Goal: Task Accomplishment & Management: Use online tool/utility

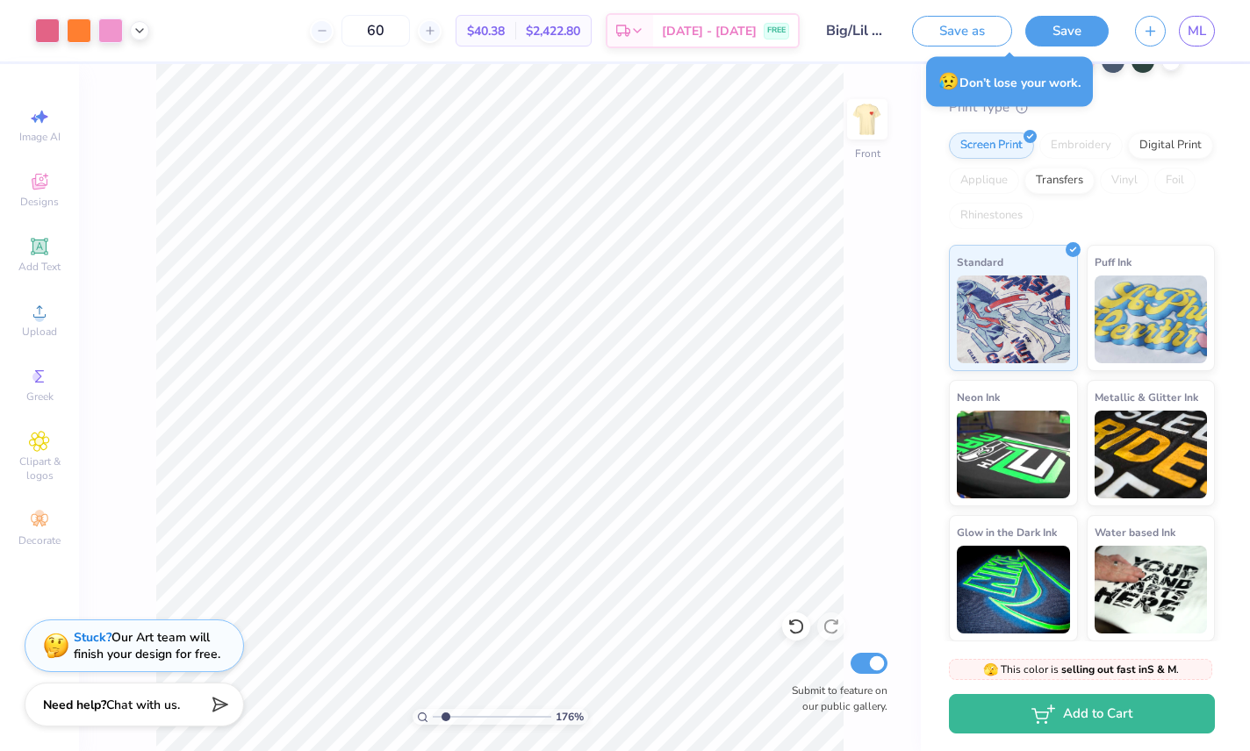
scroll to position [146, 0]
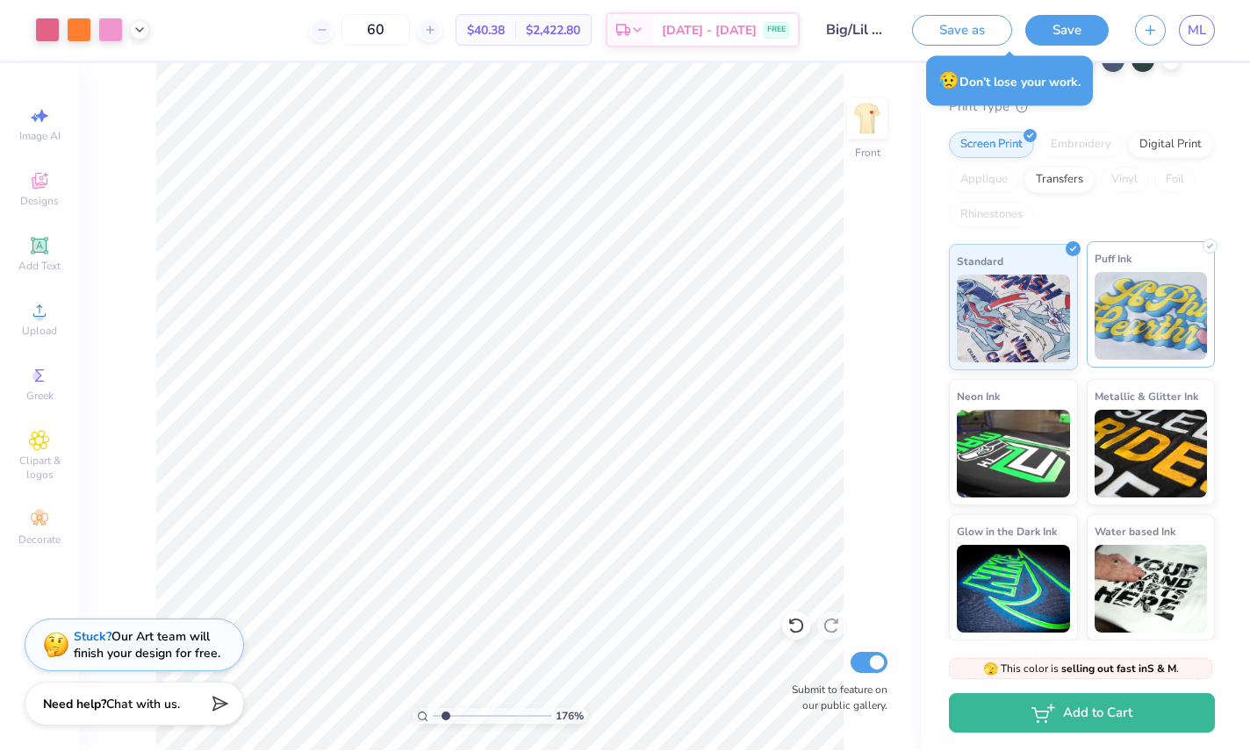
click at [1161, 332] on img at bounding box center [1150, 317] width 113 height 88
type input "1.76047714910299"
type textarea "x"
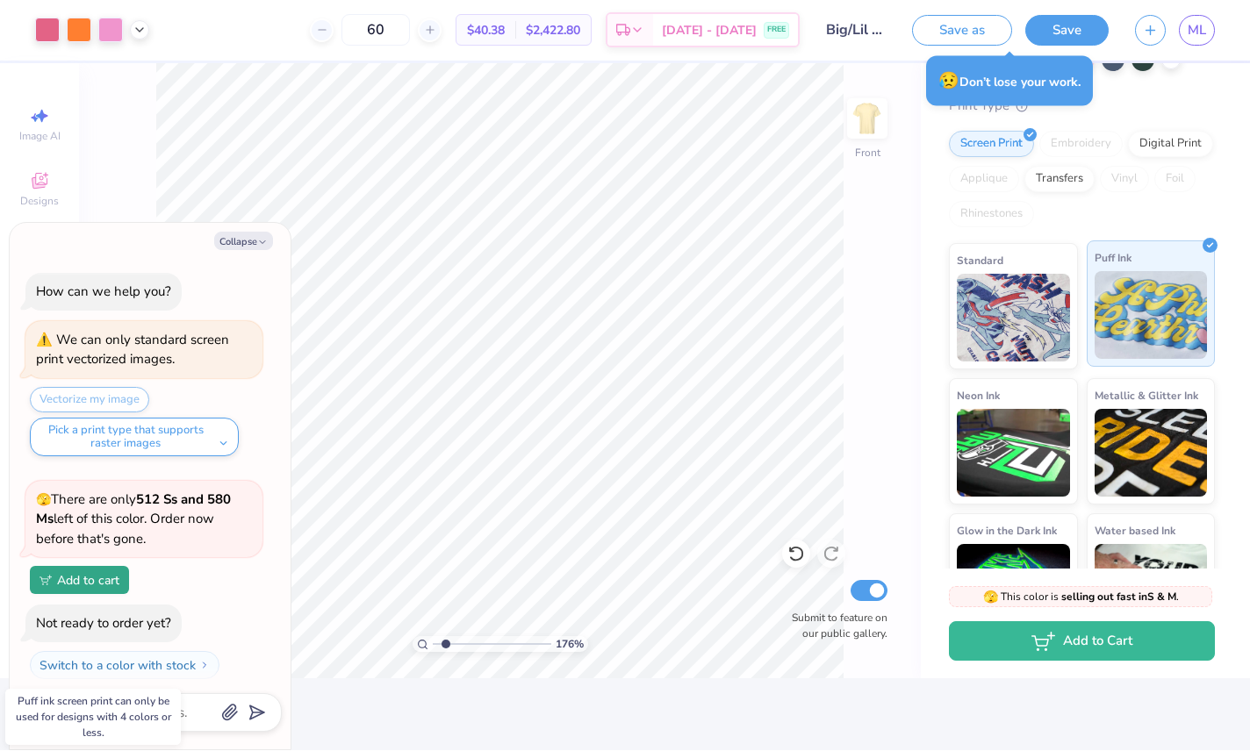
type input "1"
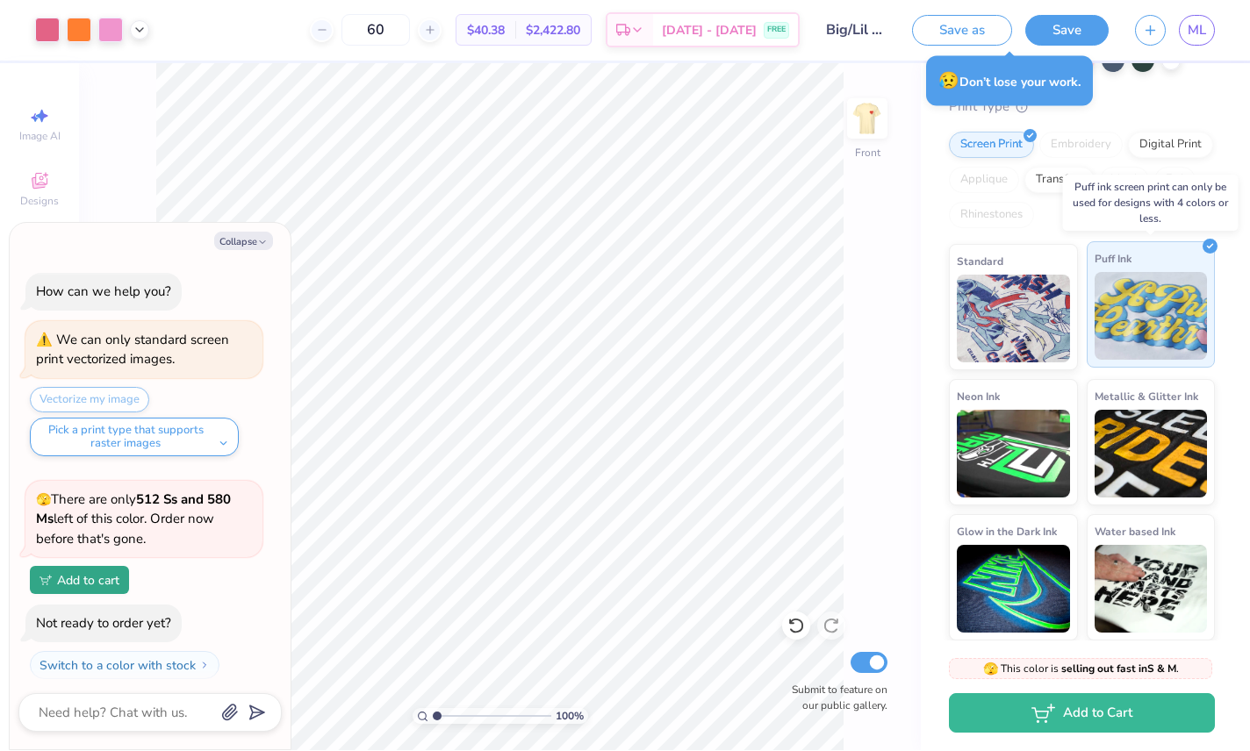
scroll to position [1009, 0]
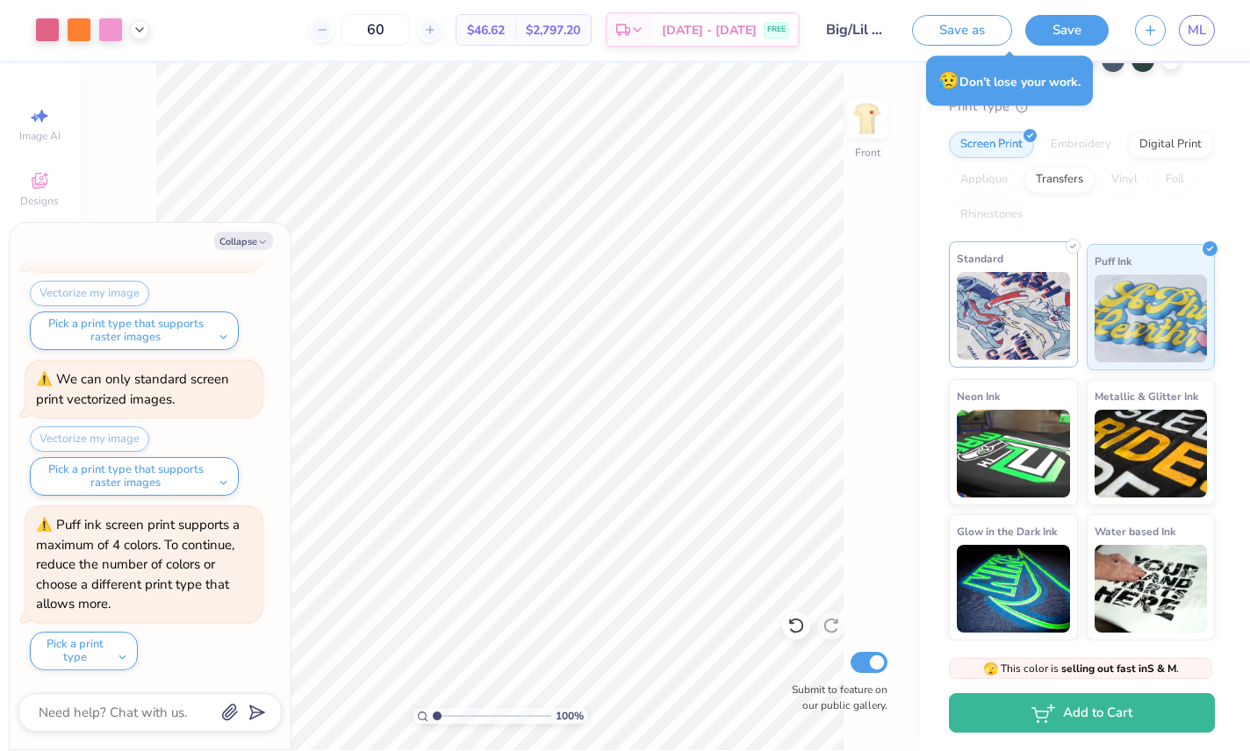
click at [1002, 335] on img at bounding box center [1013, 317] width 113 height 88
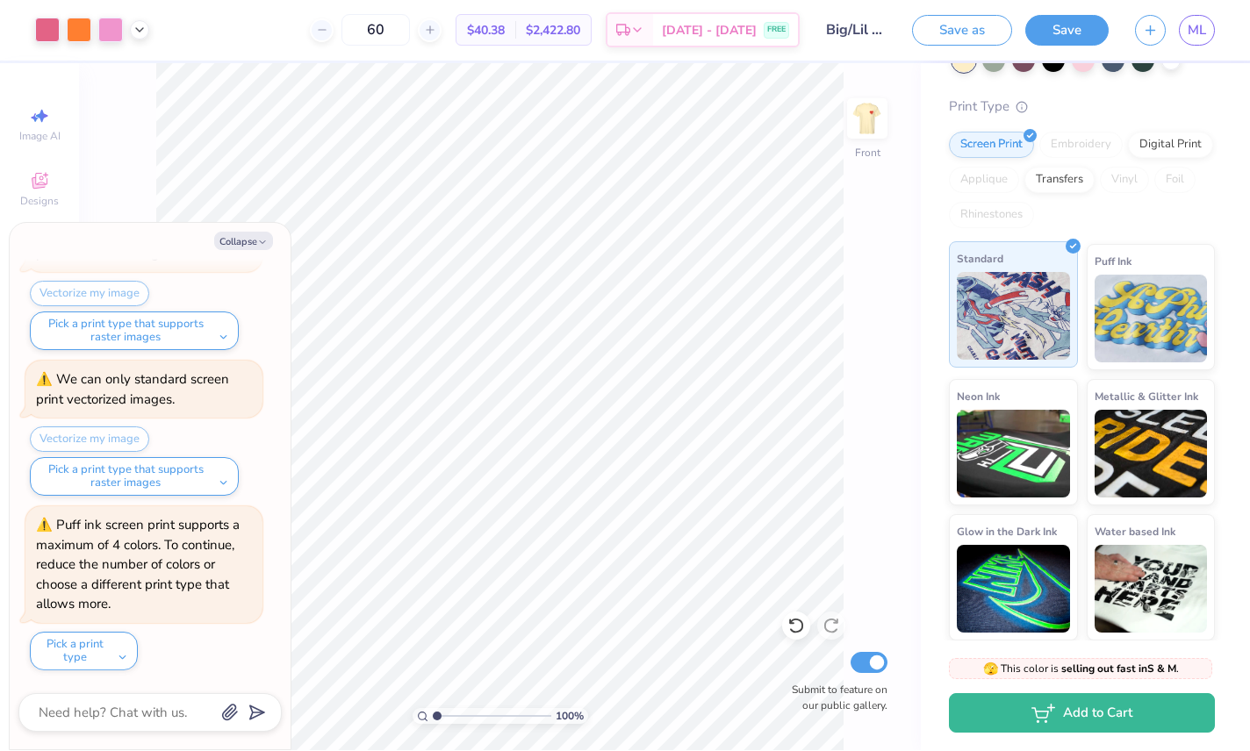
click at [1016, 320] on img at bounding box center [1013, 317] width 113 height 88
click at [994, 148] on div "Screen Print" at bounding box center [991, 143] width 85 height 26
click at [242, 246] on button "Collapse" at bounding box center [243, 242] width 59 height 18
type textarea "x"
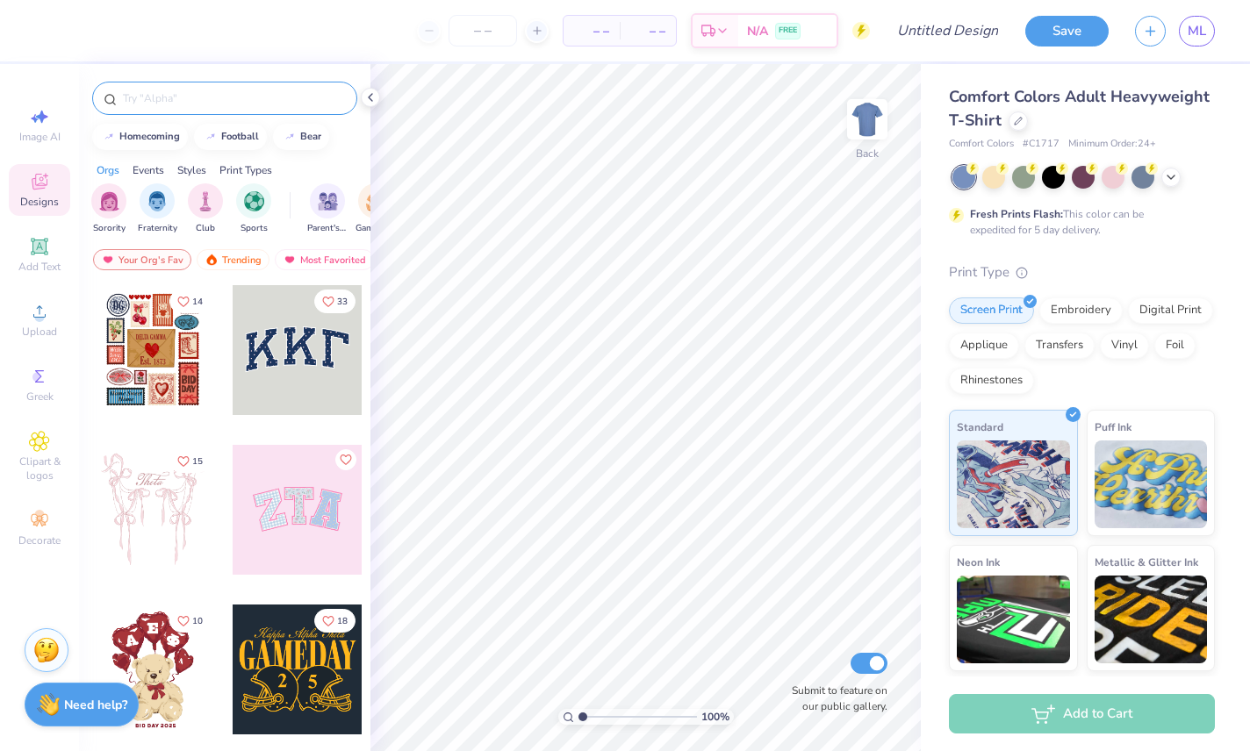
click at [139, 104] on input "text" at bounding box center [233, 99] width 225 height 18
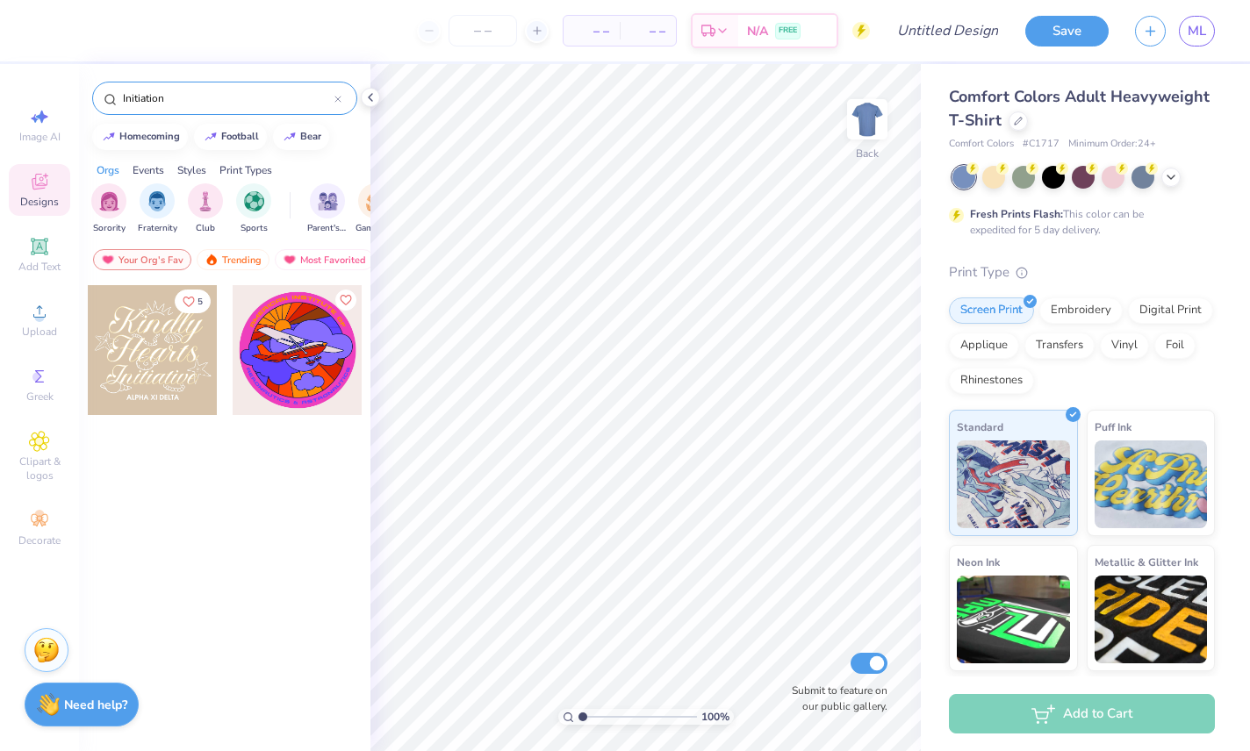
type input "Initiation"
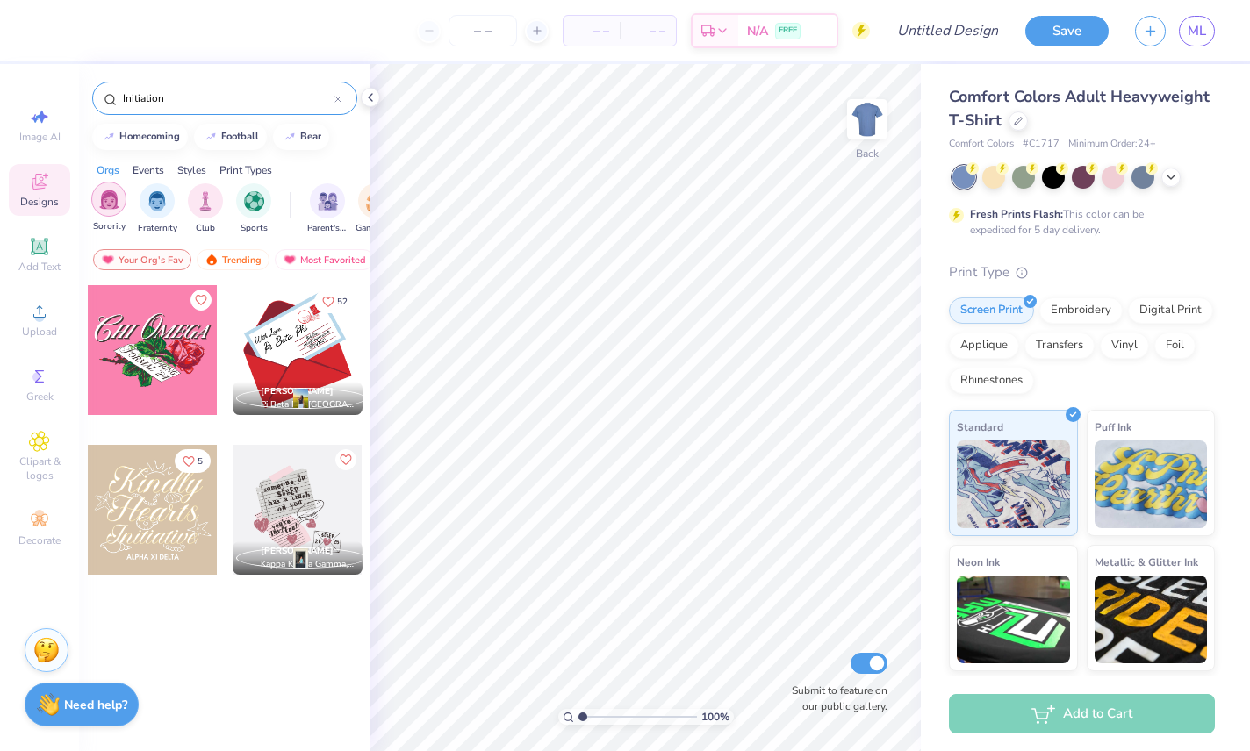
click at [99, 210] on img "filter for Sorority" at bounding box center [109, 200] width 20 height 20
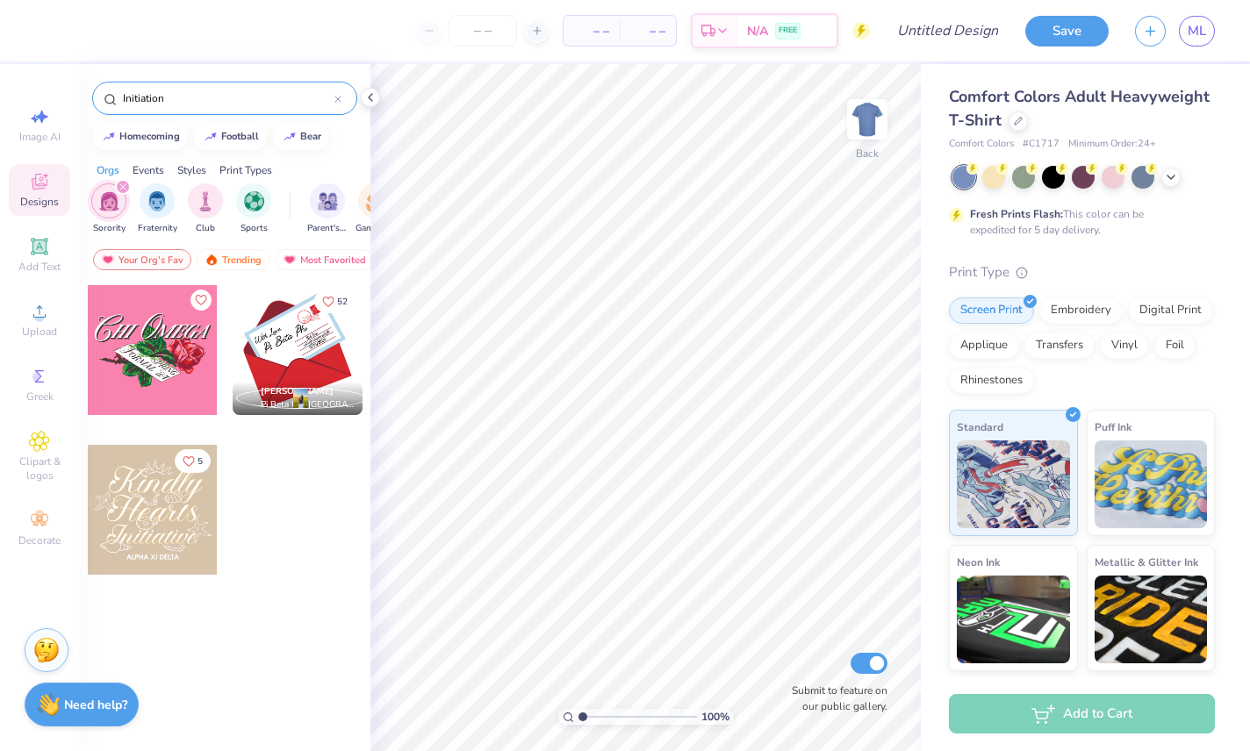
click at [330, 96] on input "Initiation" at bounding box center [227, 99] width 213 height 18
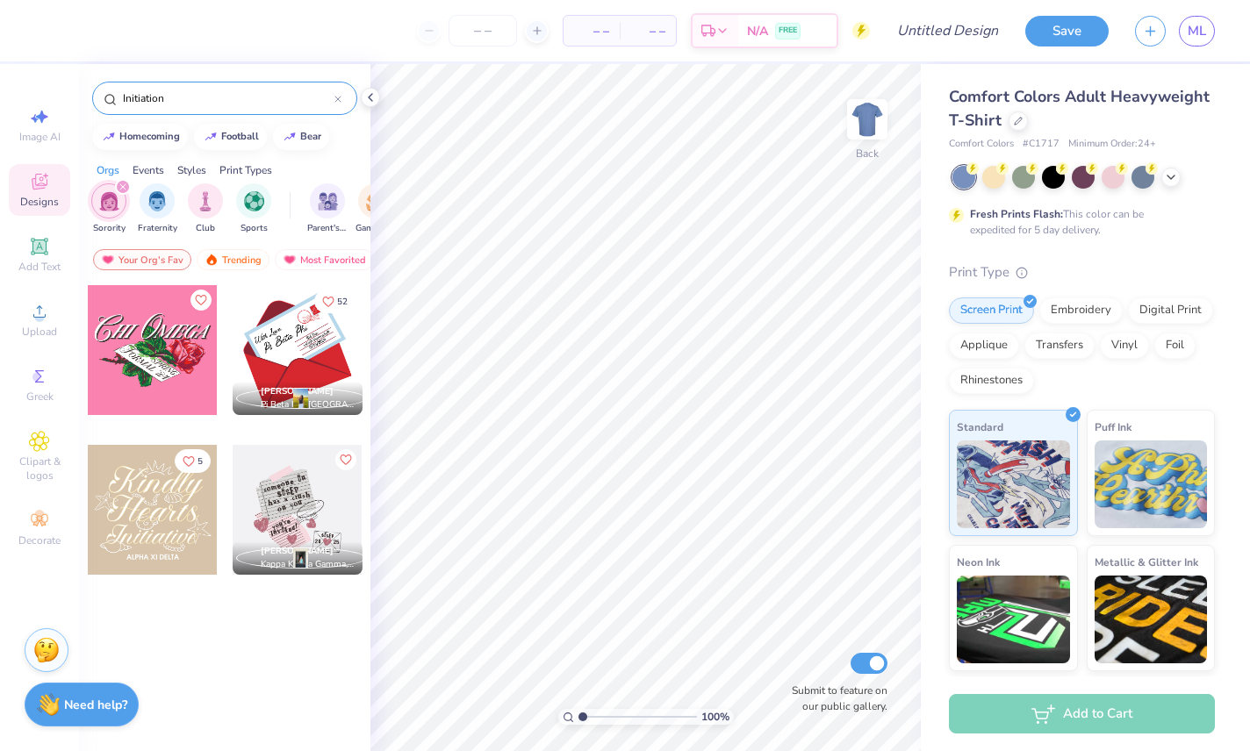
click at [328, 107] on input "Initiation" at bounding box center [227, 99] width 213 height 18
click at [332, 112] on div "Initiation" at bounding box center [224, 98] width 265 height 33
click at [329, 97] on input "Initiation" at bounding box center [227, 99] width 213 height 18
click at [329, 102] on input "Initiation" at bounding box center [227, 99] width 213 height 18
click at [338, 101] on icon at bounding box center [337, 99] width 5 height 5
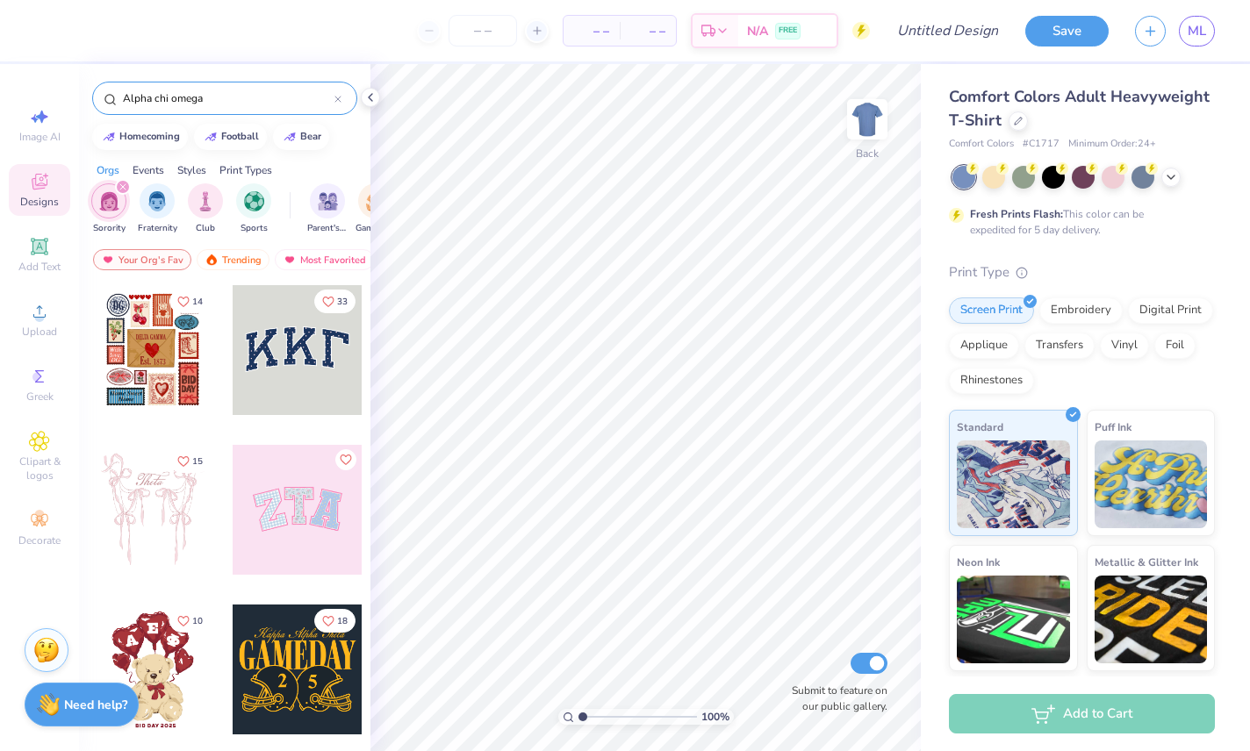
type input "Alpha chi omega"
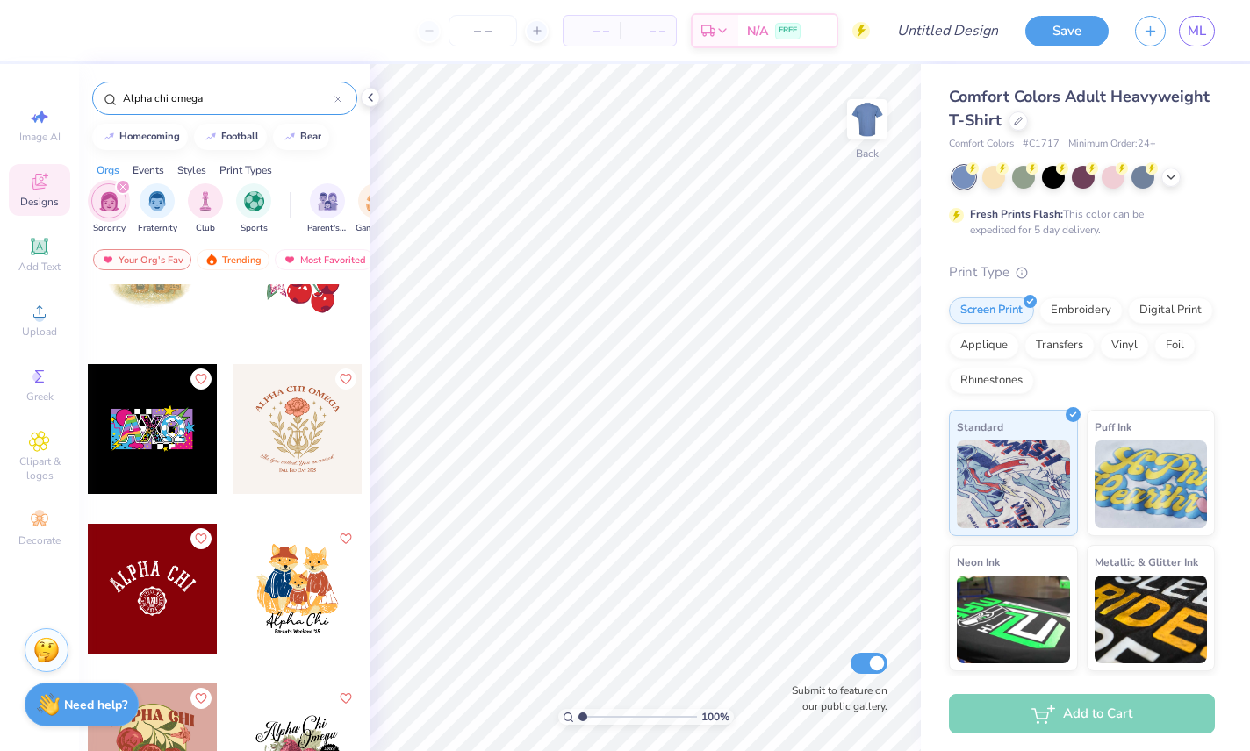
scroll to position [1197, 0]
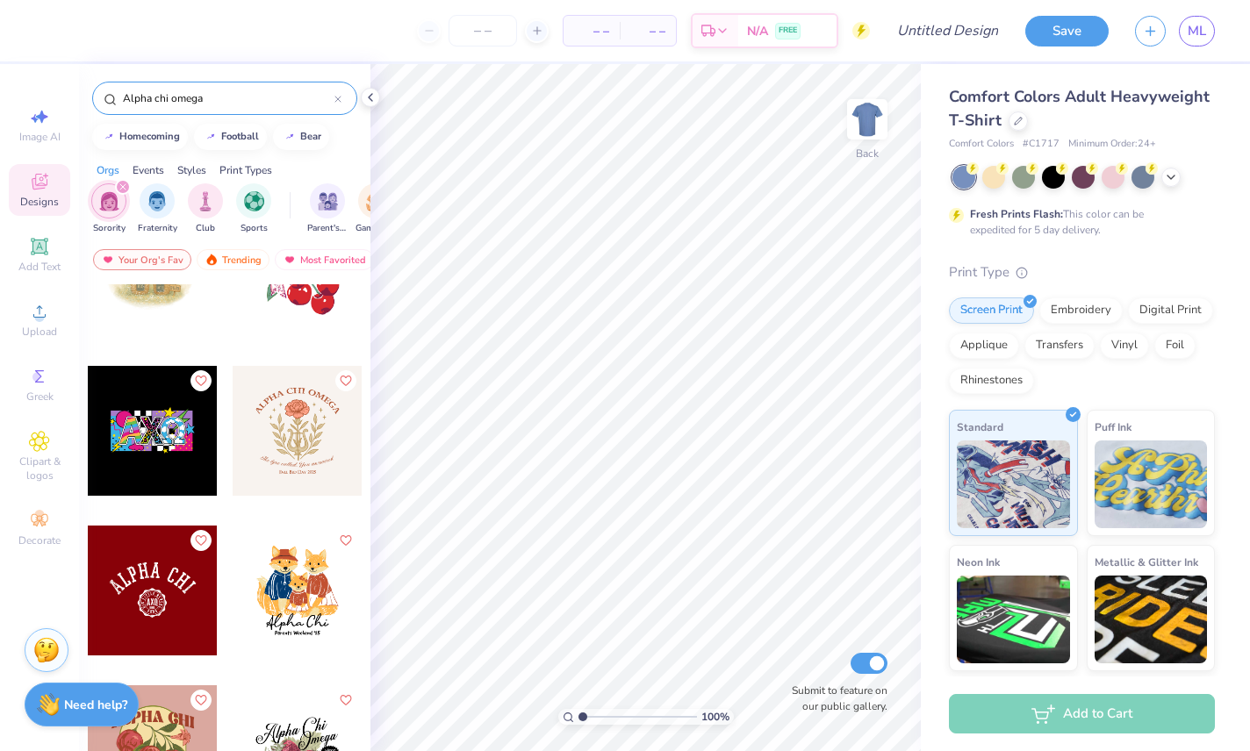
click at [289, 455] on div at bounding box center [298, 431] width 130 height 130
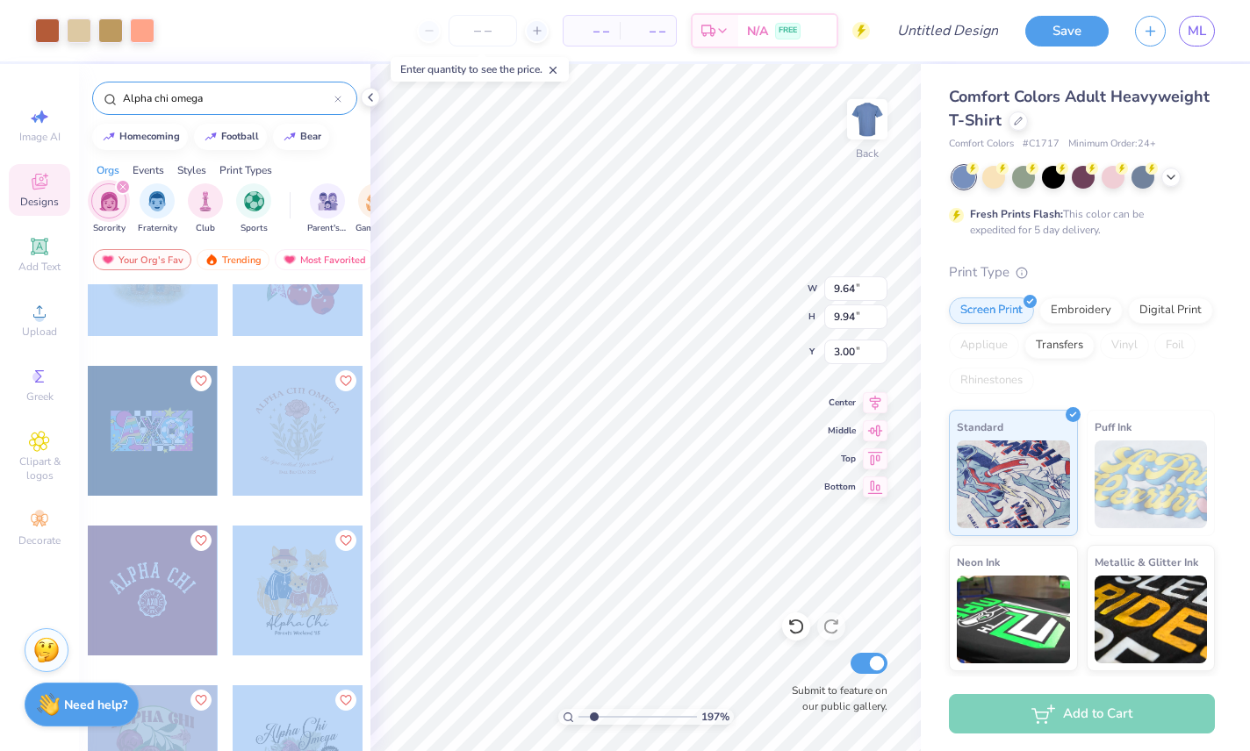
type input "1"
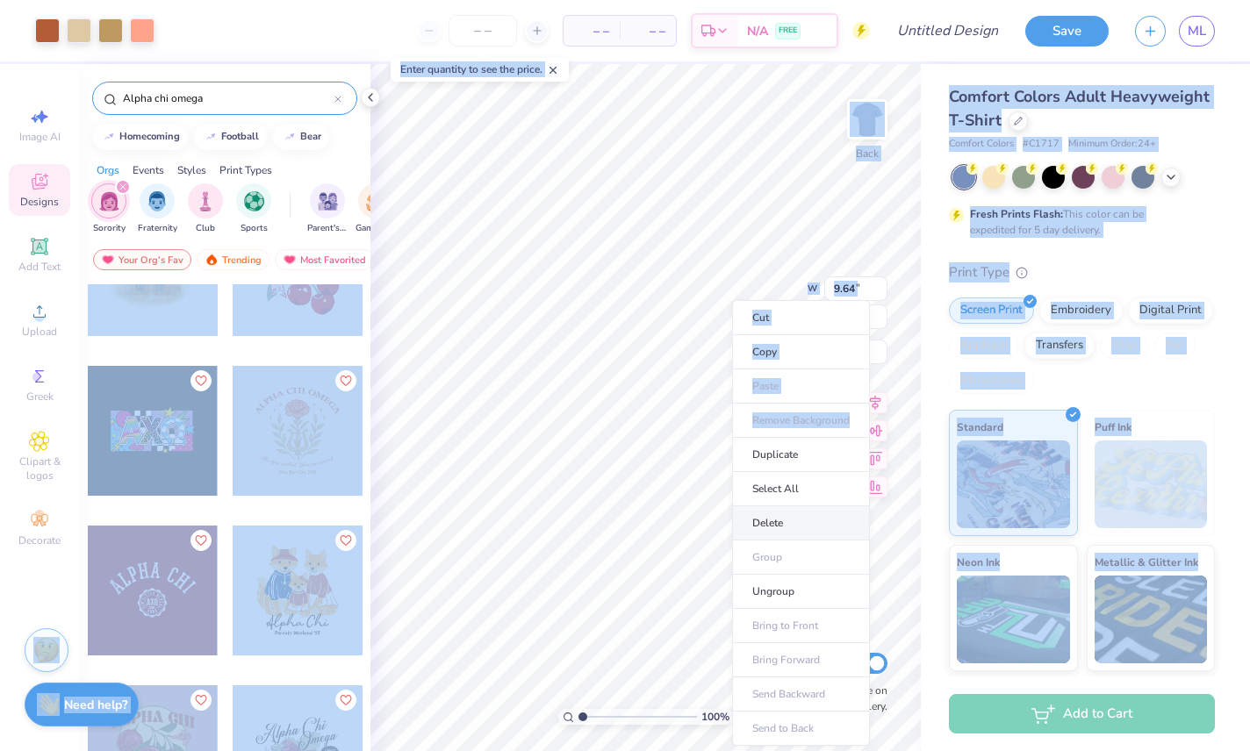
click at [826, 523] on li "Delete" at bounding box center [801, 523] width 138 height 34
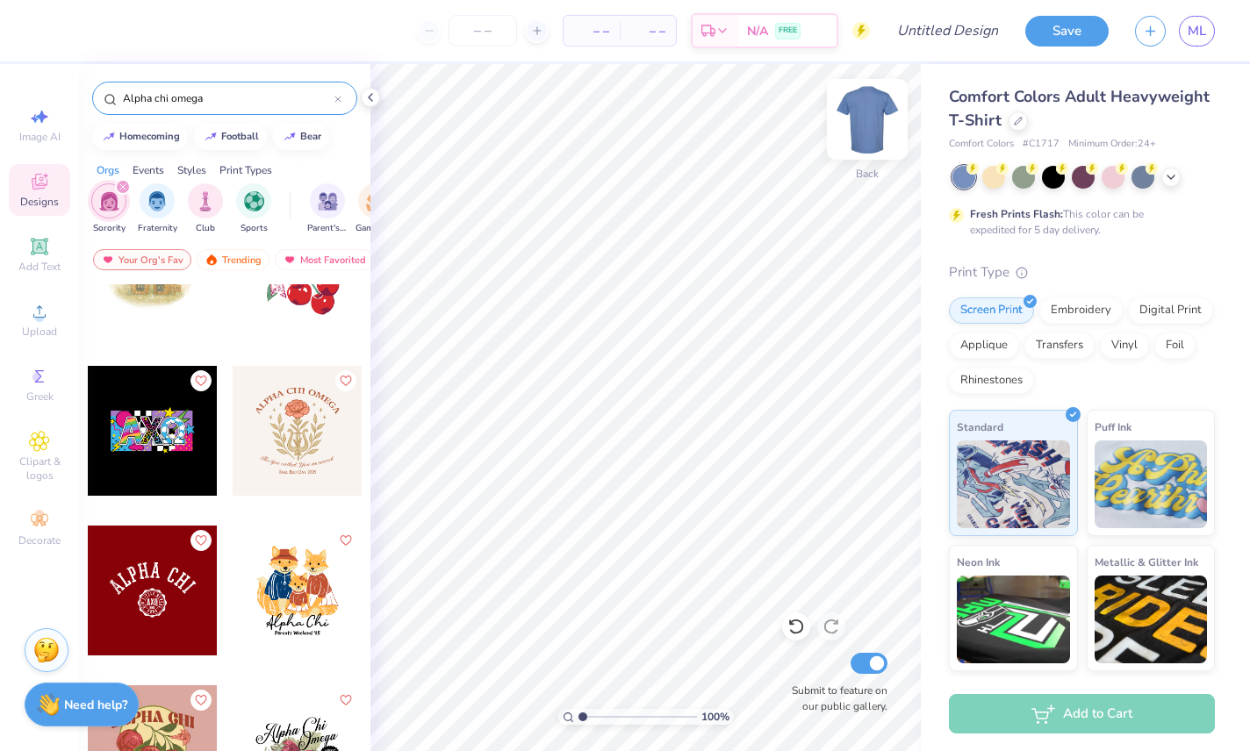
click at [856, 121] on img at bounding box center [867, 119] width 70 height 70
click at [1158, 100] on span "Comfort Colors Adult Heavyweight T-Shirt" at bounding box center [1079, 108] width 261 height 45
click at [1007, 128] on div "Comfort Colors Adult Heavyweight T-Shirt" at bounding box center [1082, 108] width 266 height 47
click at [1022, 118] on div at bounding box center [1017, 119] width 19 height 19
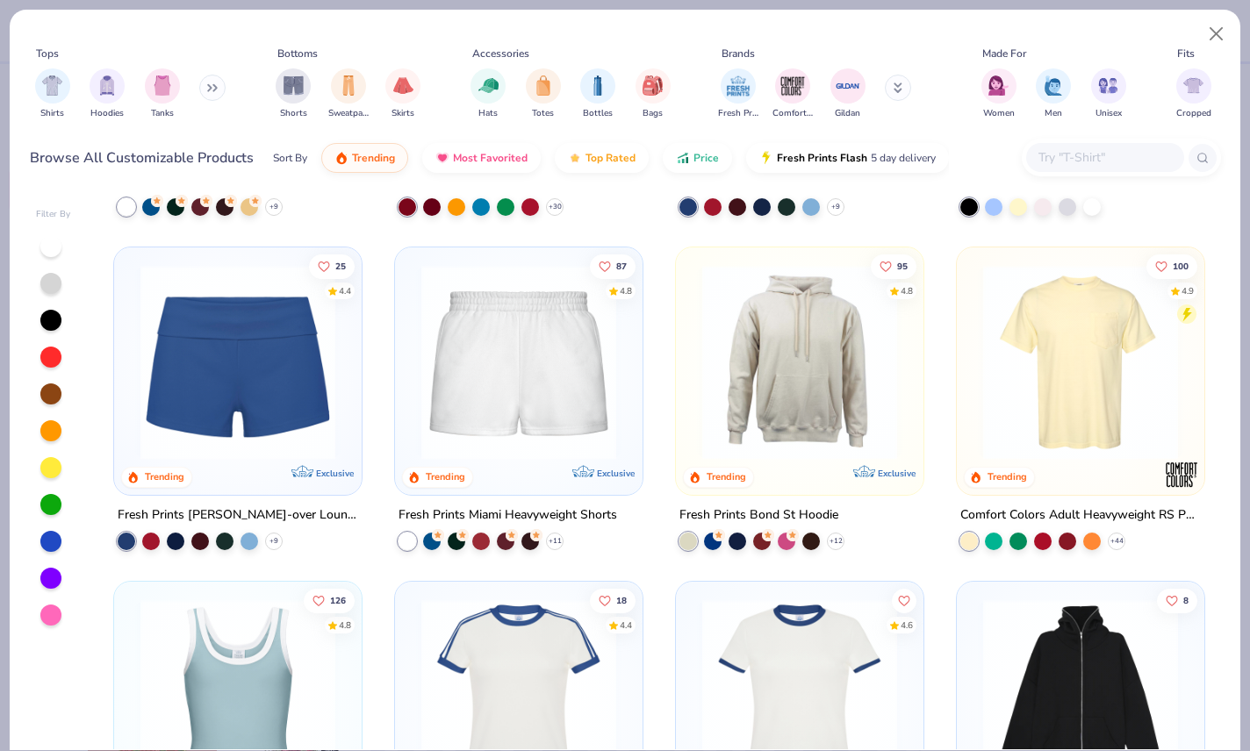
scroll to position [1289, 0]
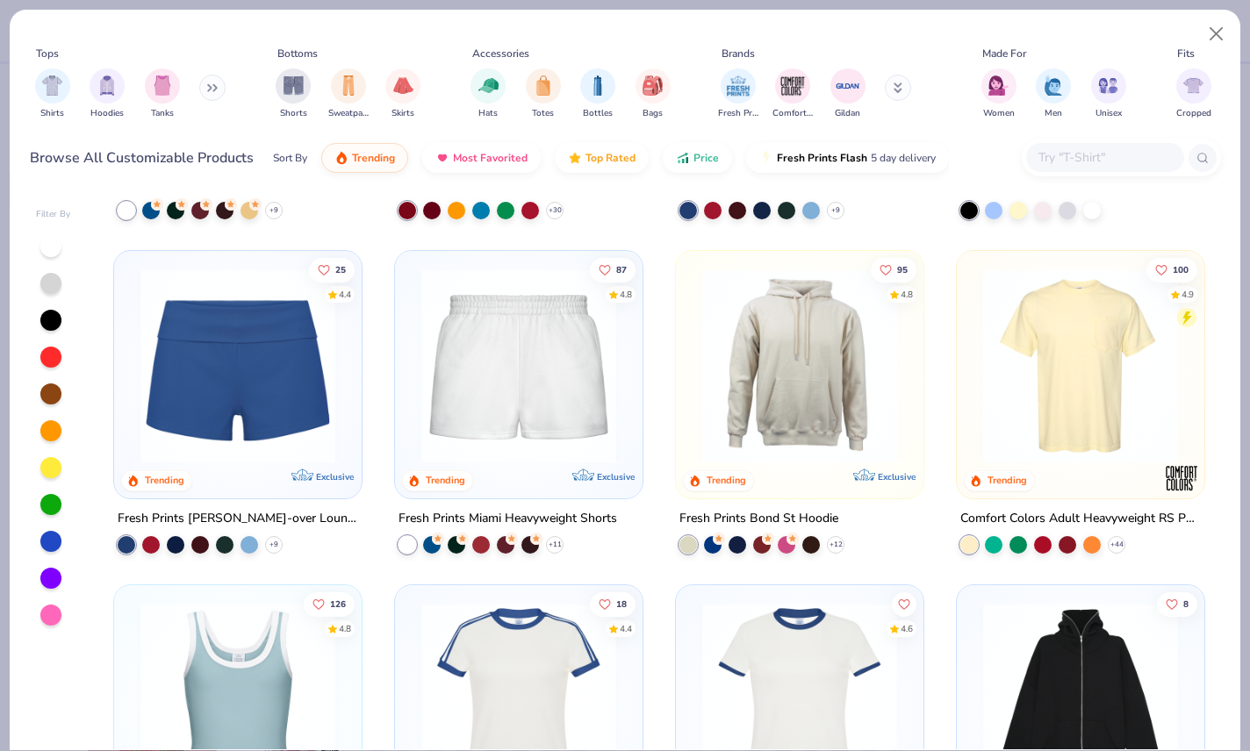
click at [1064, 387] on img at bounding box center [1080, 366] width 212 height 195
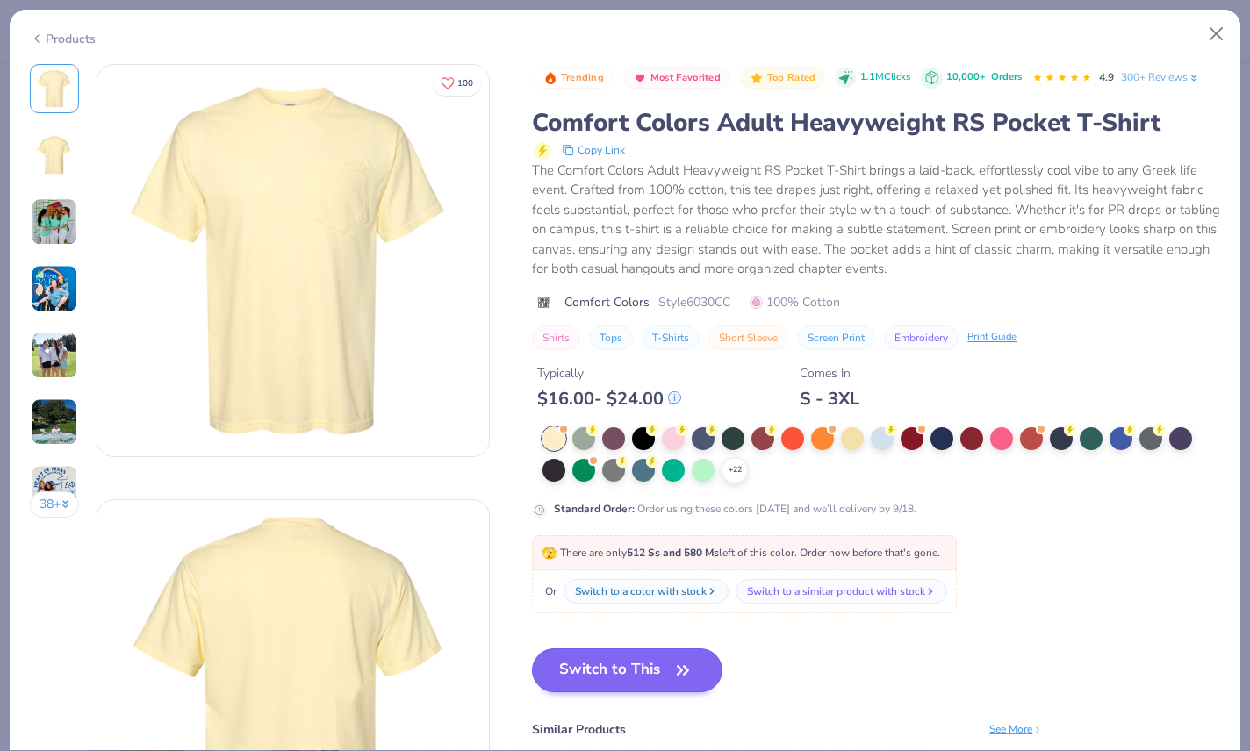
click at [672, 681] on button "Switch to This" at bounding box center [627, 670] width 190 height 44
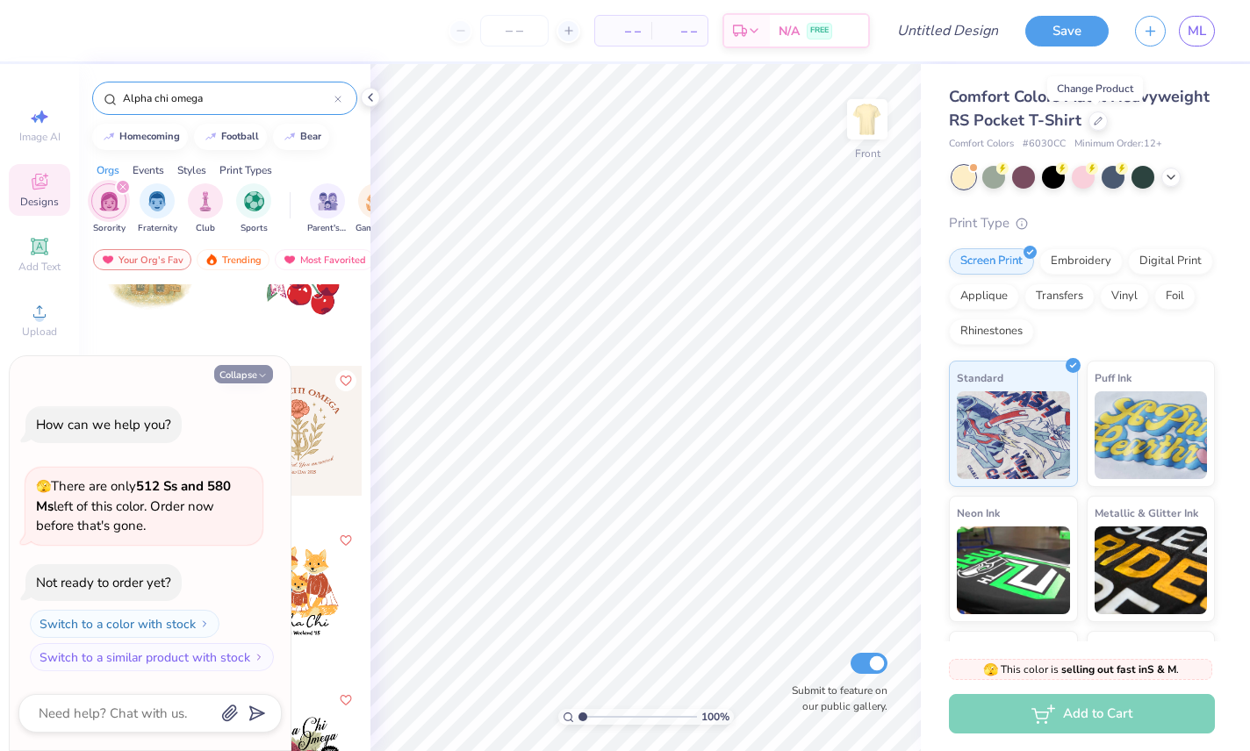
click at [227, 383] on button "Collapse" at bounding box center [243, 374] width 59 height 18
type textarea "x"
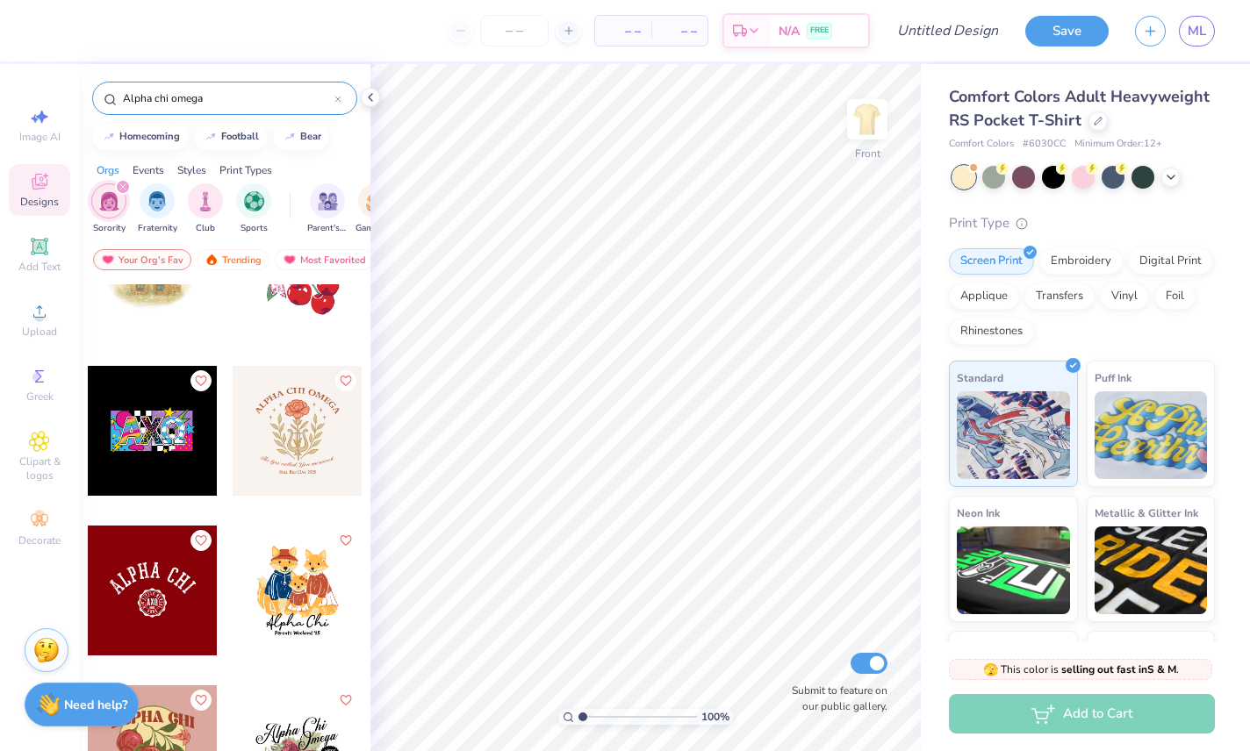
click at [355, 83] on div "Alpha chi omega" at bounding box center [224, 94] width 291 height 60
click at [1176, 183] on div at bounding box center [1170, 175] width 19 height 19
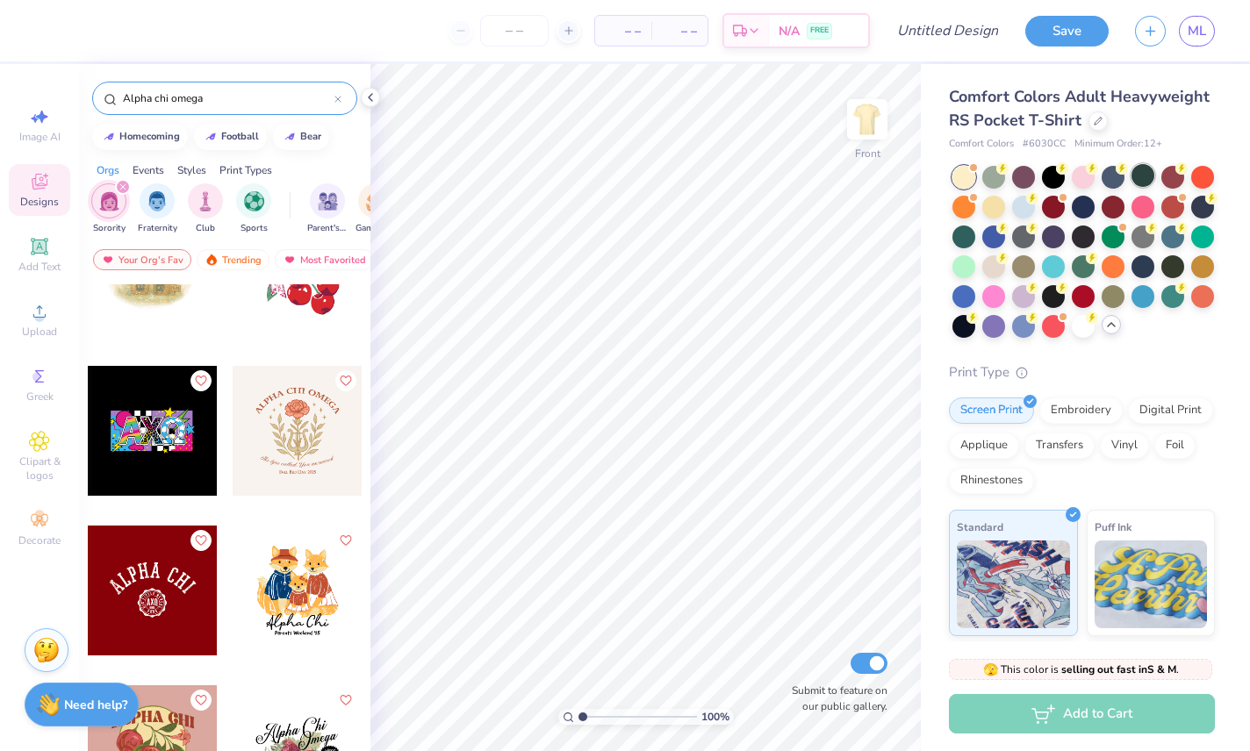
click at [1143, 173] on div at bounding box center [1142, 175] width 23 height 23
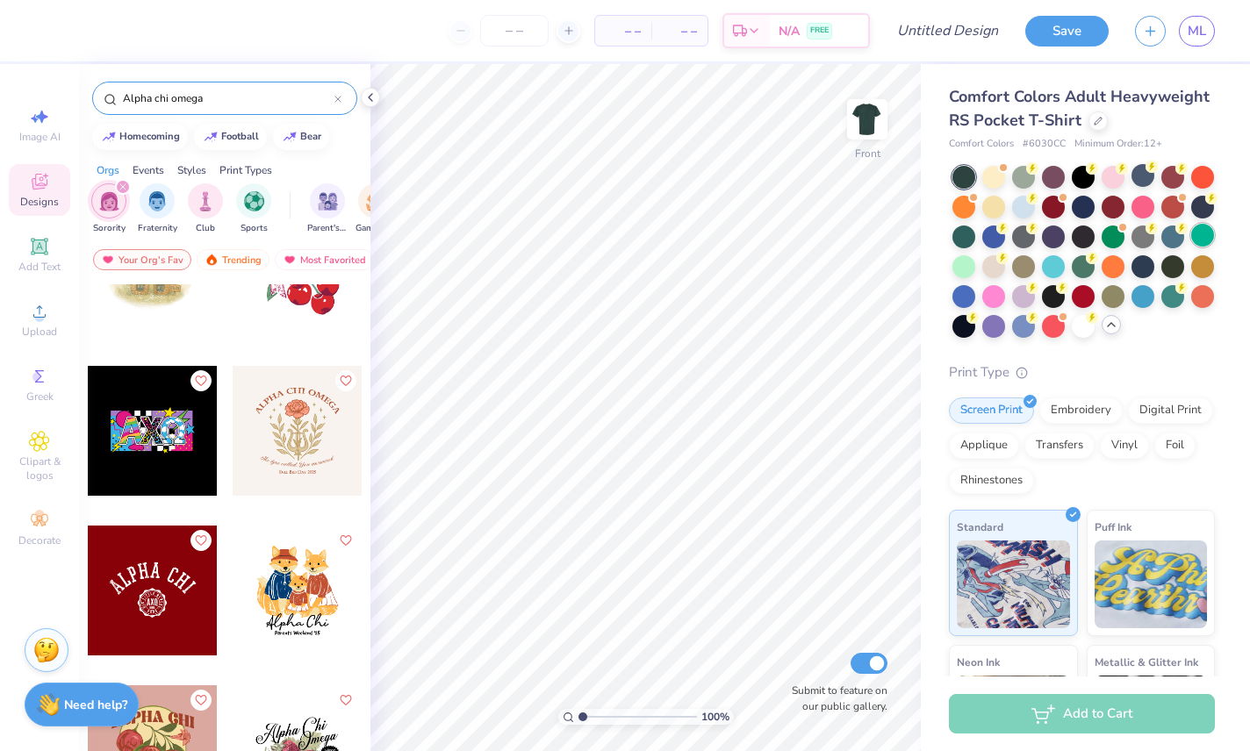
click at [1200, 236] on div at bounding box center [1202, 235] width 23 height 23
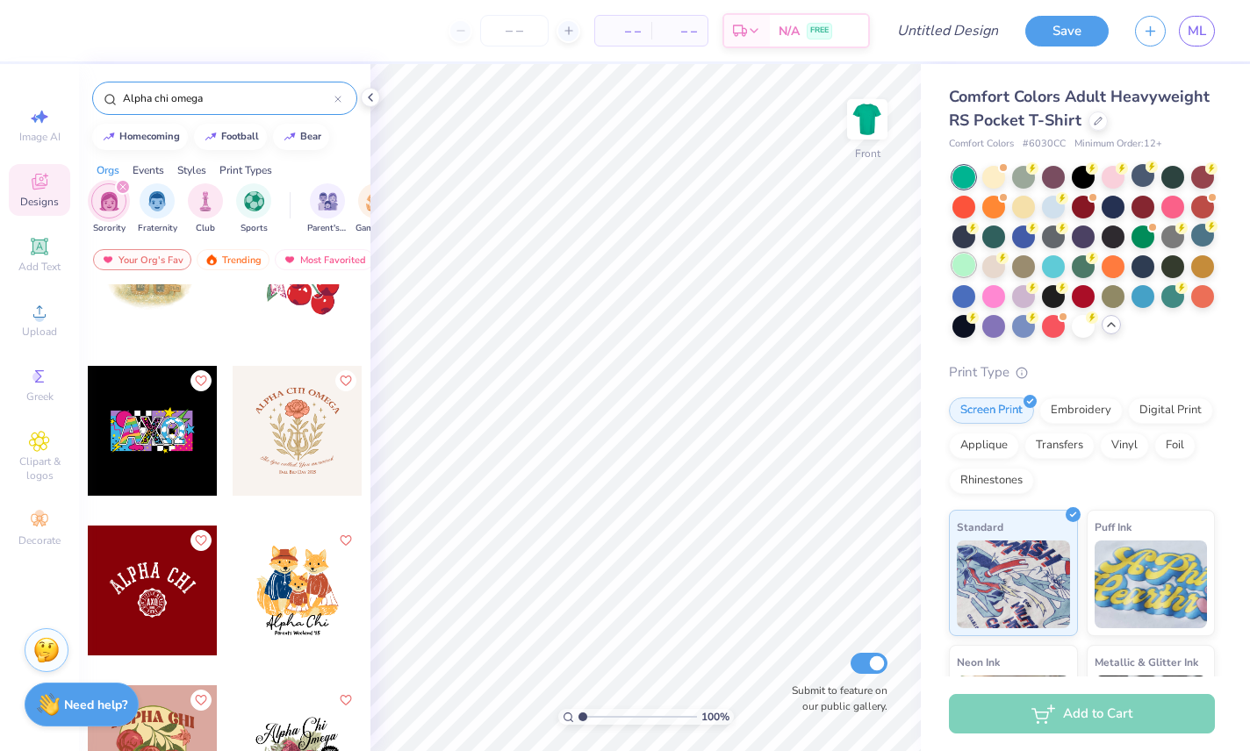
click at [960, 265] on div at bounding box center [963, 265] width 23 height 23
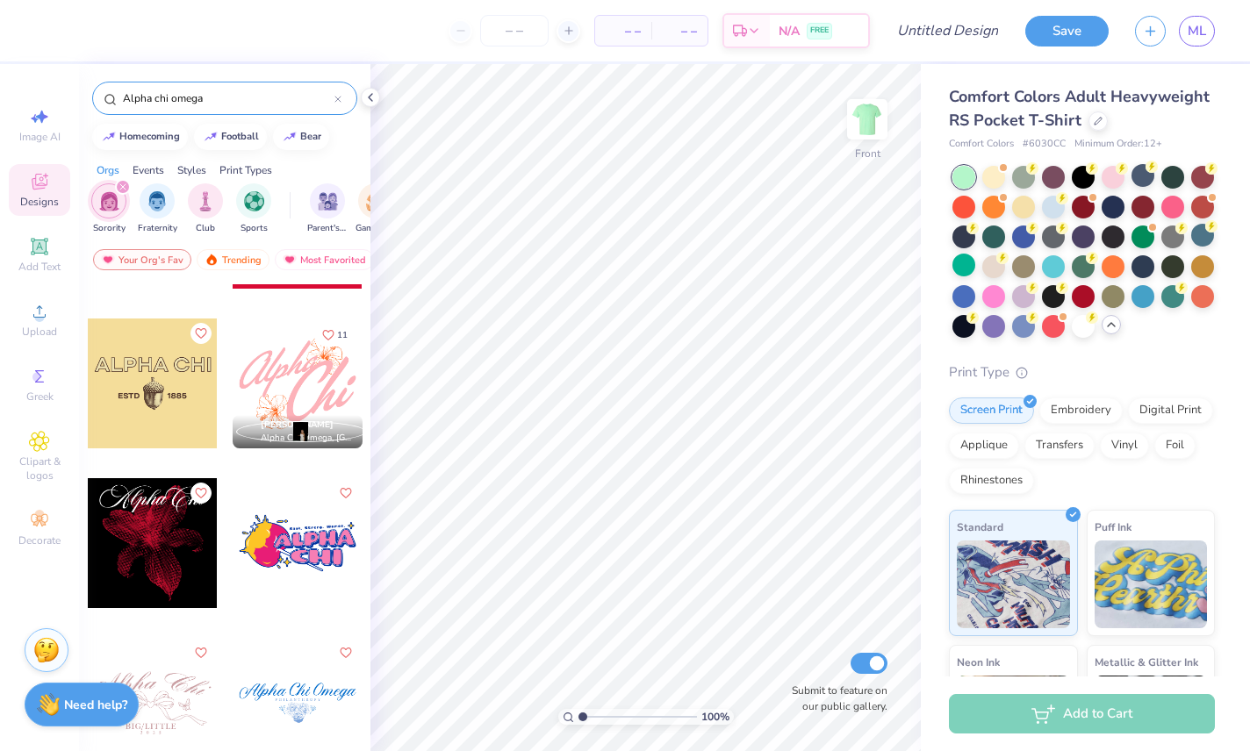
scroll to position [3337, 0]
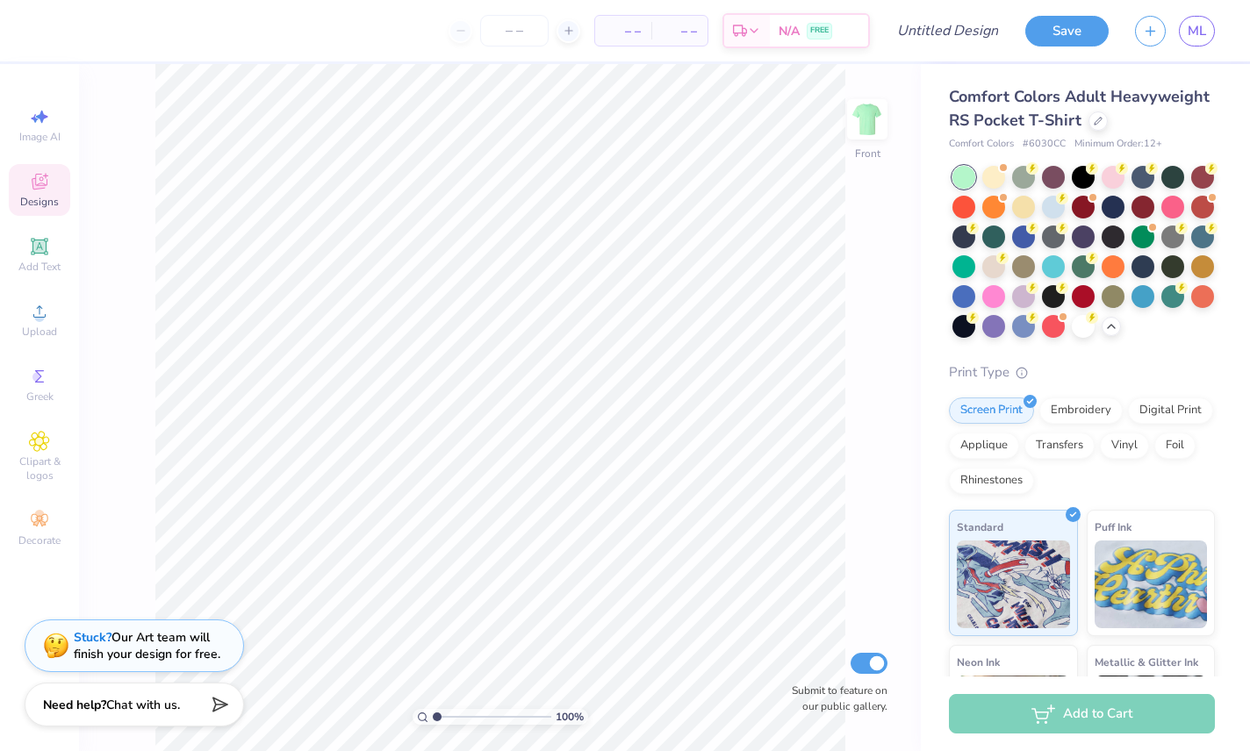
click at [46, 178] on icon at bounding box center [45, 175] width 5 height 5
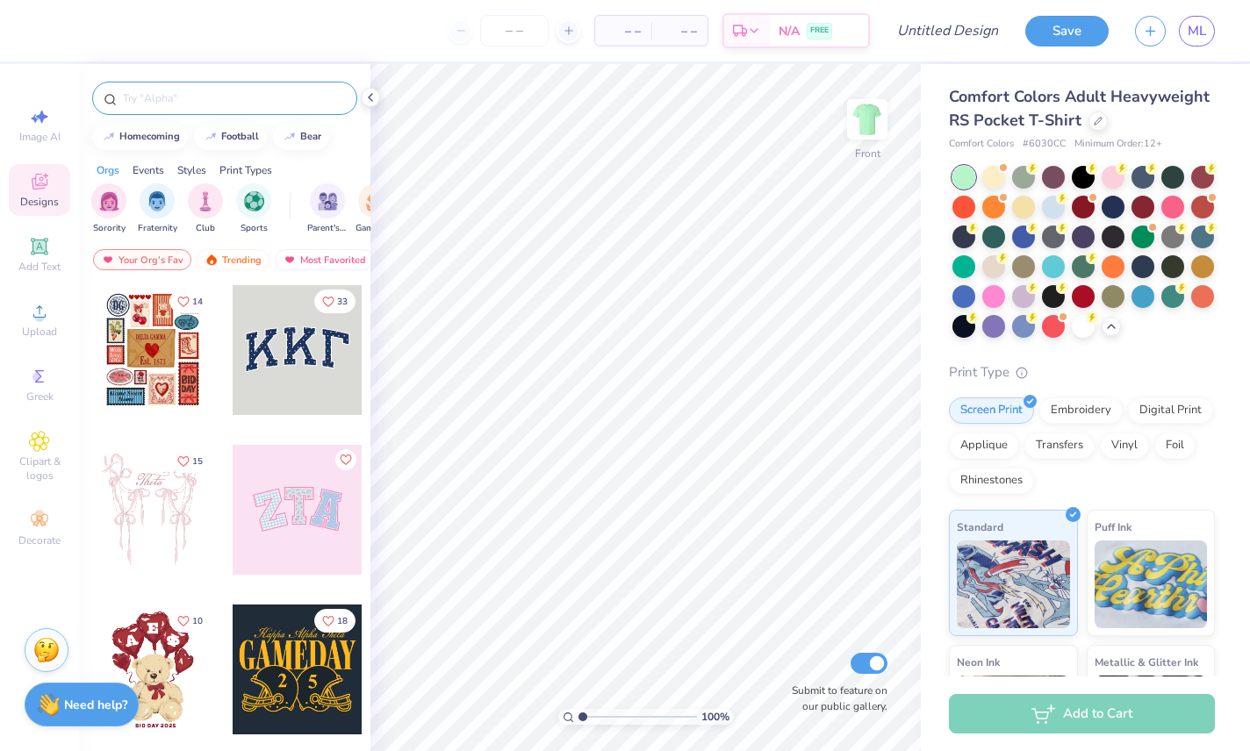
click at [121, 102] on input "text" at bounding box center [233, 99] width 225 height 18
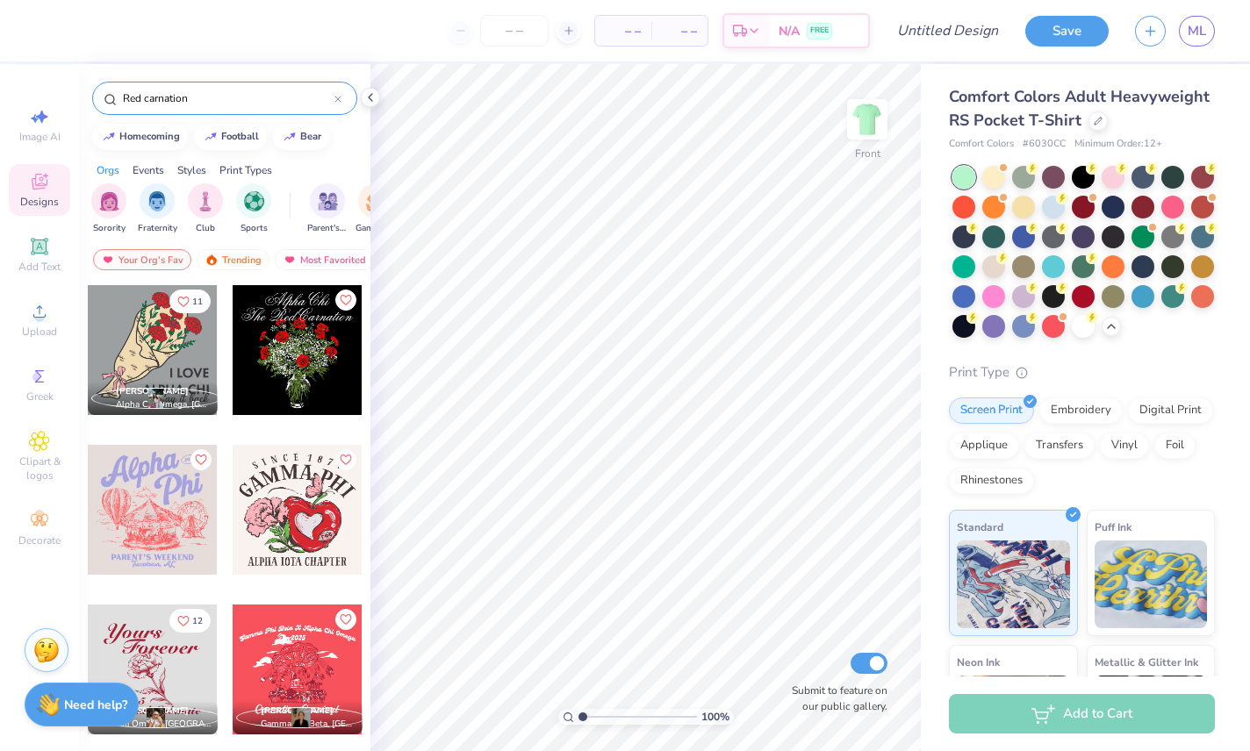
type input "Red carnation"
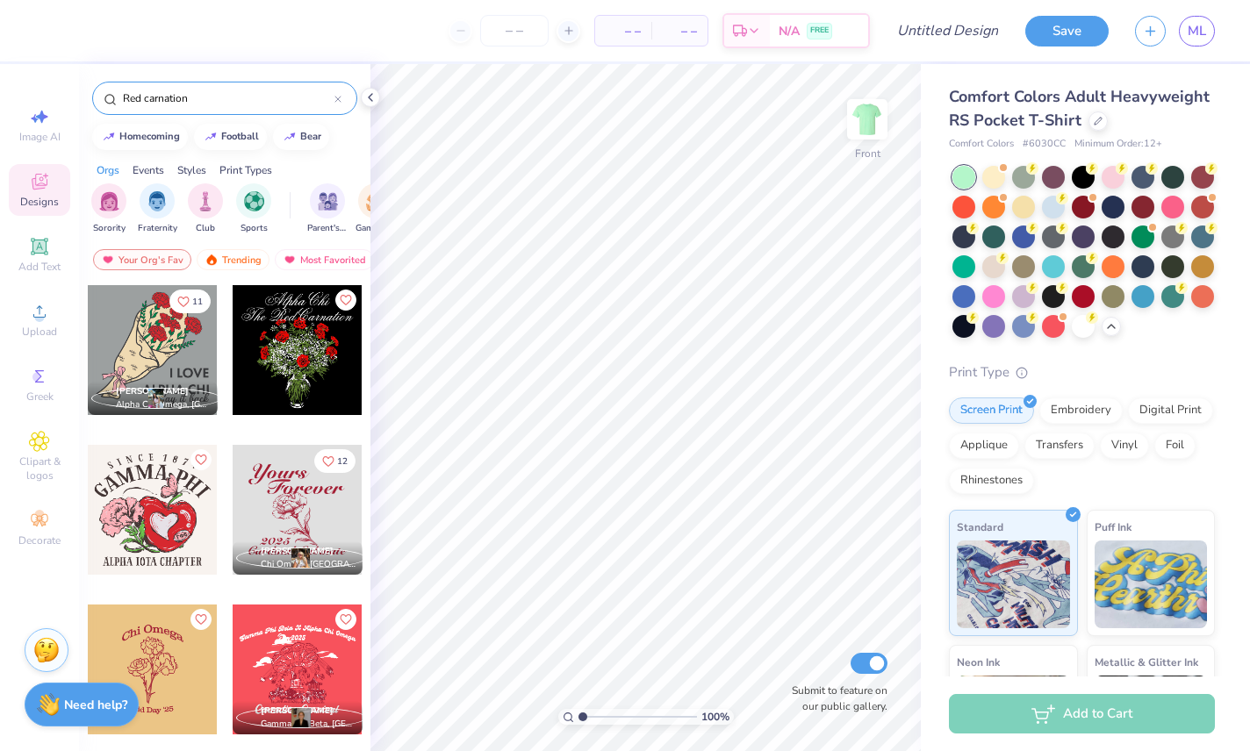
click at [127, 104] on input "Red carnation" at bounding box center [227, 99] width 213 height 18
click at [126, 104] on input "Red carnation" at bounding box center [227, 99] width 213 height 18
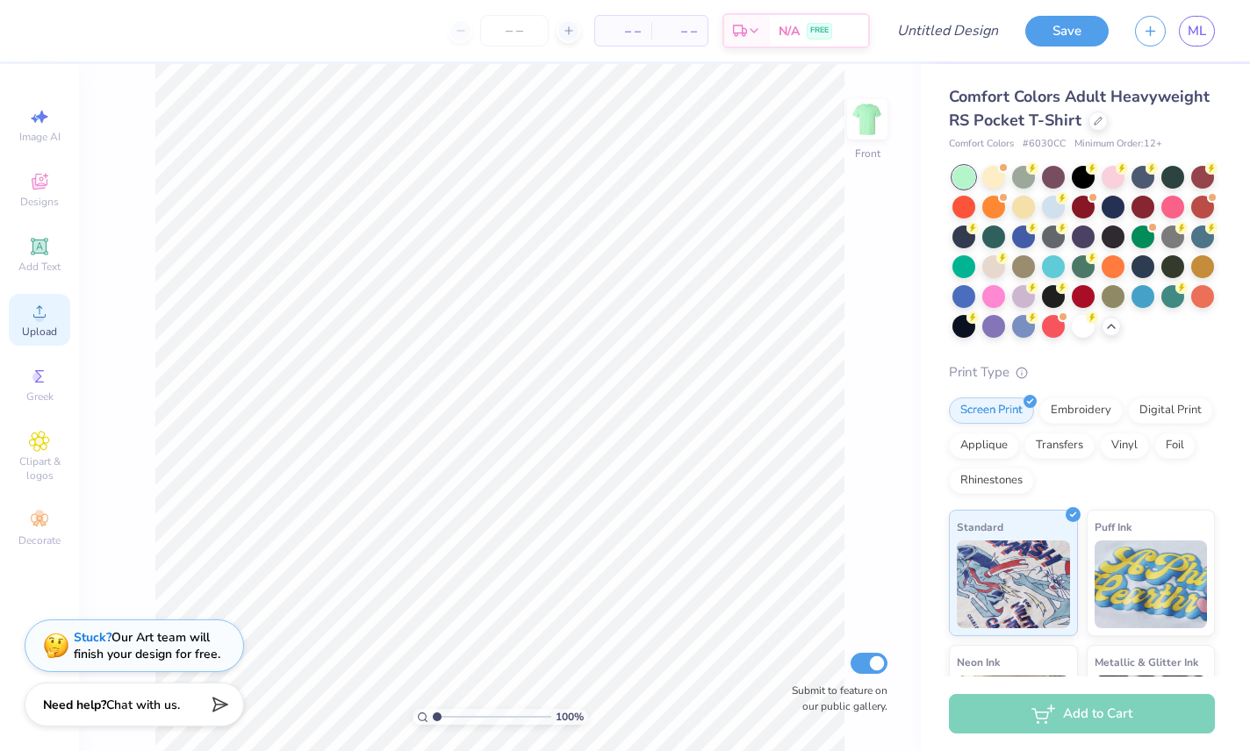
click at [29, 333] on span "Upload" at bounding box center [39, 332] width 35 height 14
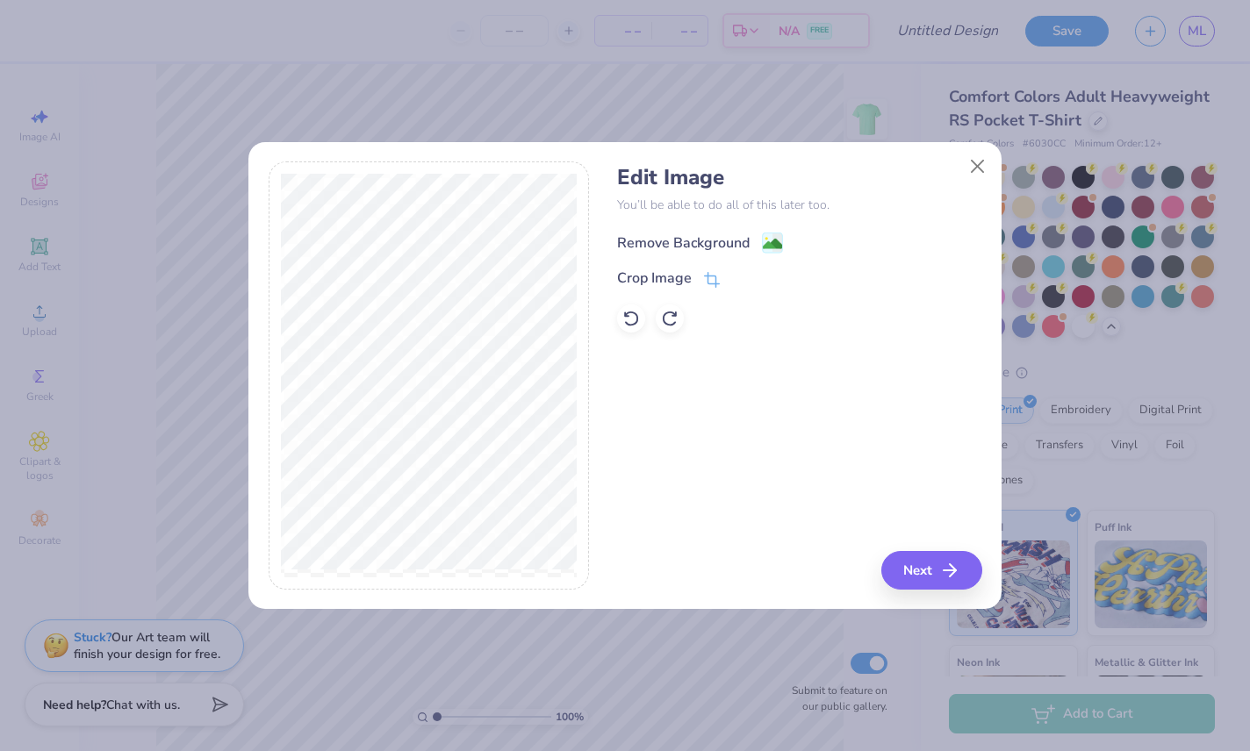
click at [773, 242] on image at bounding box center [772, 243] width 19 height 19
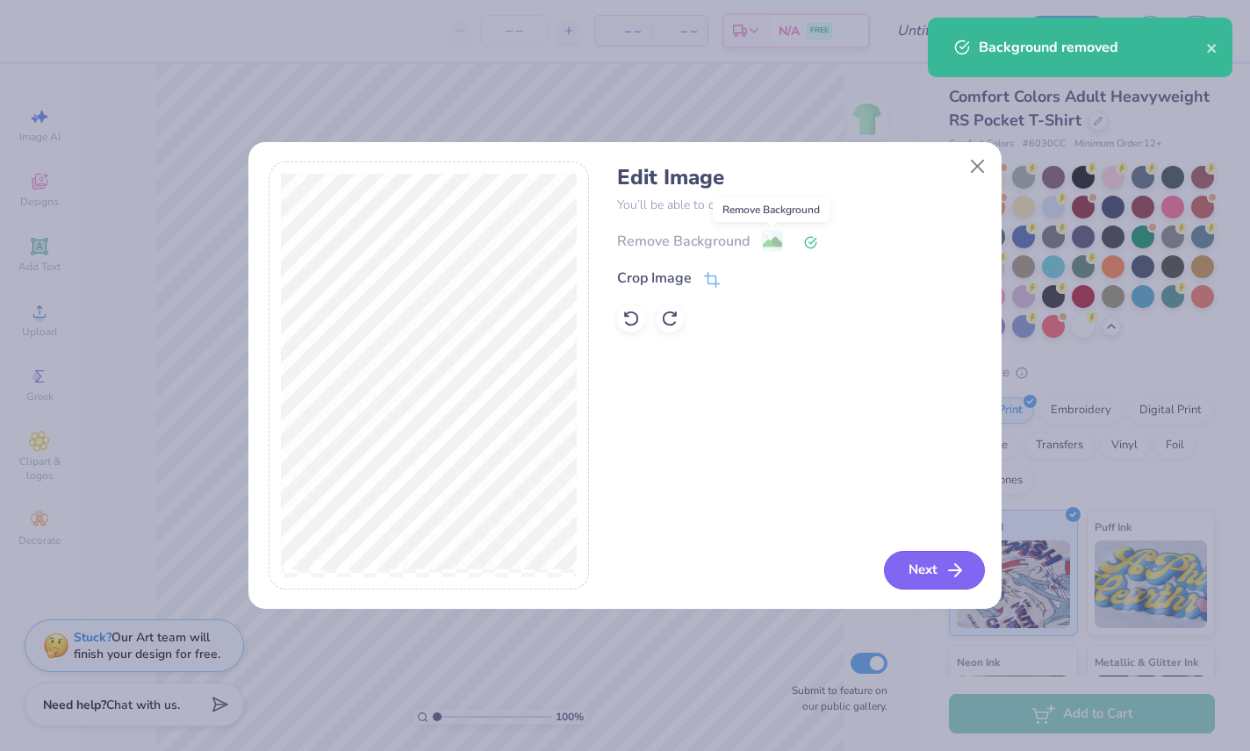
click at [947, 571] on icon "button" at bounding box center [954, 570] width 21 height 21
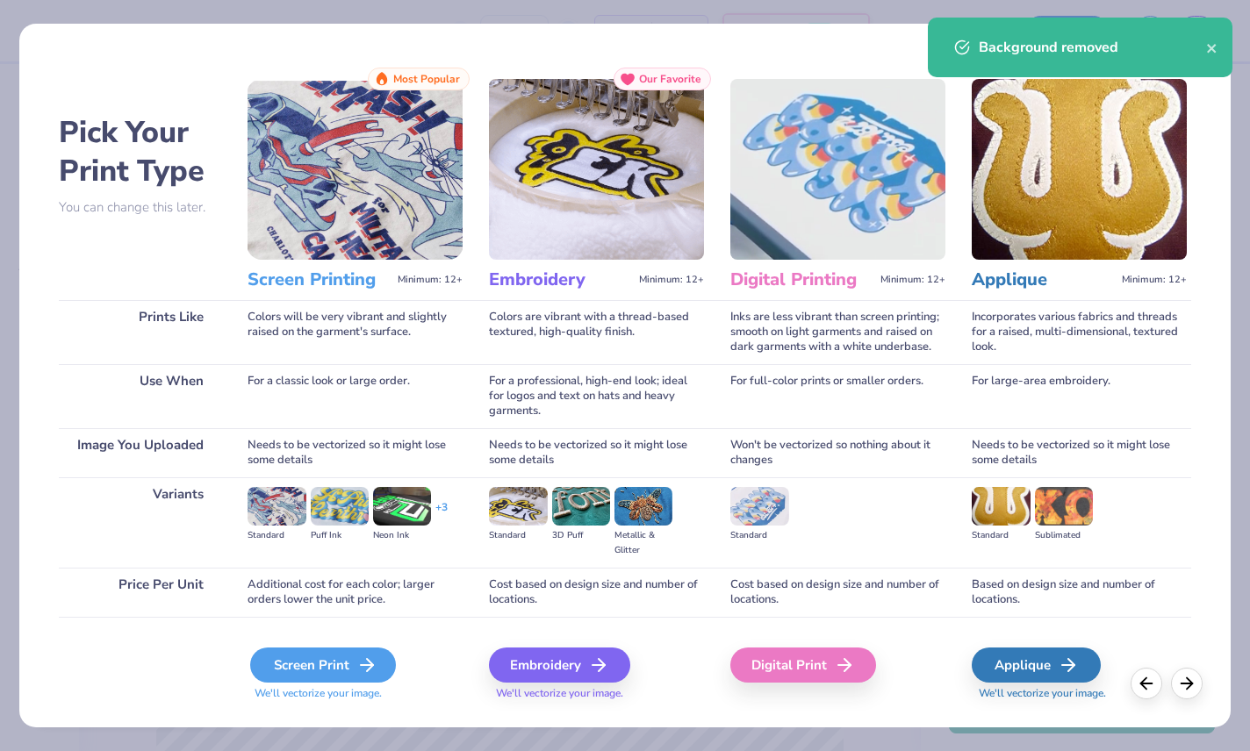
click at [306, 683] on div "Screen Print" at bounding box center [323, 665] width 146 height 35
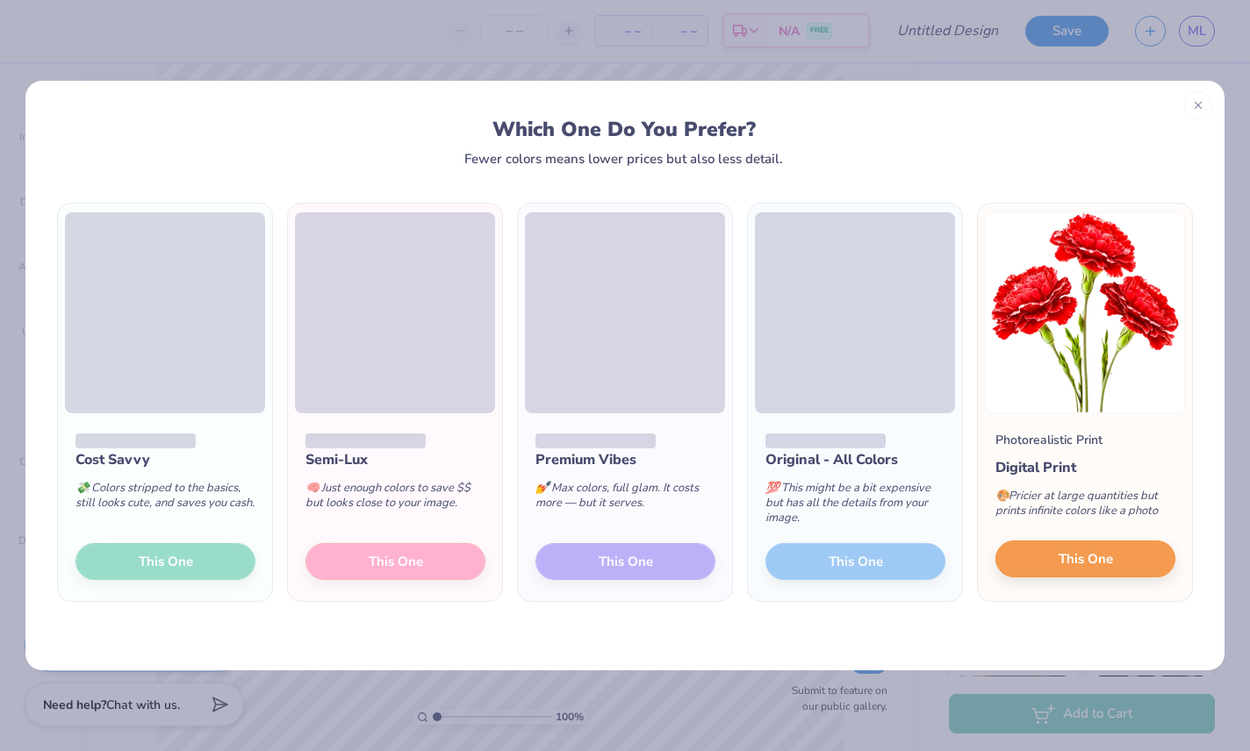
click at [1137, 567] on button "This One" at bounding box center [1085, 559] width 180 height 37
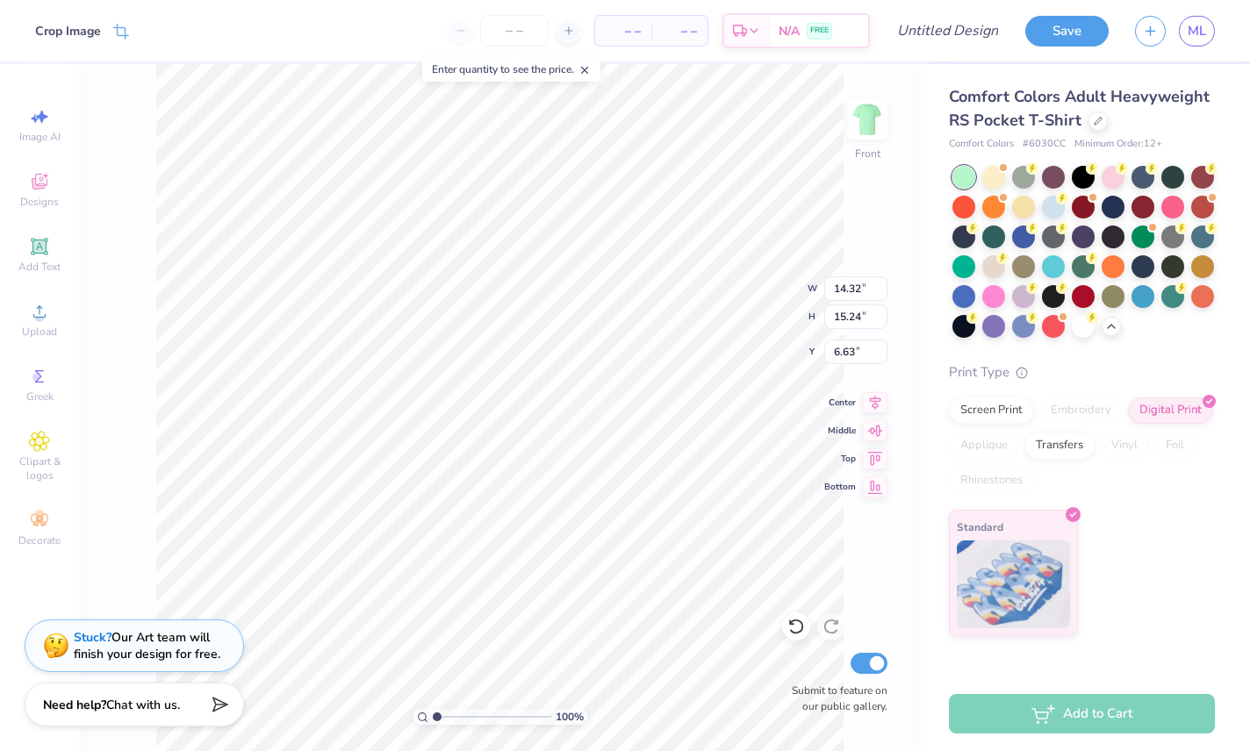
type input "7.30"
click at [1172, 526] on div "Standard" at bounding box center [1082, 573] width 266 height 126
click at [1186, 346] on div "Comfort Colors Adult Heavyweight RS Pocket T-Shirt Comfort Colors # 6030CC Mini…" at bounding box center [1082, 360] width 266 height 551
click at [1075, 321] on div at bounding box center [1082, 324] width 23 height 23
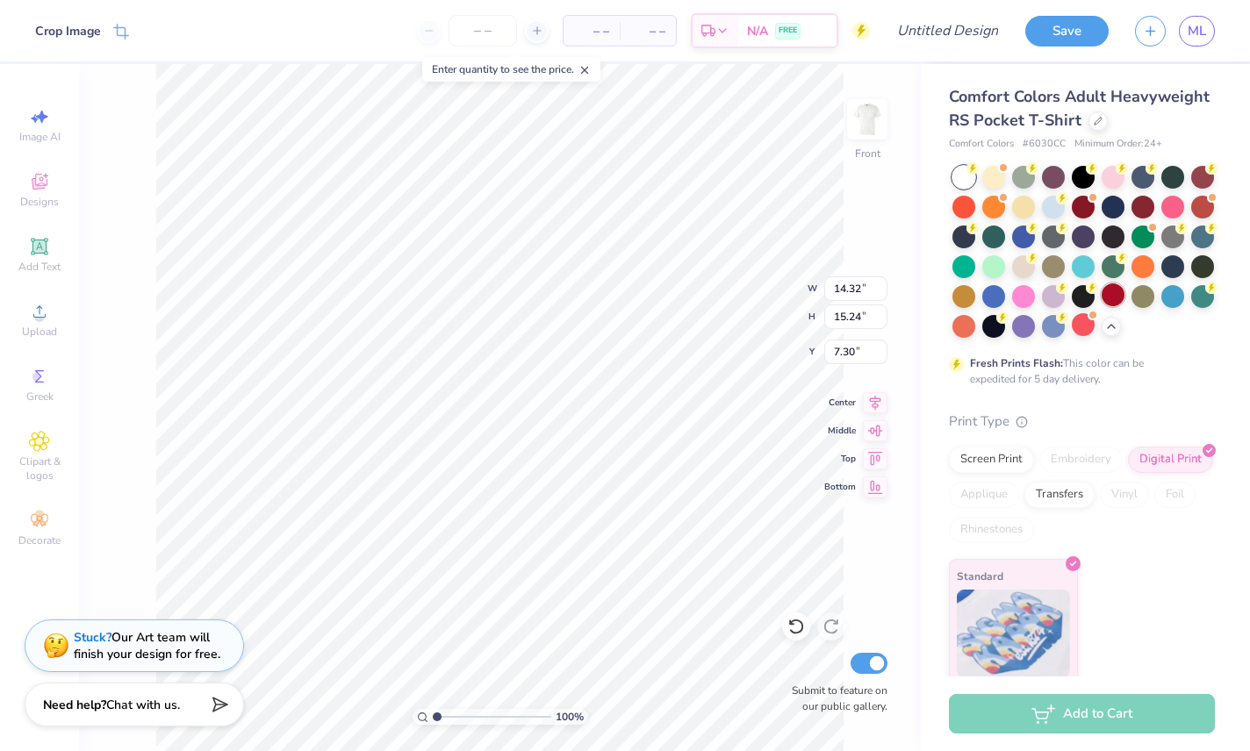
click at [1113, 297] on div at bounding box center [1112, 294] width 23 height 23
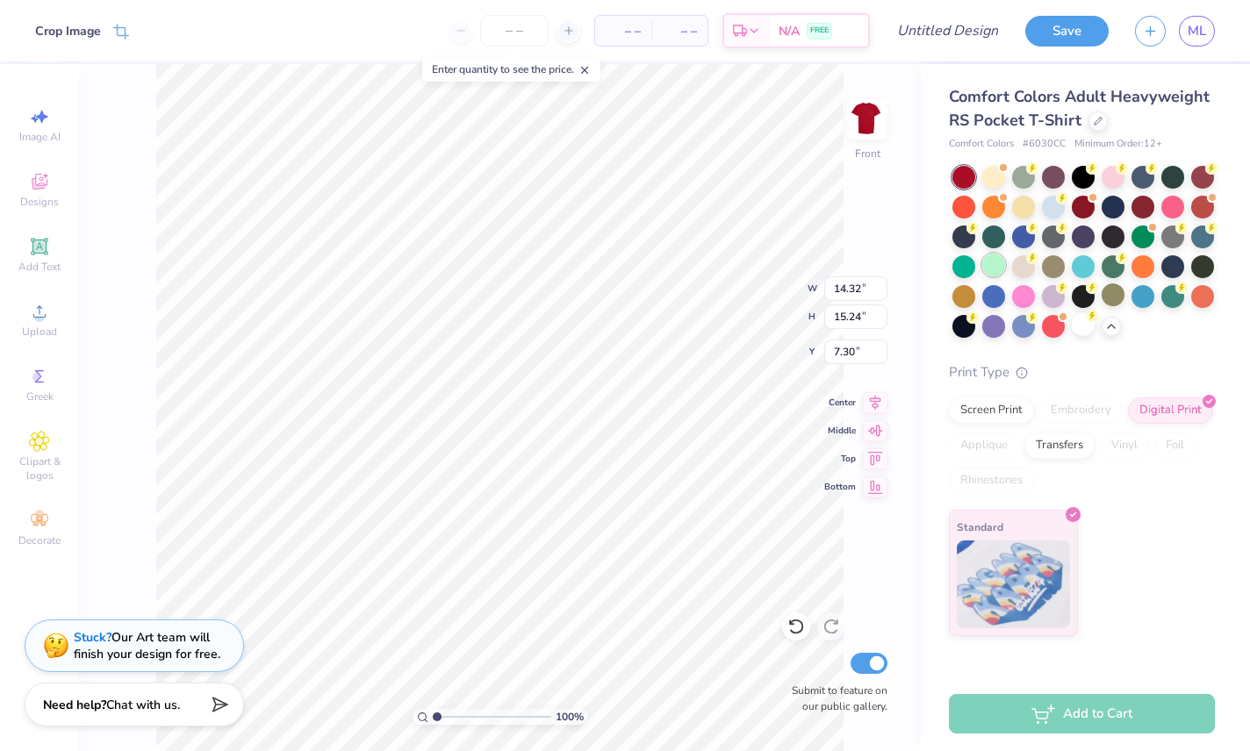
click at [1001, 266] on div at bounding box center [993, 265] width 23 height 23
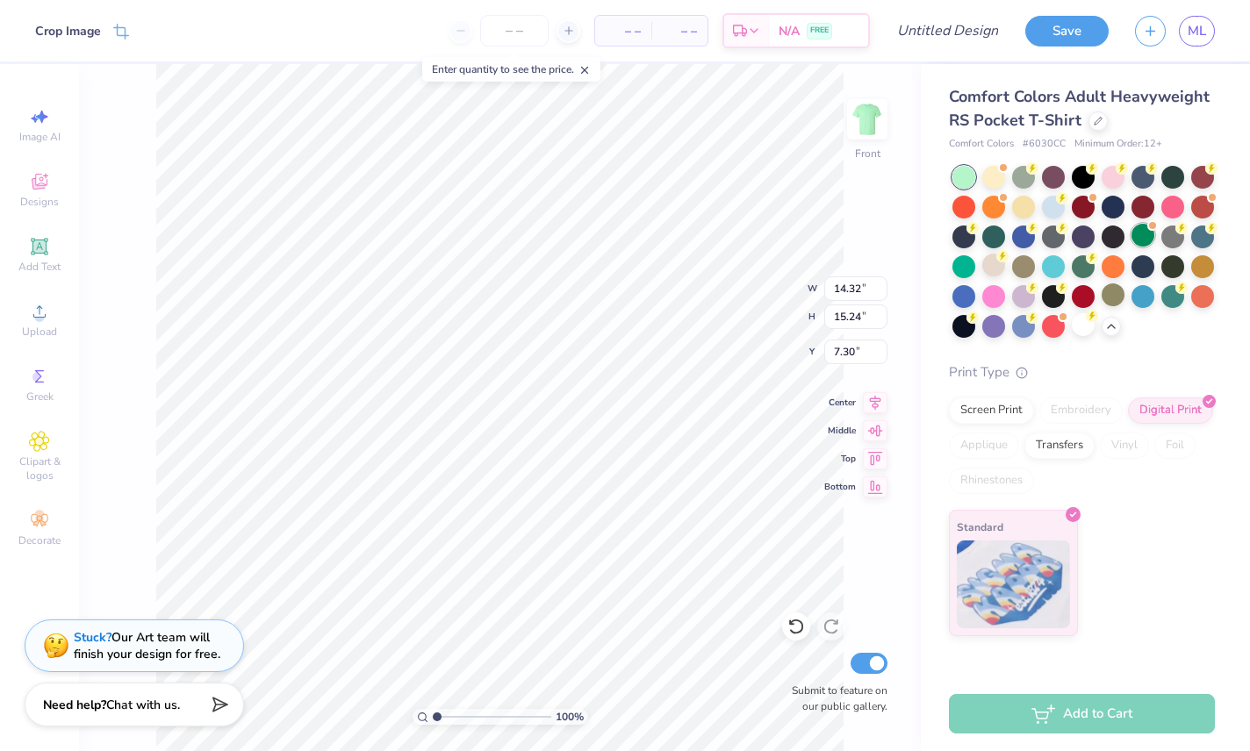
click at [1137, 239] on div at bounding box center [1142, 235] width 23 height 23
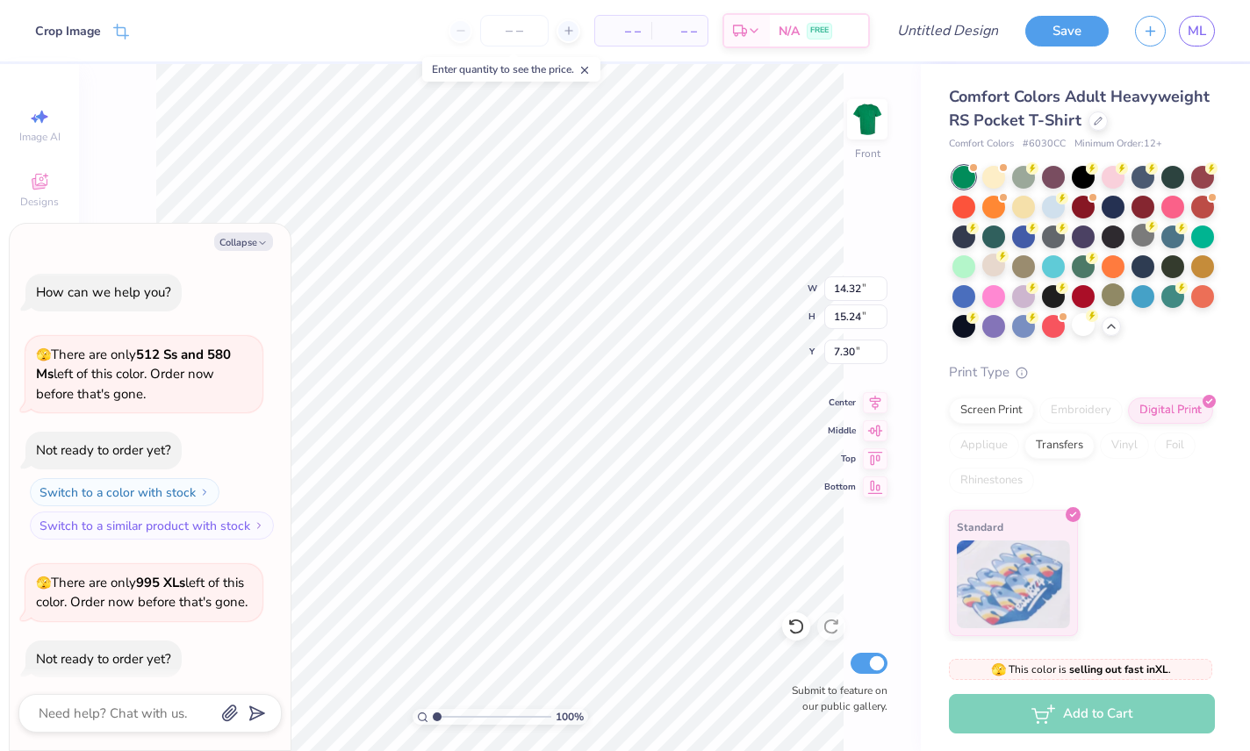
scroll to position [92, 0]
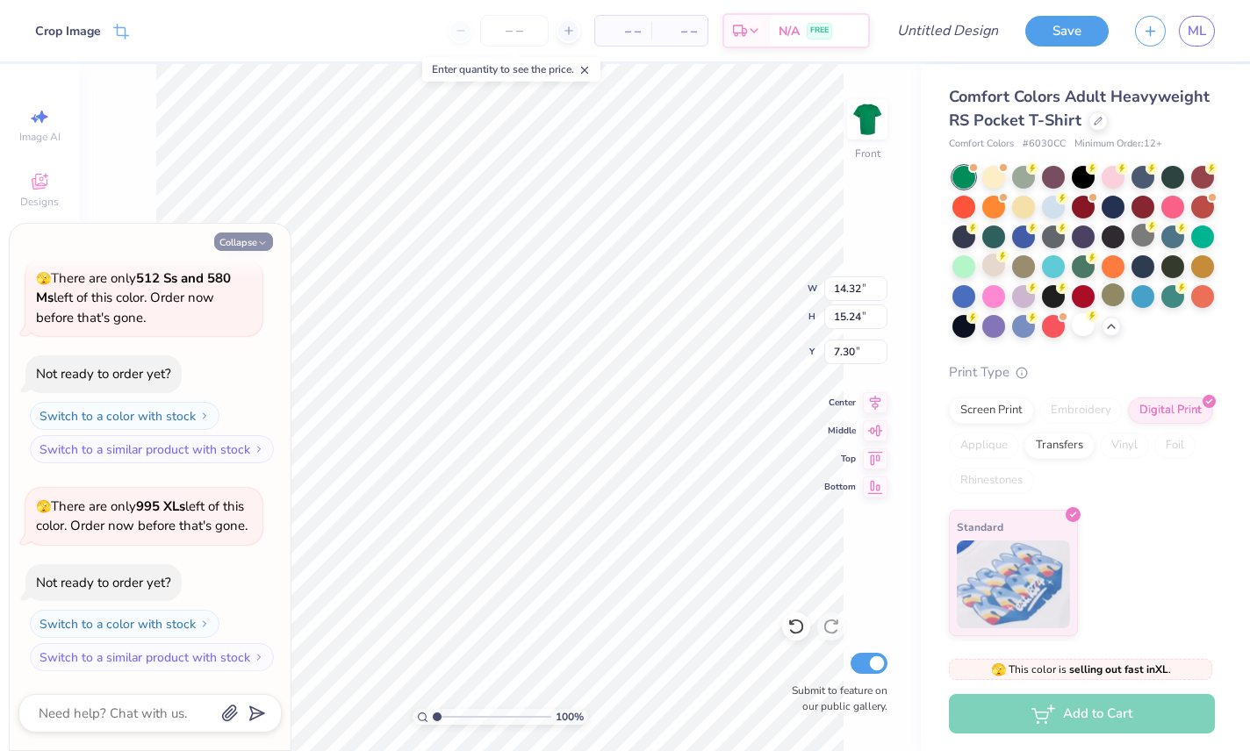
click at [257, 245] on icon "button" at bounding box center [262, 243] width 11 height 11
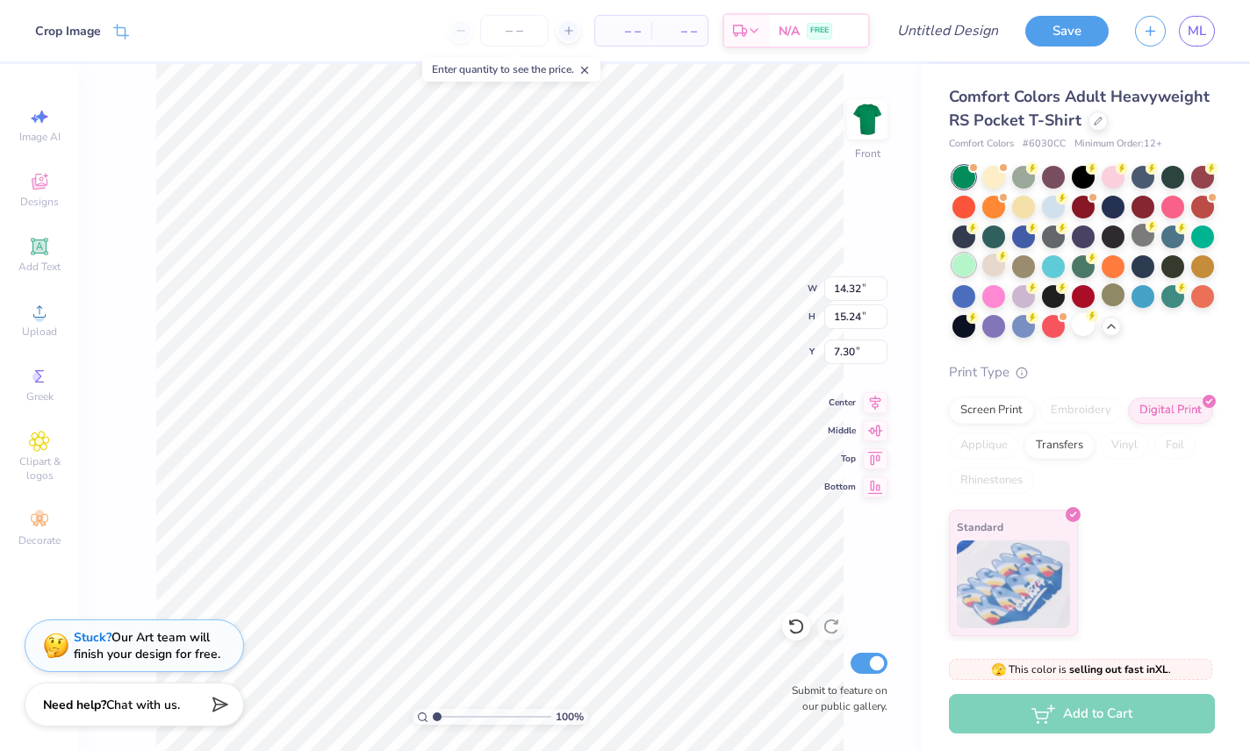
click at [966, 262] on div at bounding box center [963, 265] width 23 height 23
click at [1175, 291] on icon at bounding box center [1181, 286] width 12 height 12
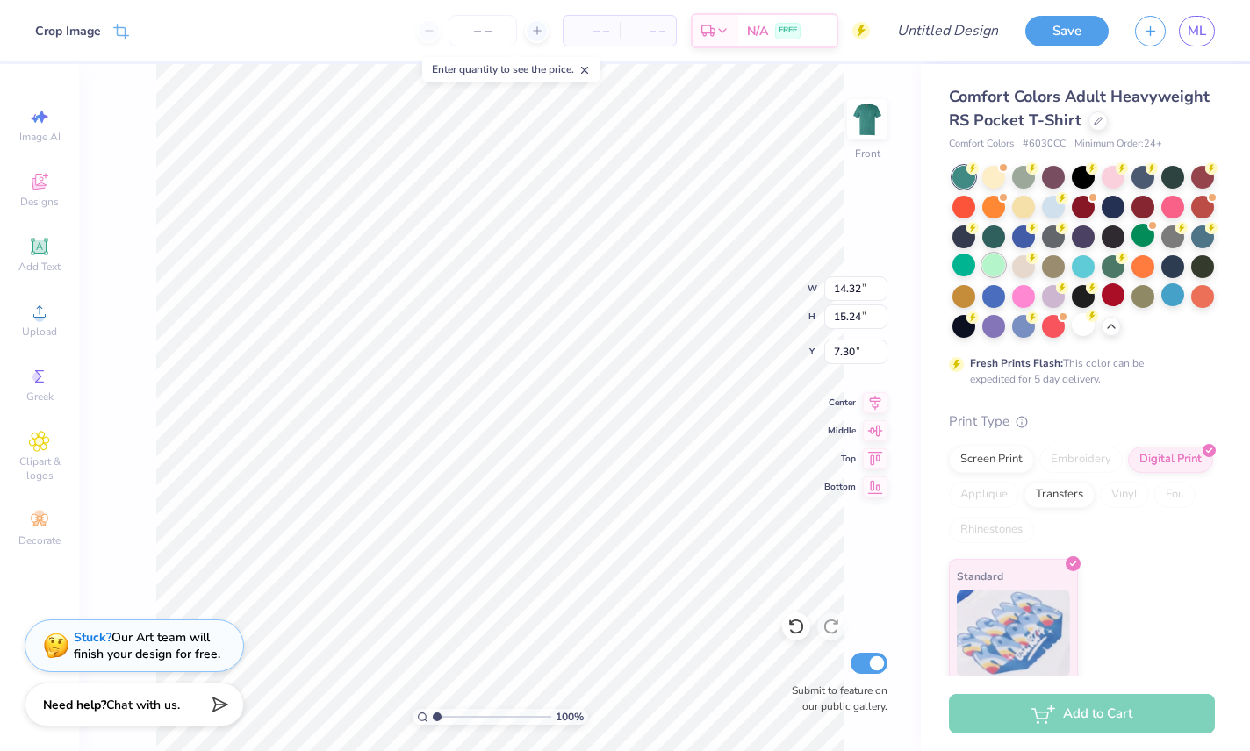
click at [999, 264] on div at bounding box center [993, 265] width 23 height 23
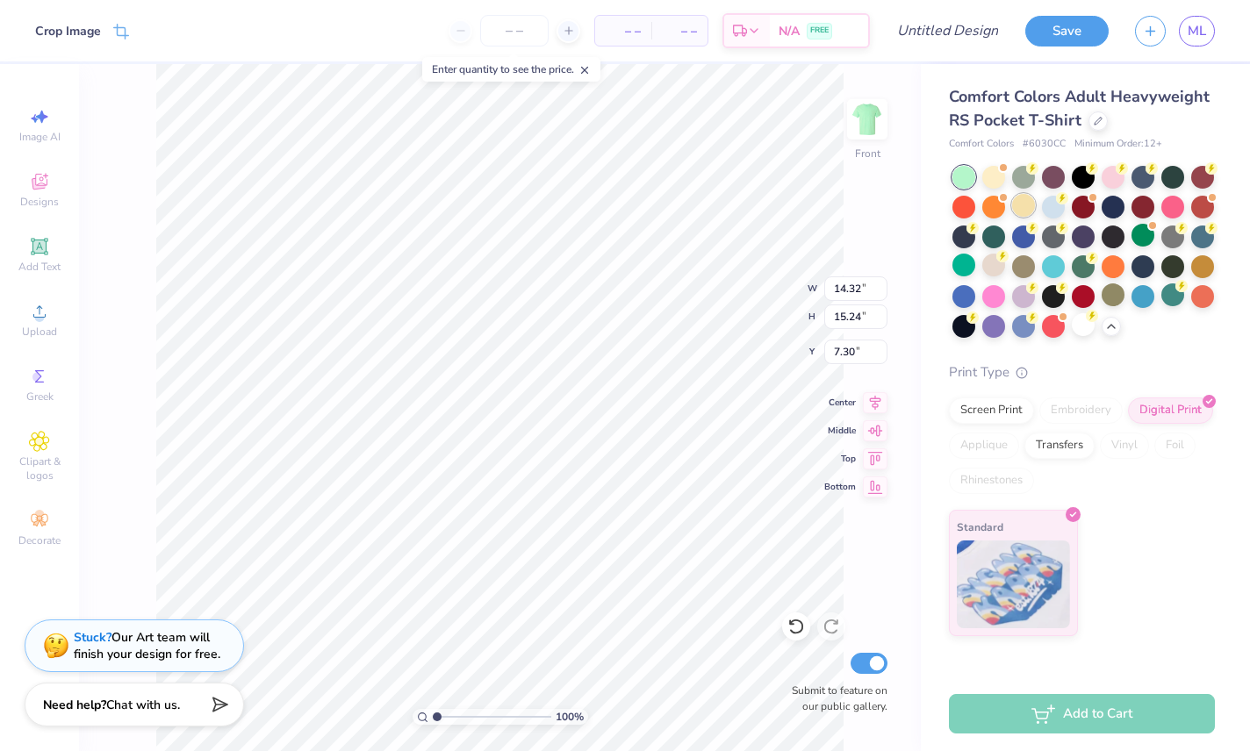
click at [1014, 215] on div at bounding box center [1023, 205] width 23 height 23
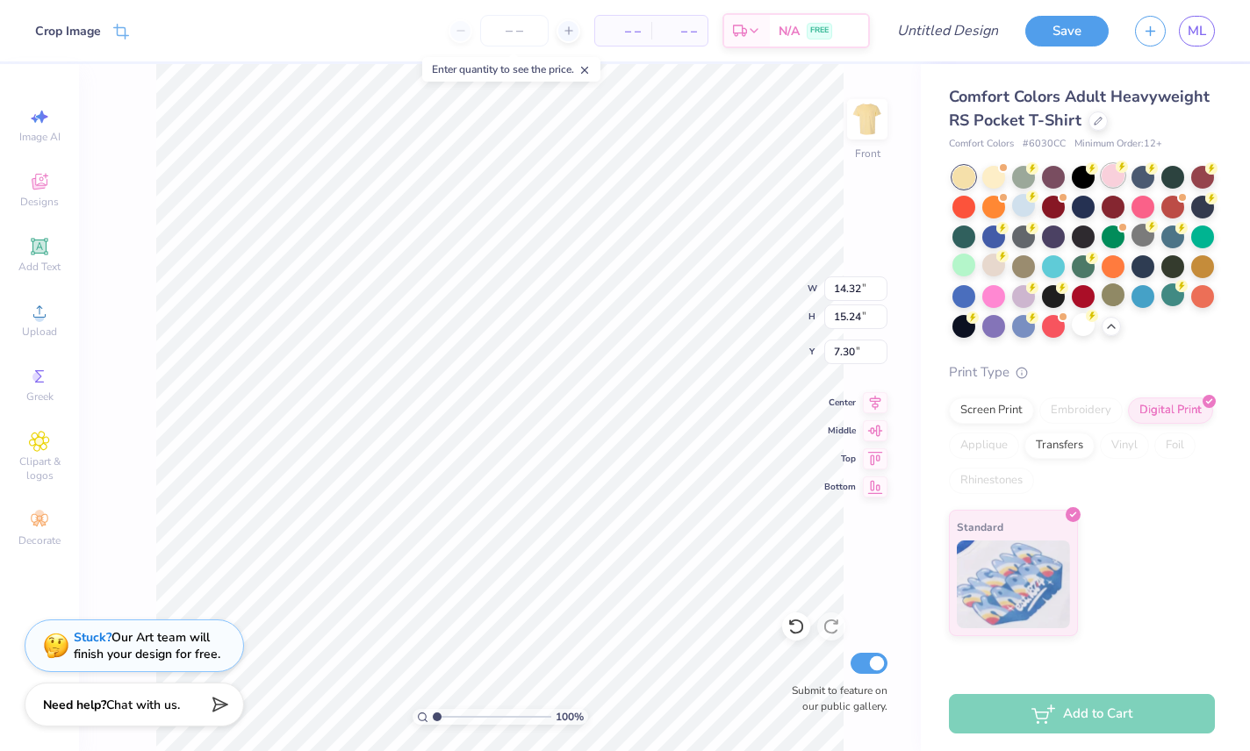
click at [1113, 179] on div at bounding box center [1112, 175] width 23 height 23
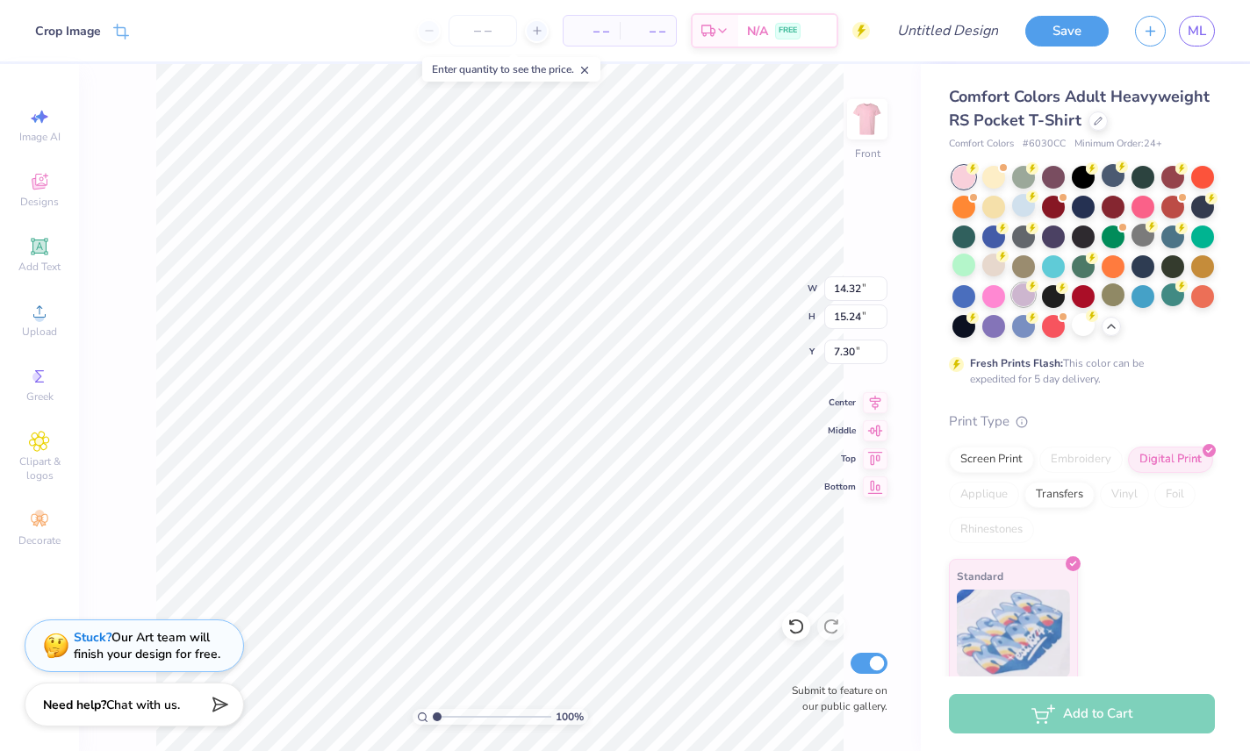
click at [1016, 295] on div at bounding box center [1023, 294] width 23 height 23
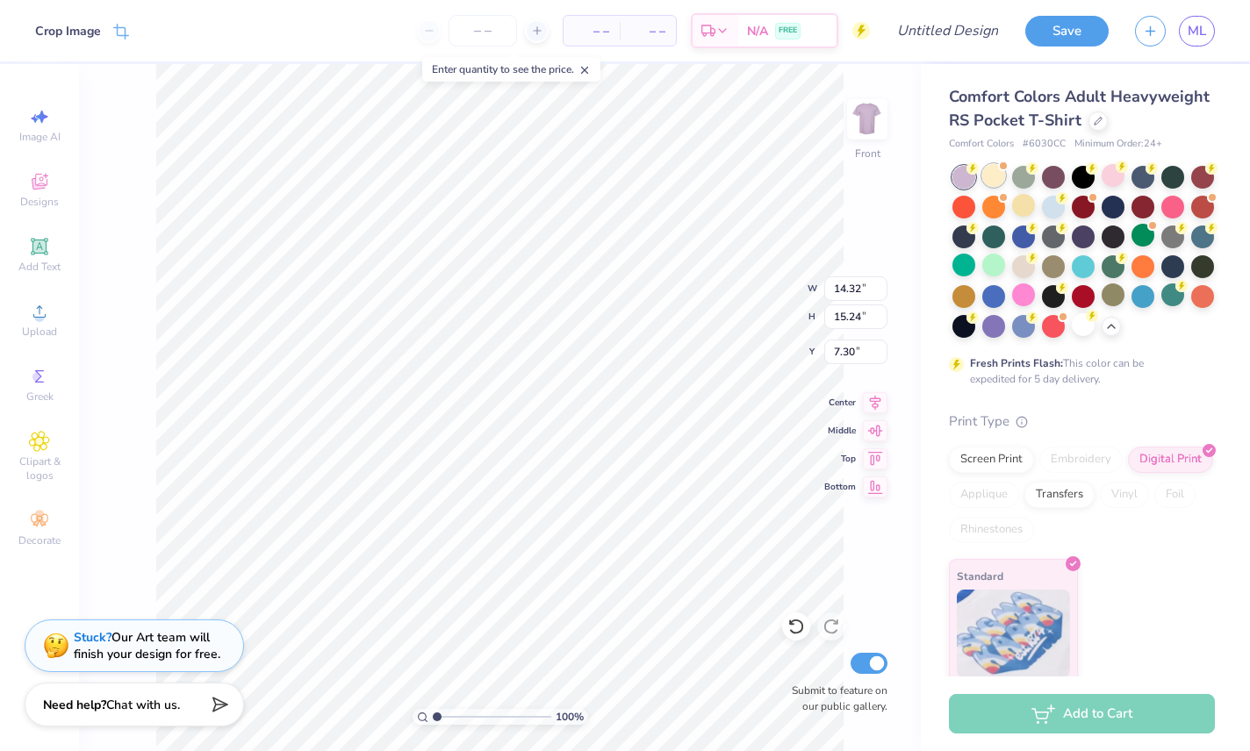
click at [990, 190] on div at bounding box center [1083, 252] width 262 height 172
click at [998, 180] on div at bounding box center [993, 175] width 23 height 23
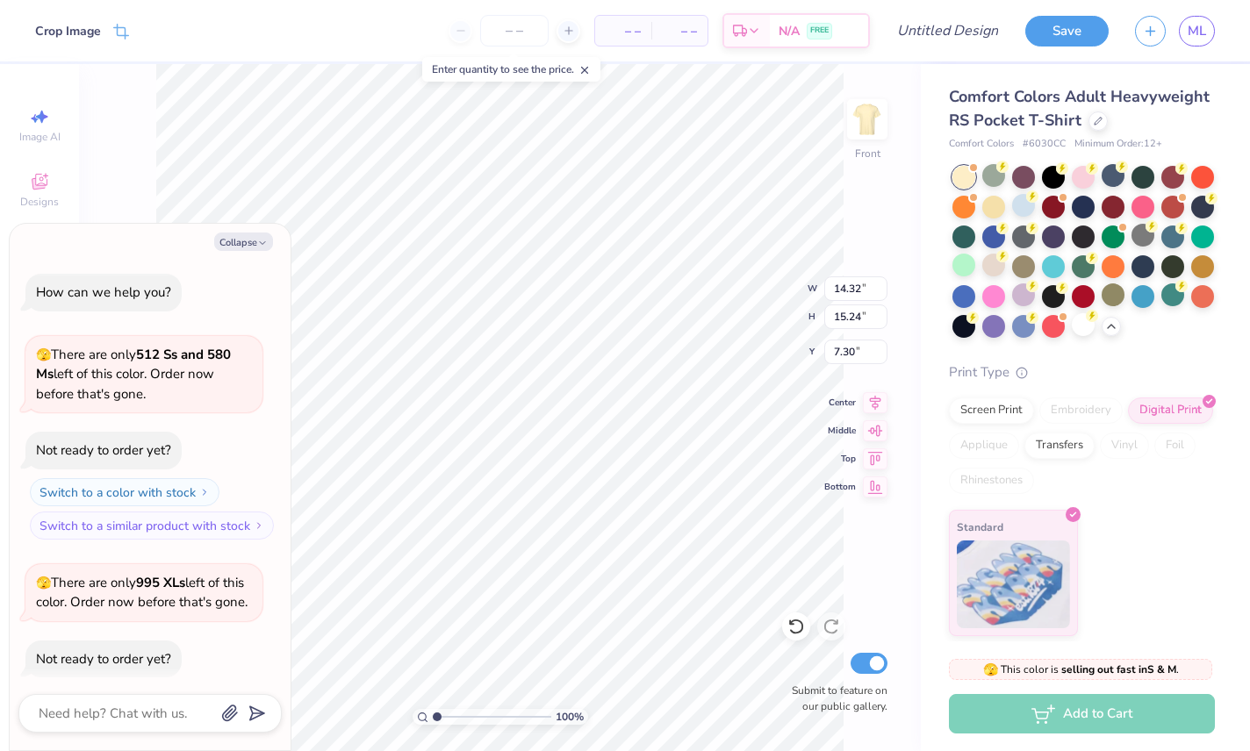
scroll to position [319, 0]
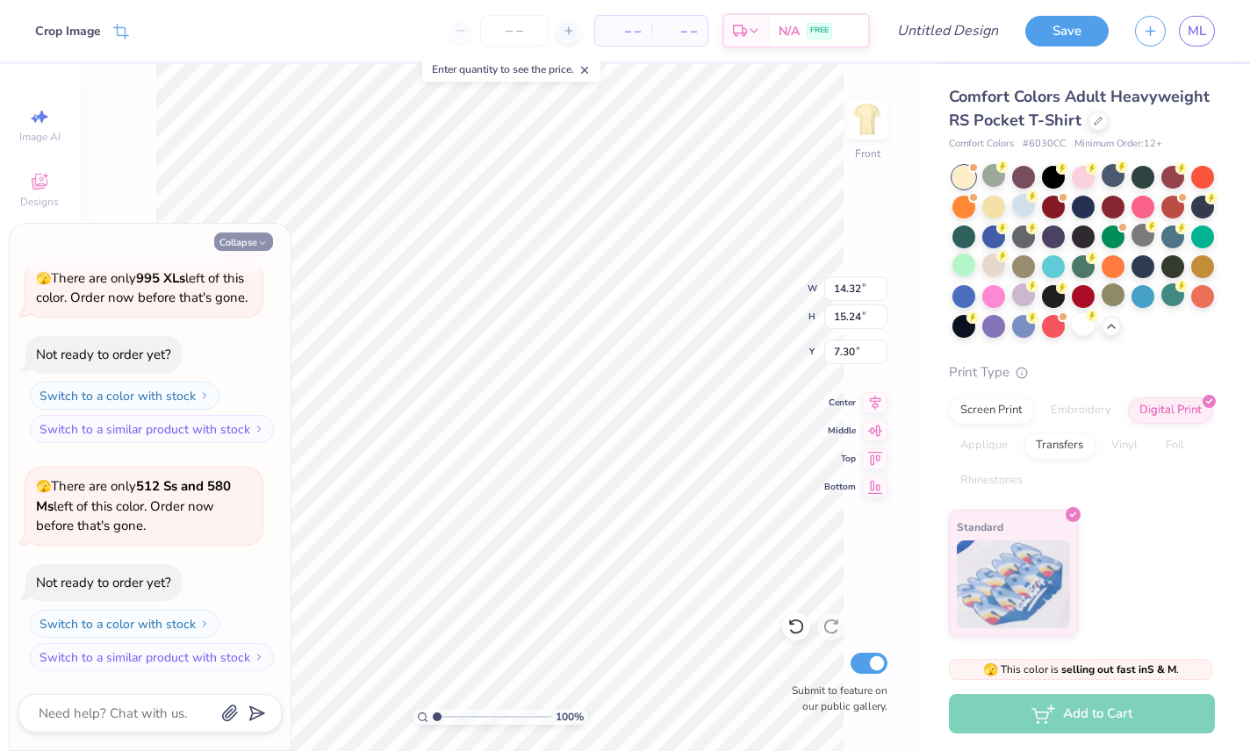
click at [235, 235] on button "Collapse" at bounding box center [243, 242] width 59 height 18
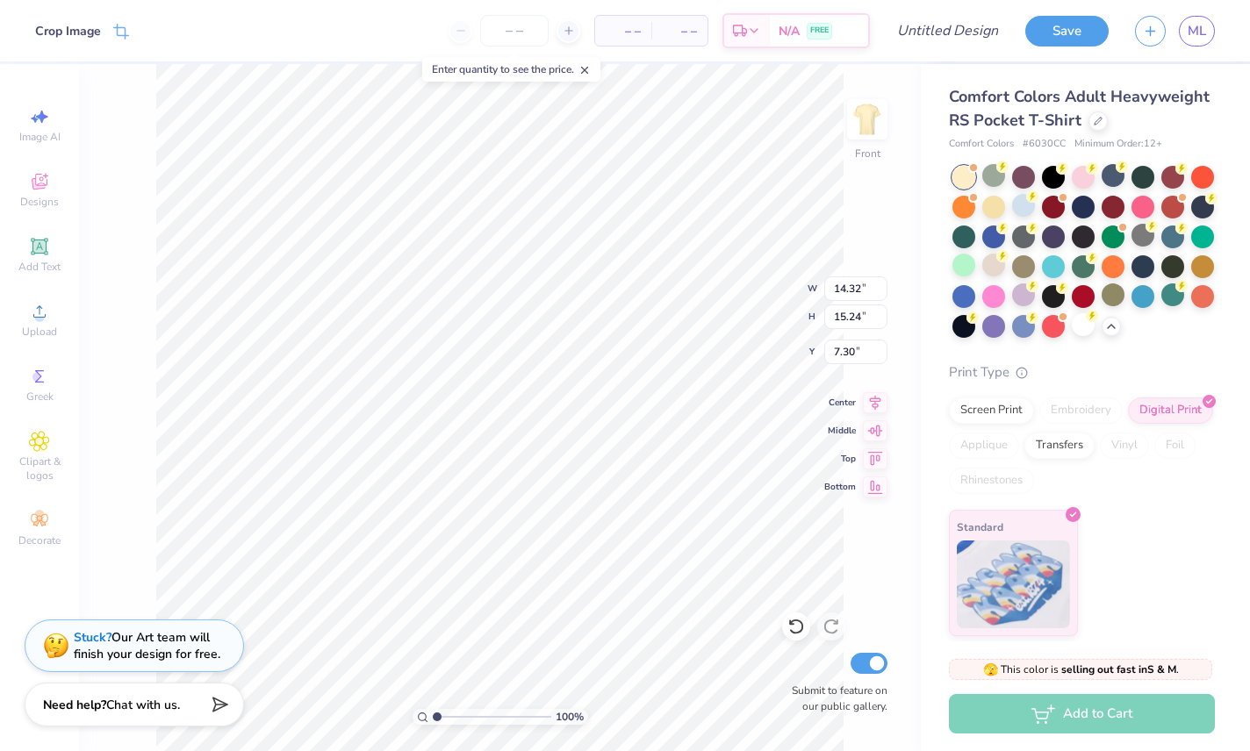
type textarea "x"
click at [996, 262] on icon at bounding box center [1002, 256] width 12 height 12
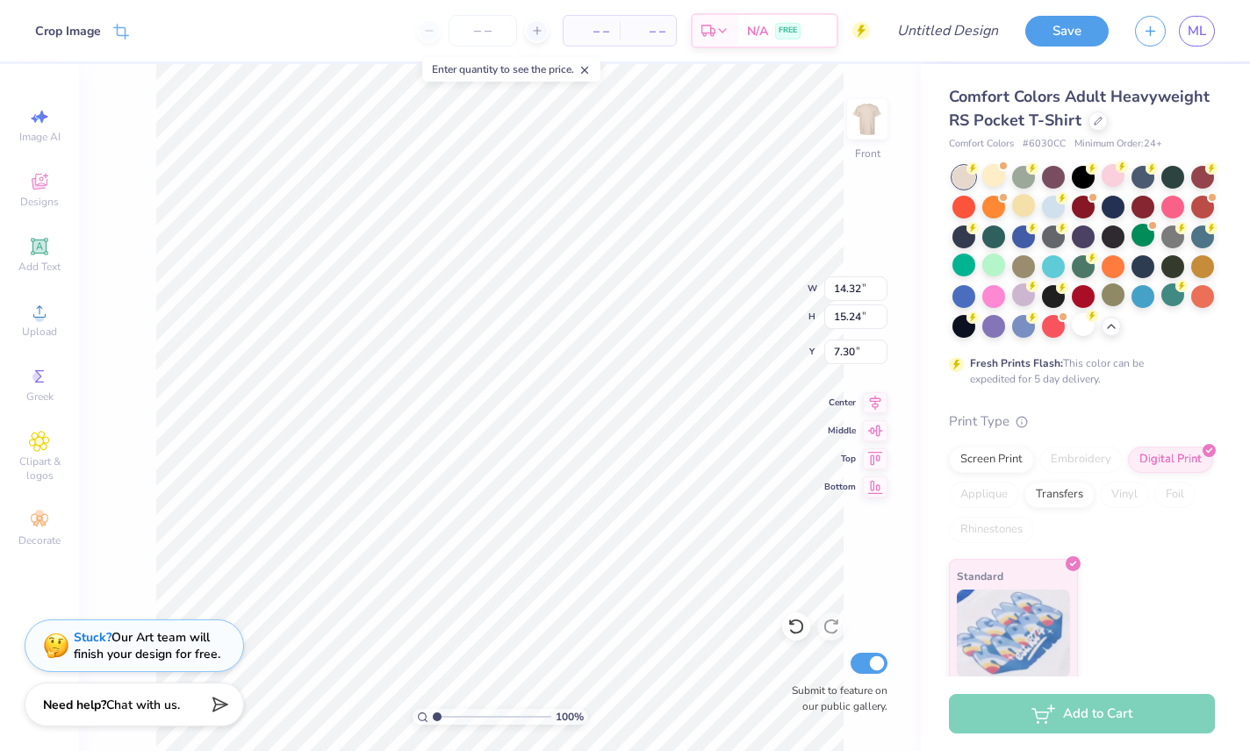
type input "12.82"
type input "13.63"
type input "11.00"
type input "3.00"
click at [40, 264] on span "Add Text" at bounding box center [39, 267] width 42 height 14
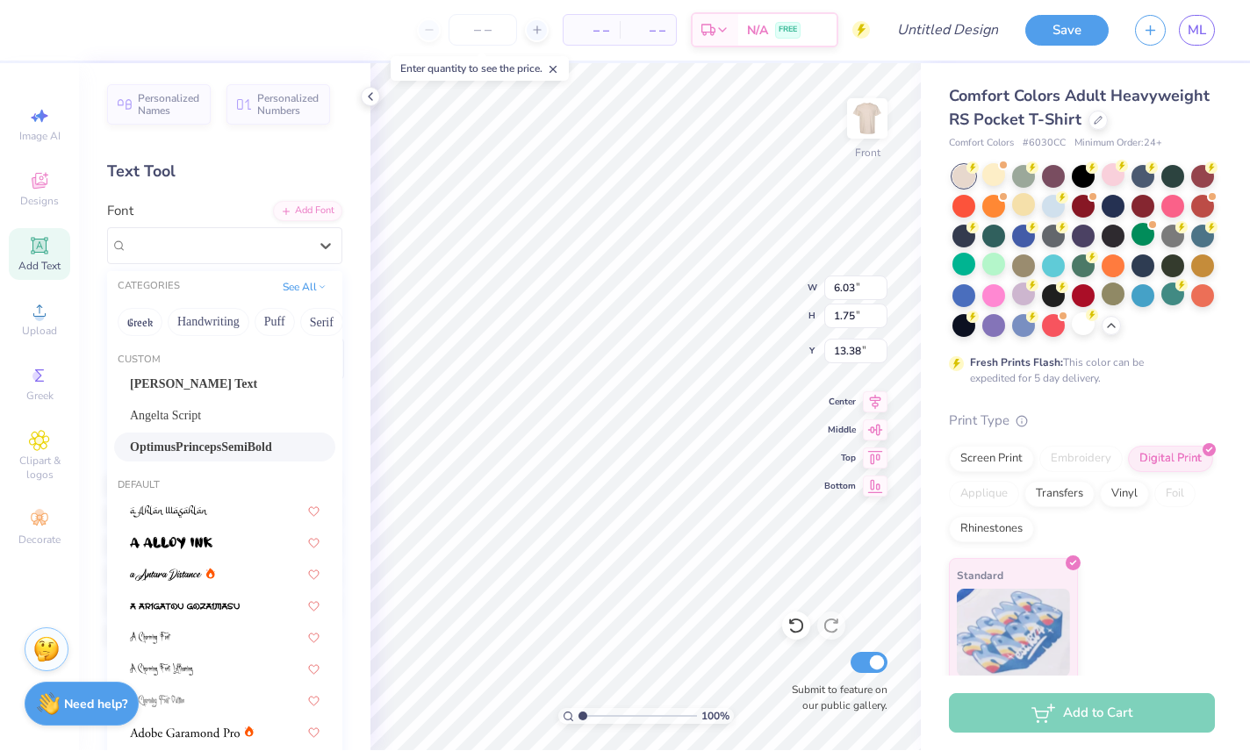
click at [165, 441] on span "OptimusPrincepsSemiBold" at bounding box center [201, 448] width 142 height 18
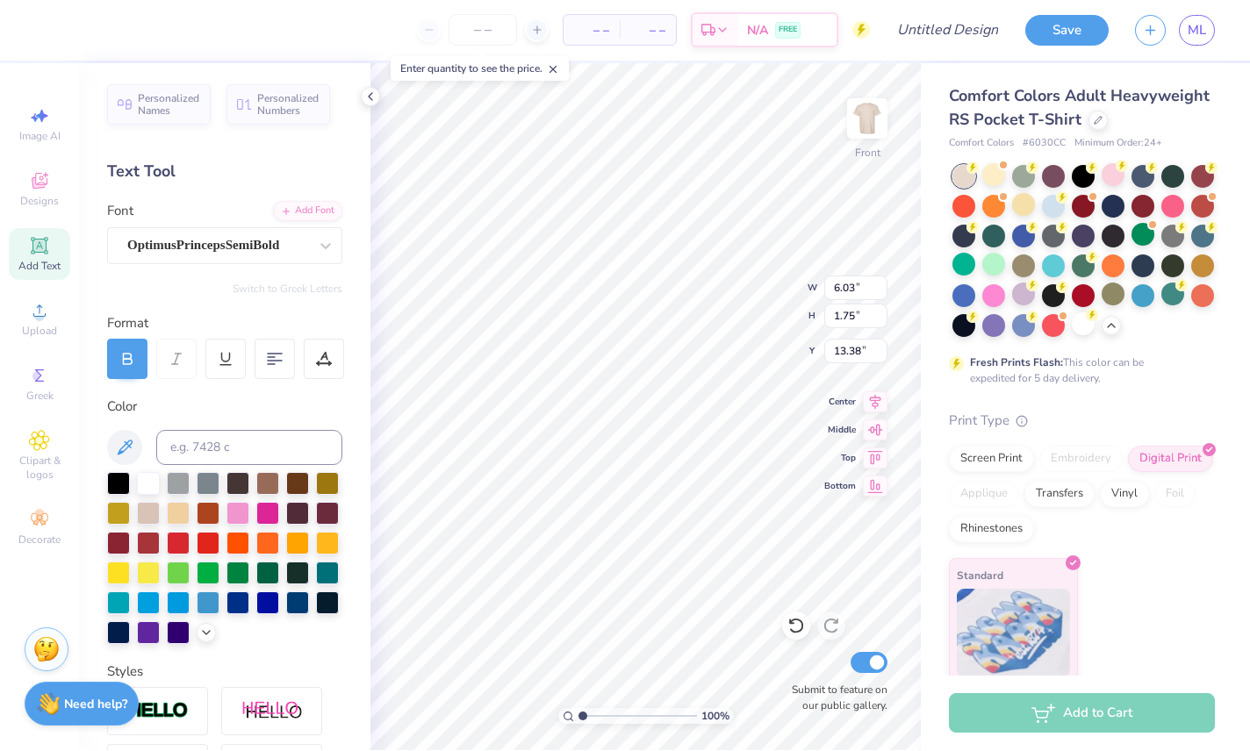
type input "6.35"
type input "1.89"
type input "13.31"
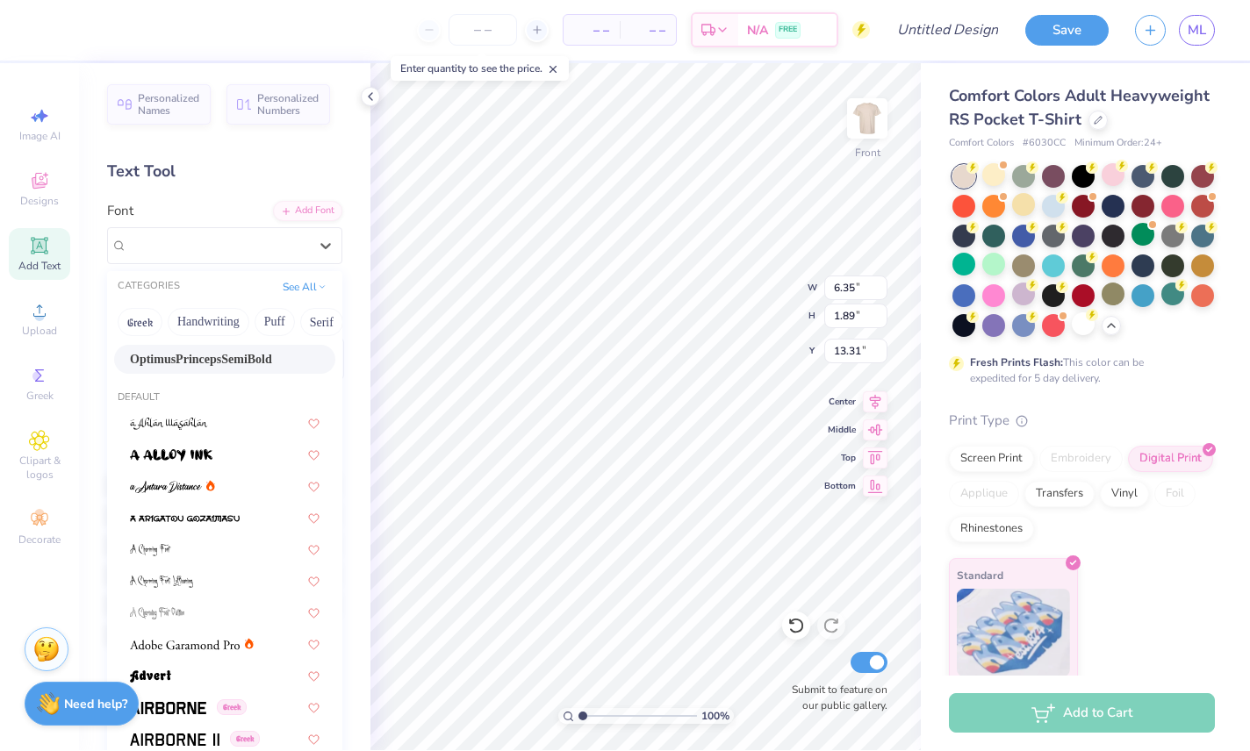
scroll to position [89, 0]
click at [137, 550] on img at bounding box center [150, 550] width 41 height 12
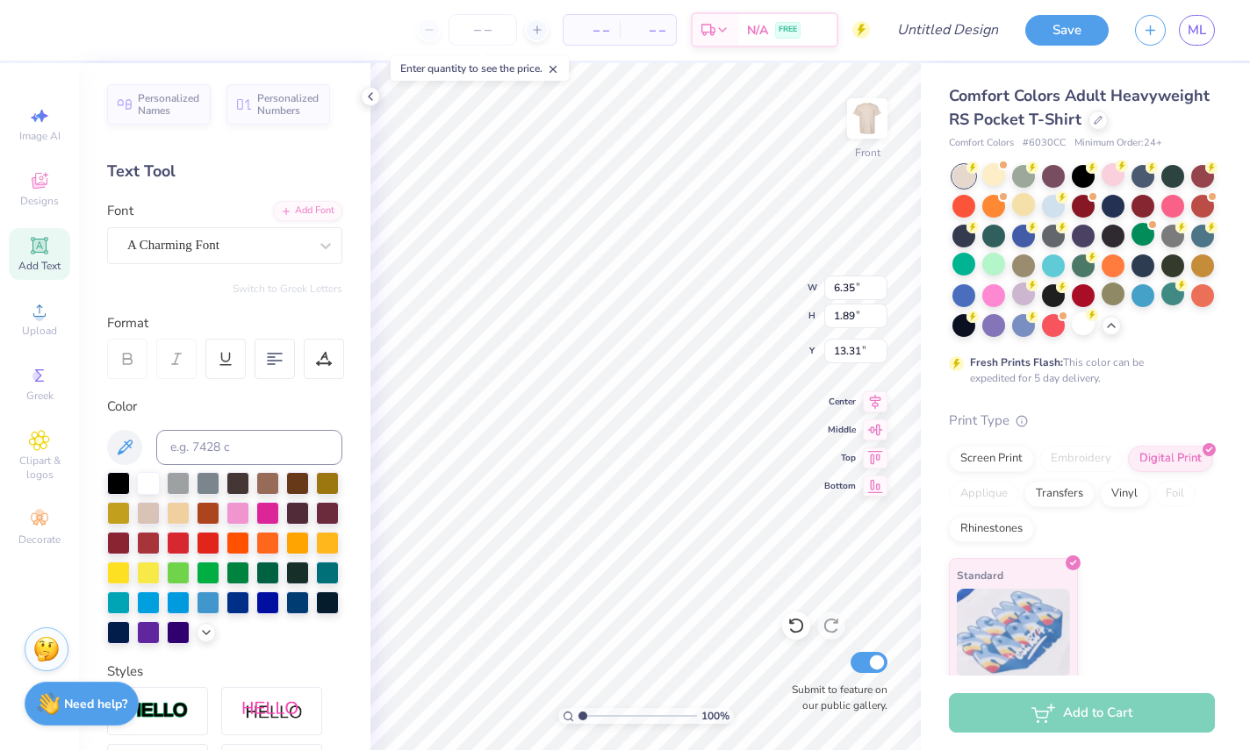
type input "4.96"
type input "1.99"
type input "13.26"
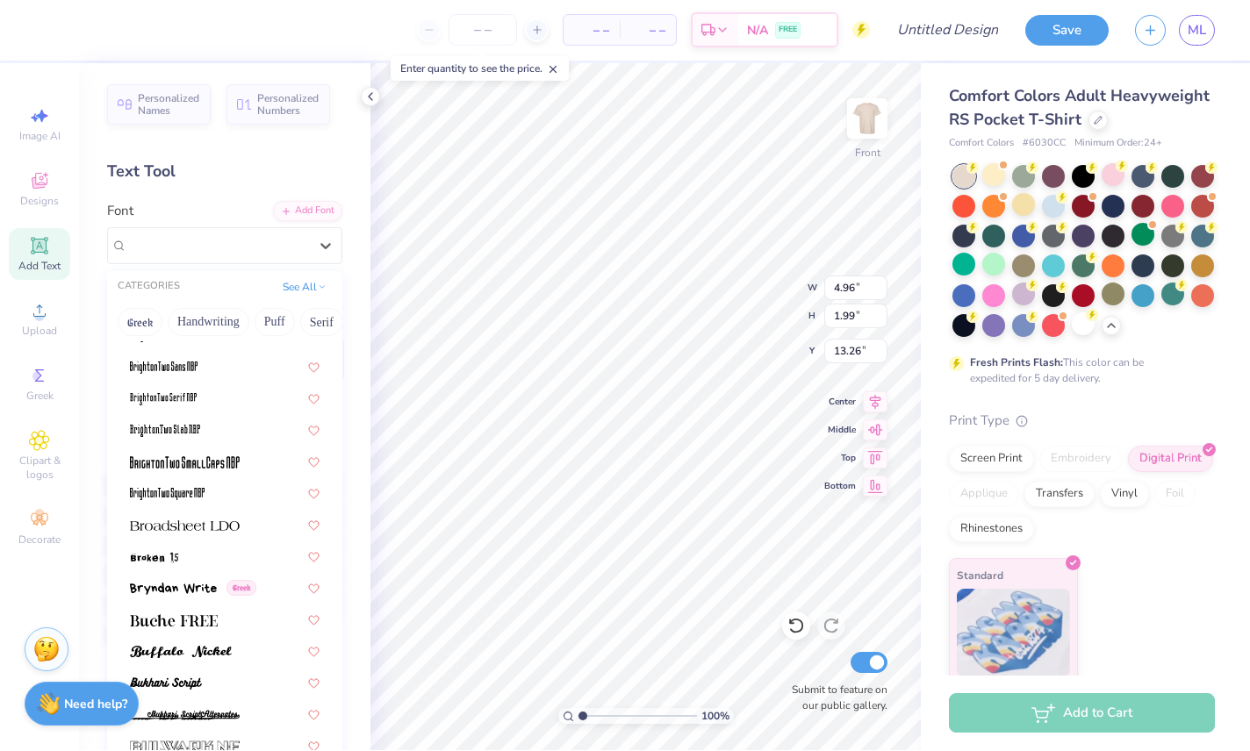
scroll to position [1472, 0]
click at [138, 428] on img at bounding box center [165, 431] width 70 height 12
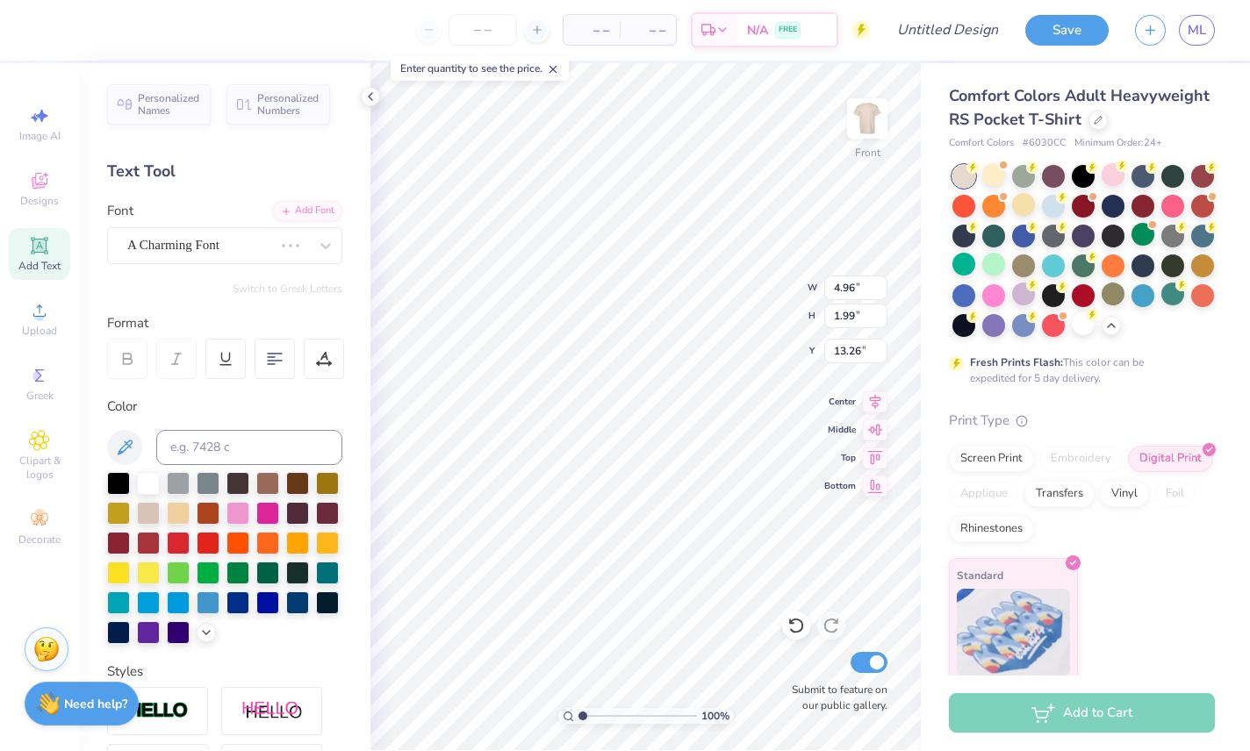
type input "2.71"
type input "1.56"
type input "13.47"
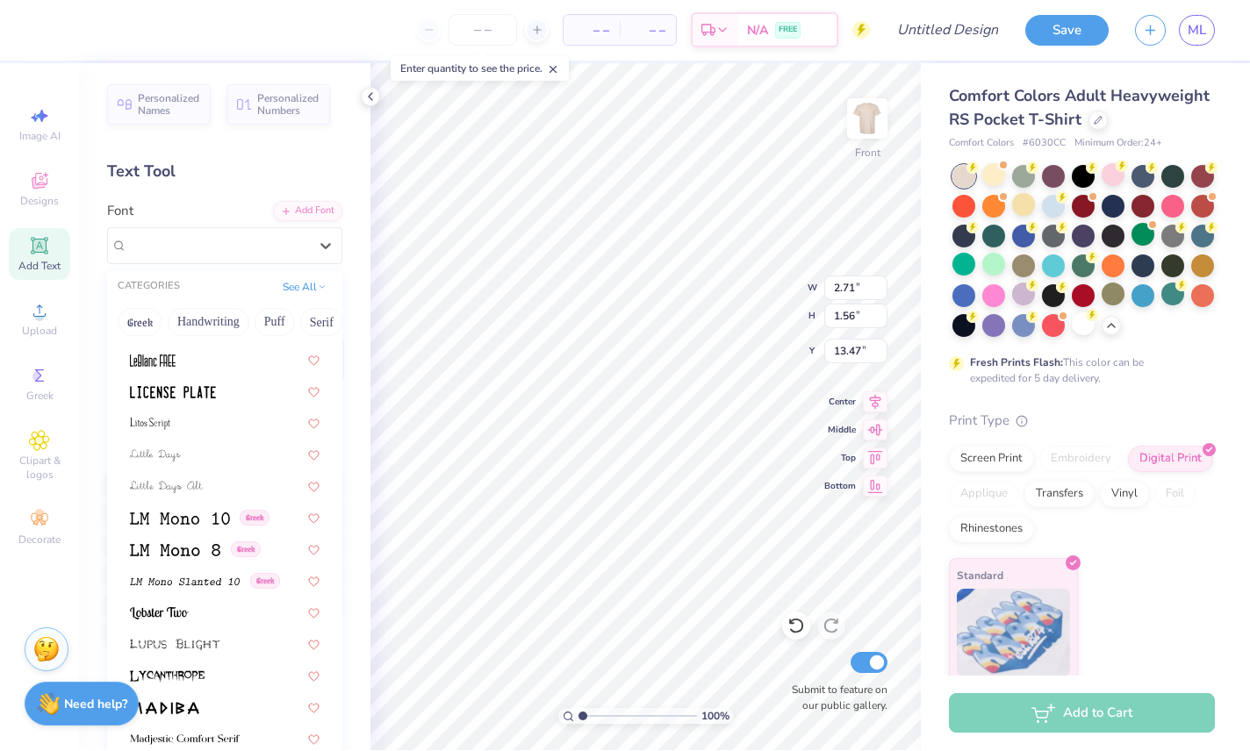
scroll to position [5948, 0]
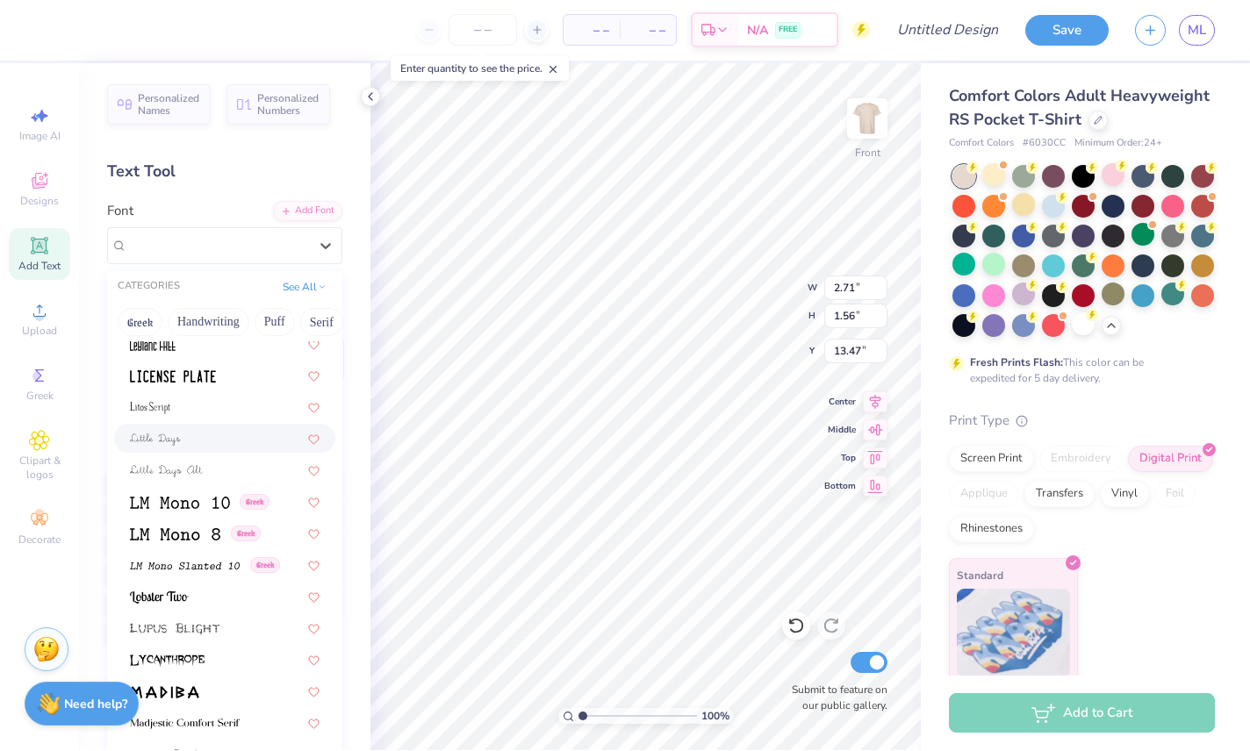
click at [148, 435] on img at bounding box center [155, 440] width 51 height 12
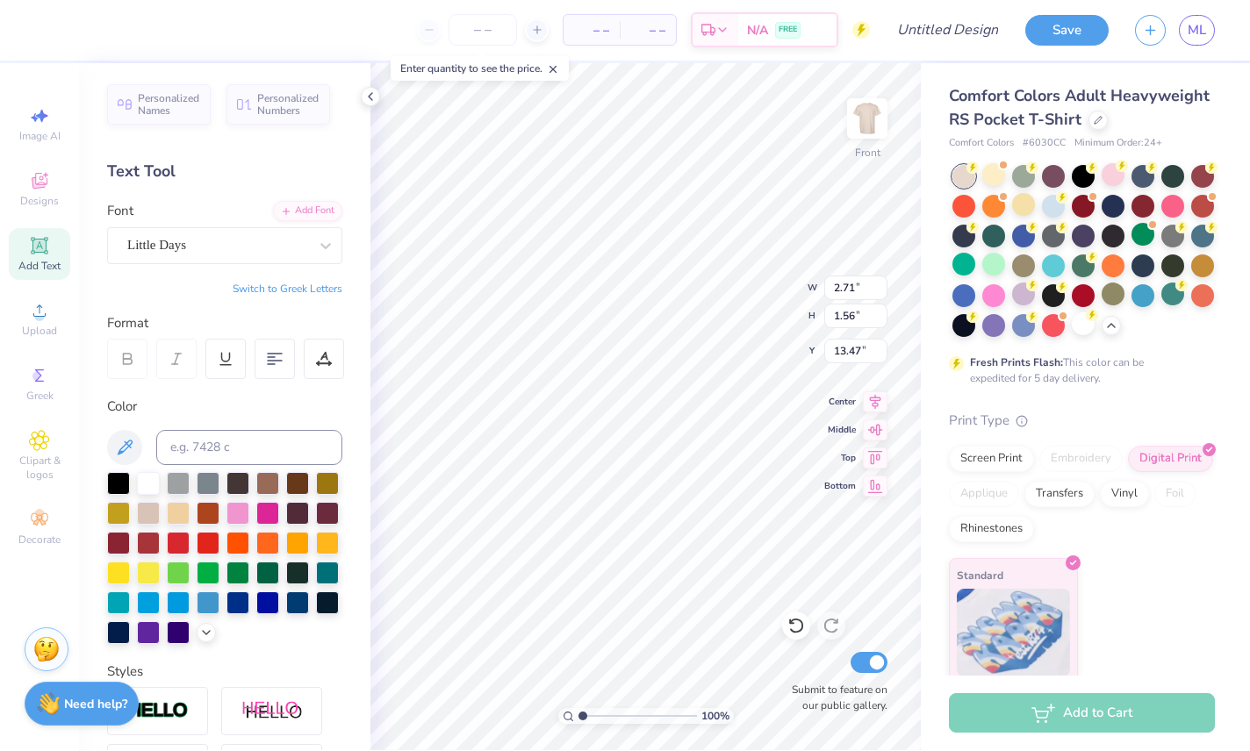
type input "7.74"
type input "1.71"
type input "13.40"
type textarea "Alpha Chi Omega"
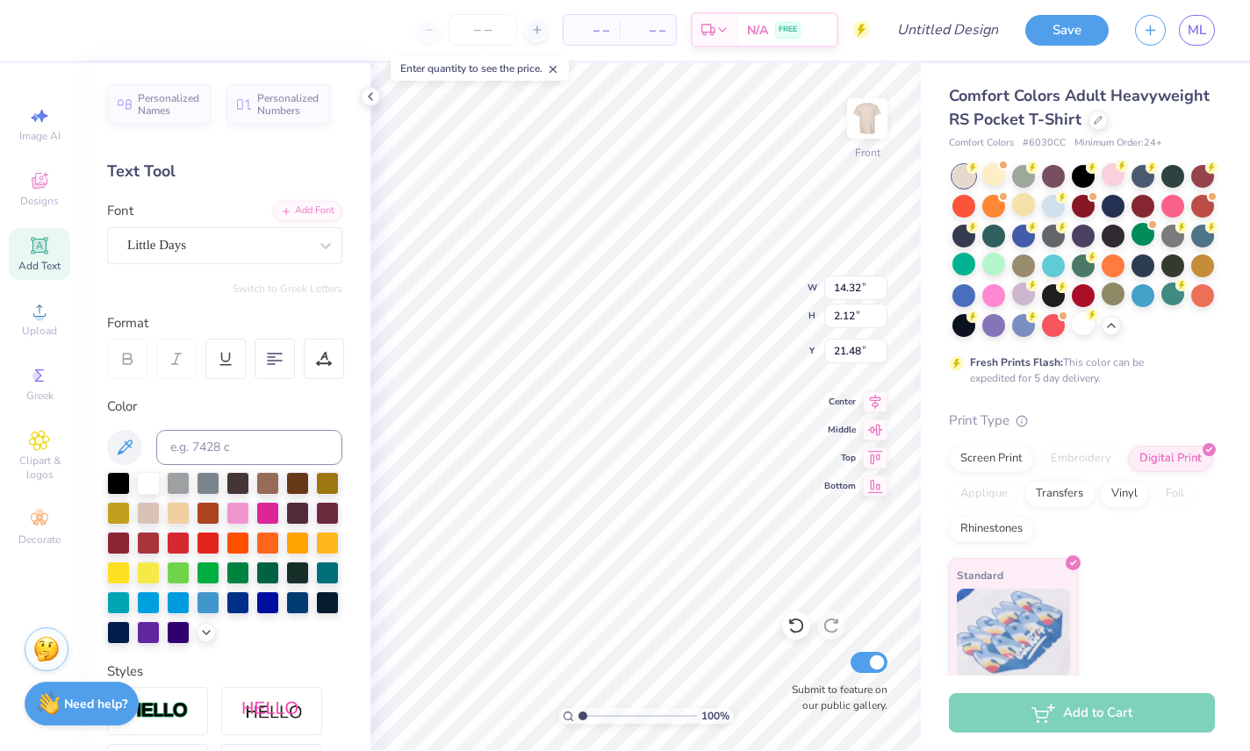
type input "11.39"
type input "1.69"
type input "16.92"
click at [37, 257] on icon at bounding box center [39, 246] width 21 height 21
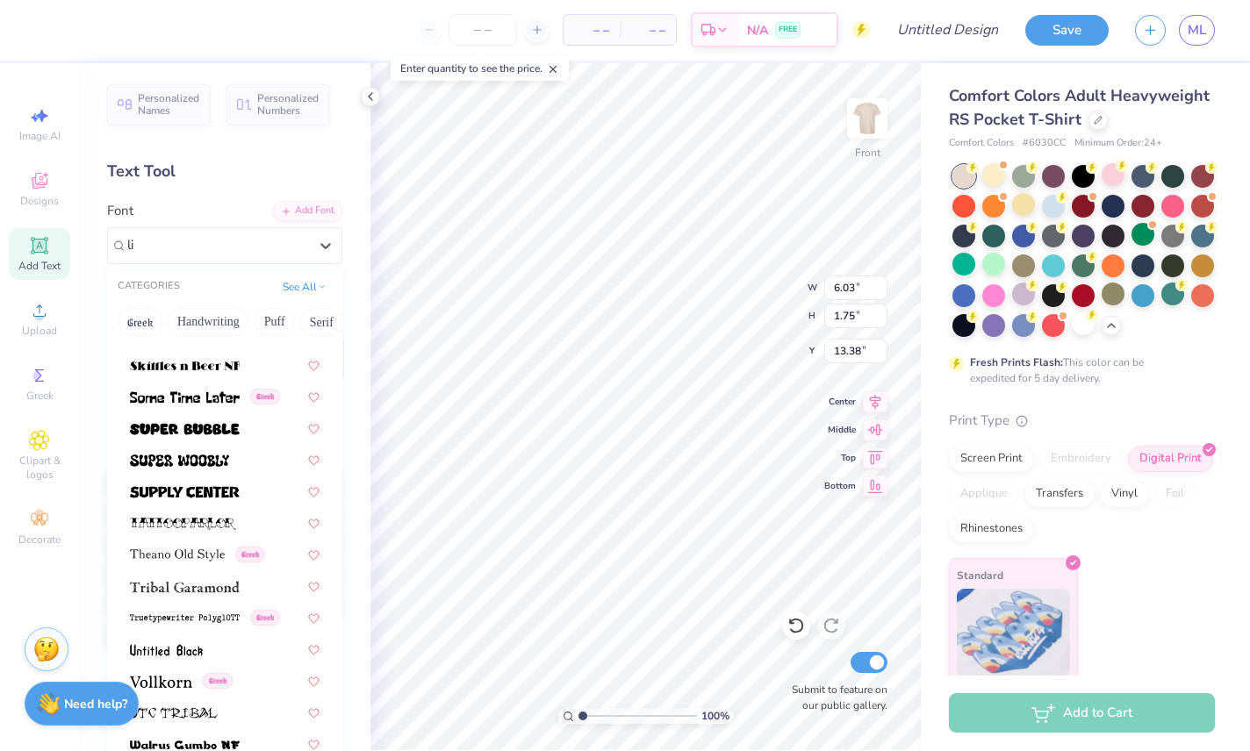
scroll to position [367, 0]
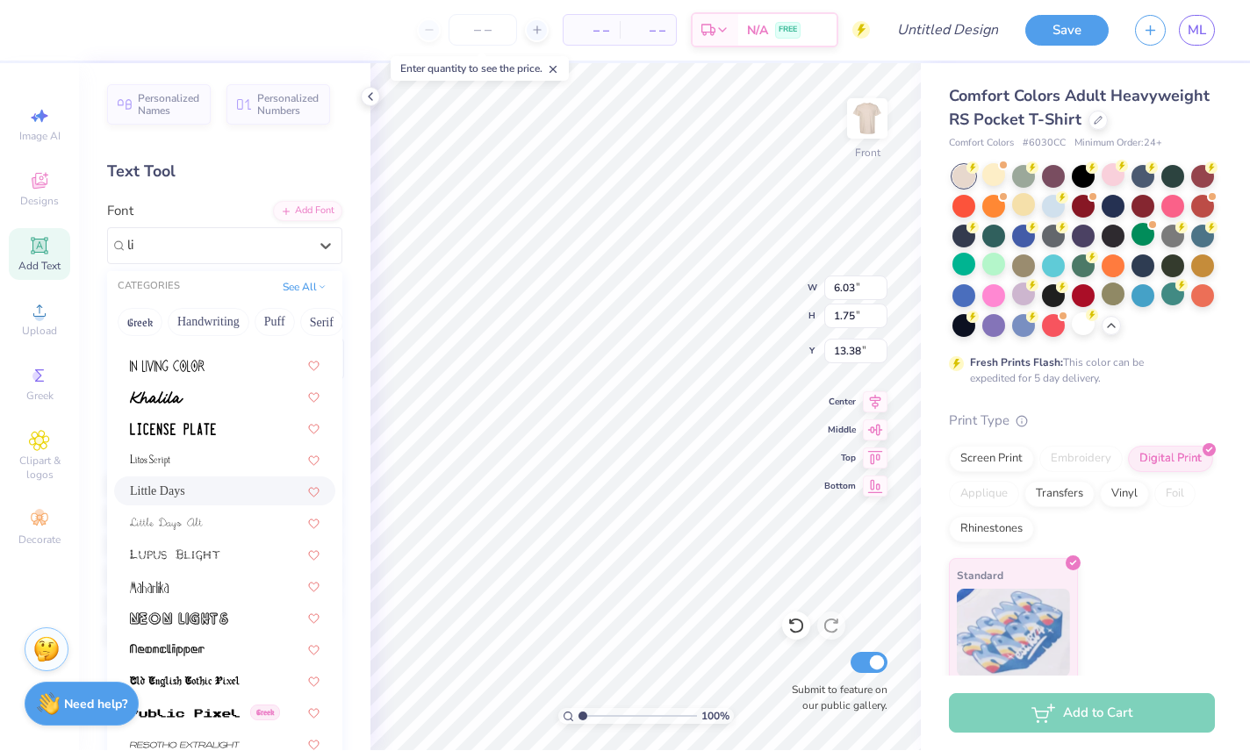
click at [147, 489] on span "Little Days" at bounding box center [157, 492] width 55 height 18
type input "li"
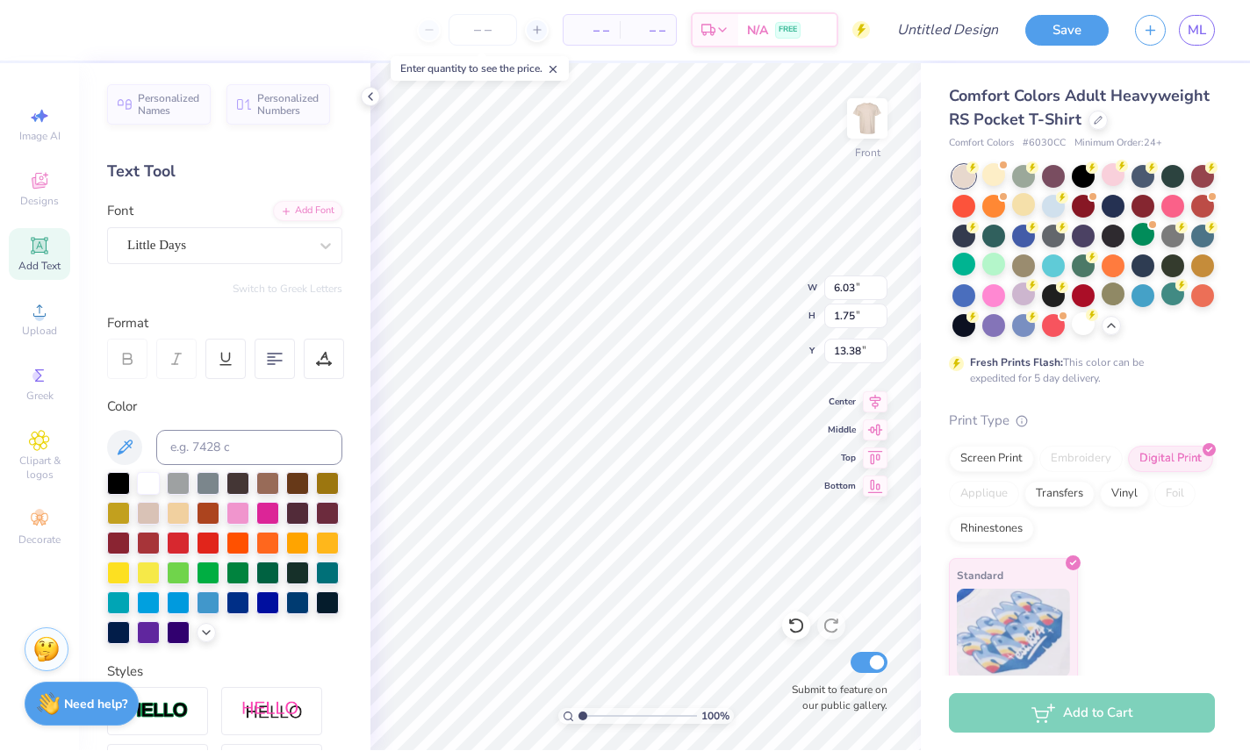
type input "7.74"
type input "1.71"
type input "13.40"
type input "12.82"
type input "13.63"
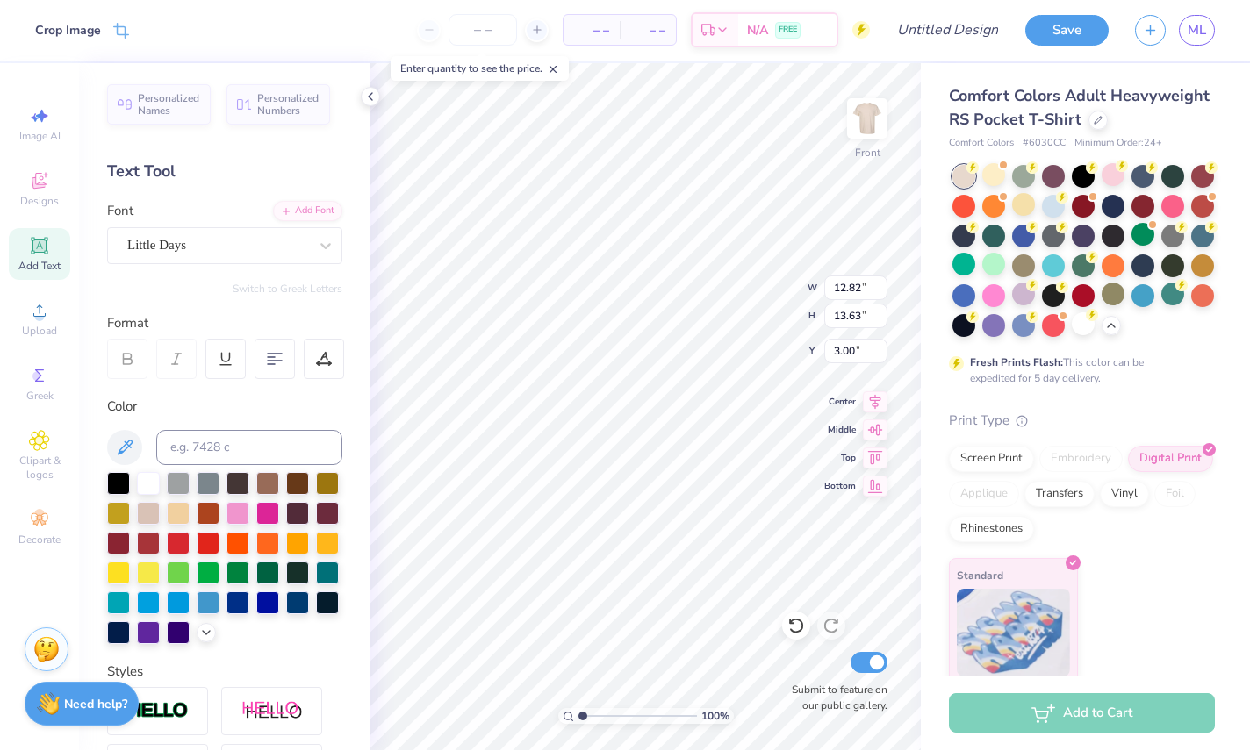
type input "3.28"
type input "19.51"
type textarea "Initition"
type input "8.33"
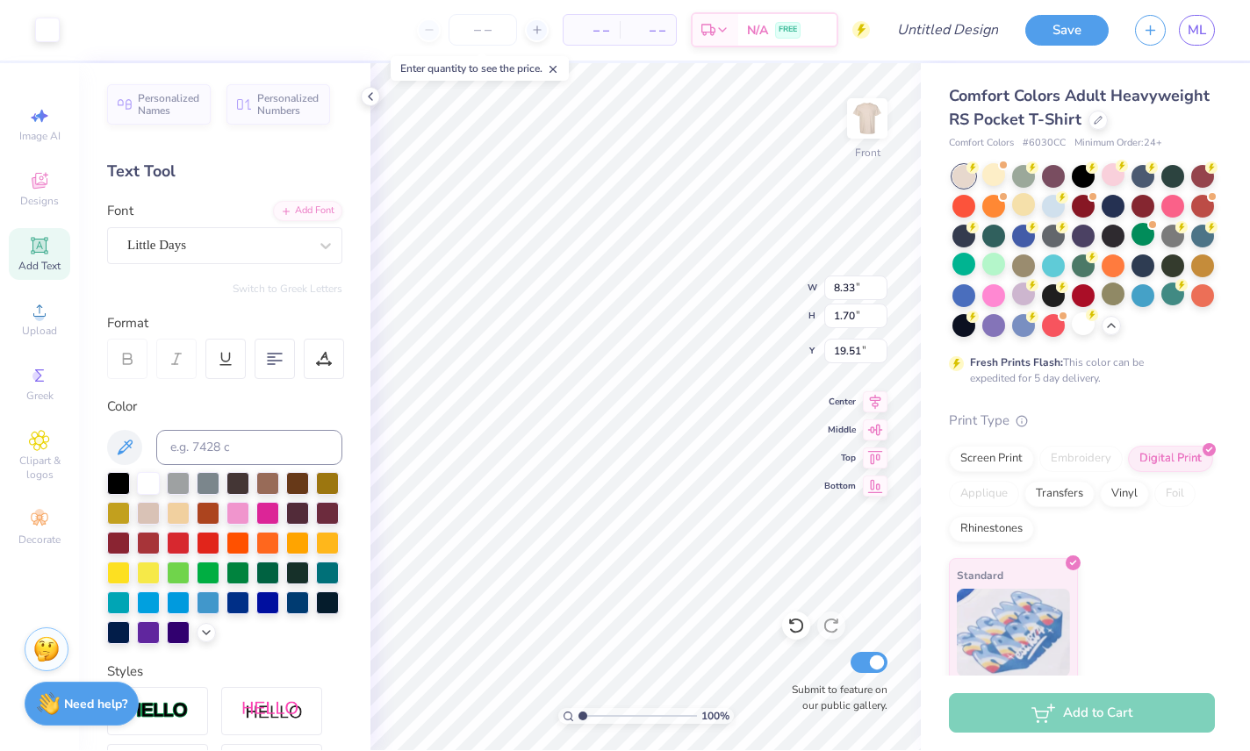
type input "1.70"
type input "19.64"
click at [38, 260] on div "Add Text" at bounding box center [39, 255] width 61 height 52
click at [135, 372] on div "Little Days" at bounding box center [224, 384] width 221 height 29
type input "littl"
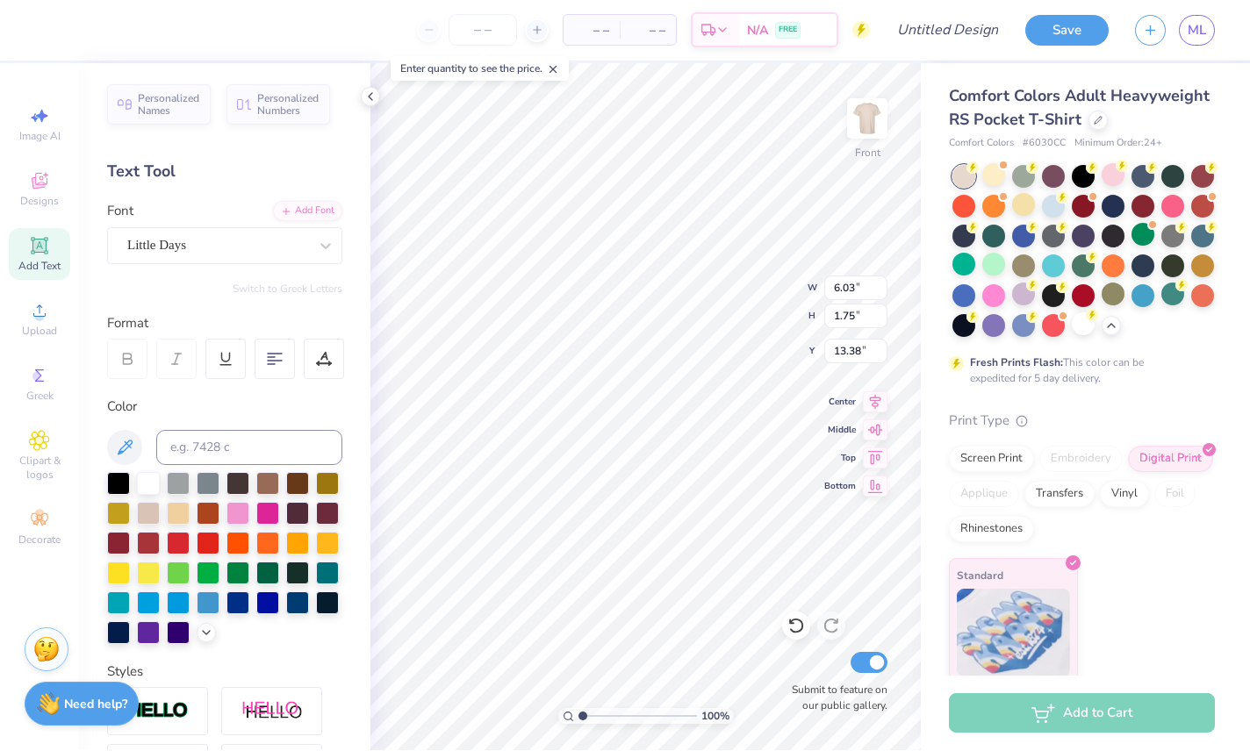
type input "7.74"
type input "1.71"
type input "13.40"
type input "24.28"
click at [265, 570] on div at bounding box center [267, 572] width 23 height 23
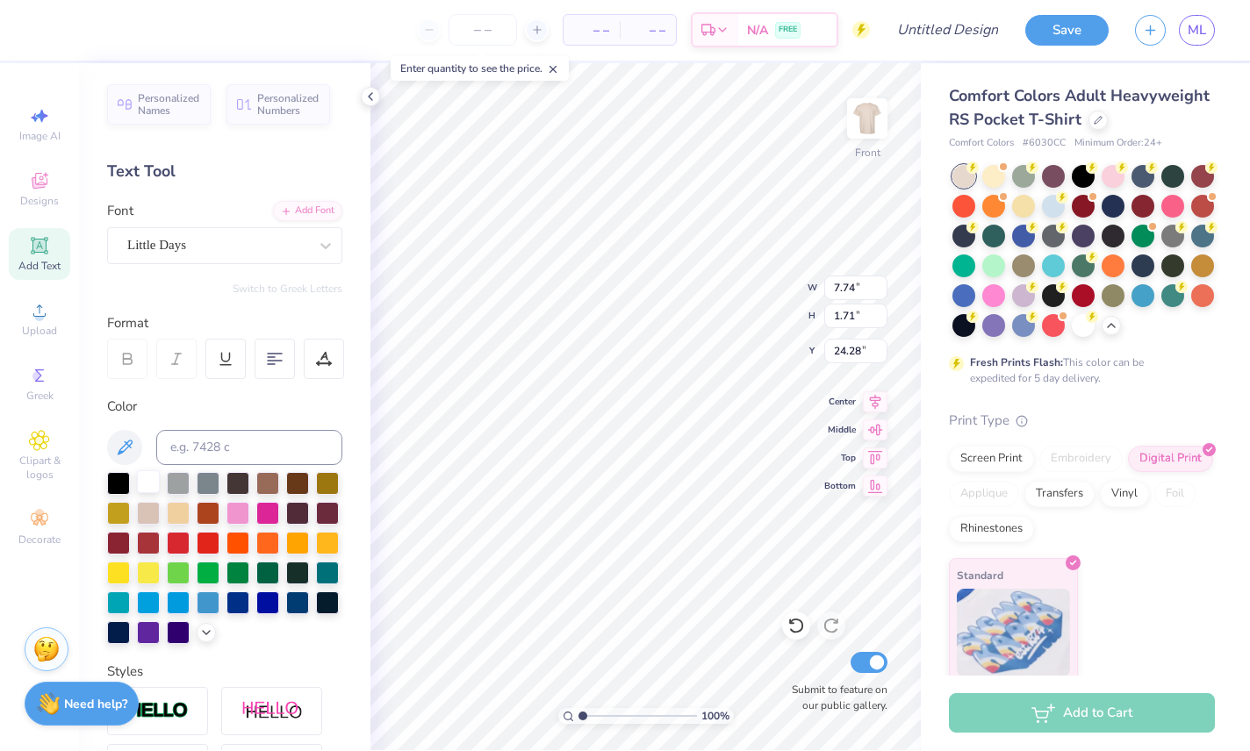
click at [152, 483] on div at bounding box center [148, 482] width 23 height 23
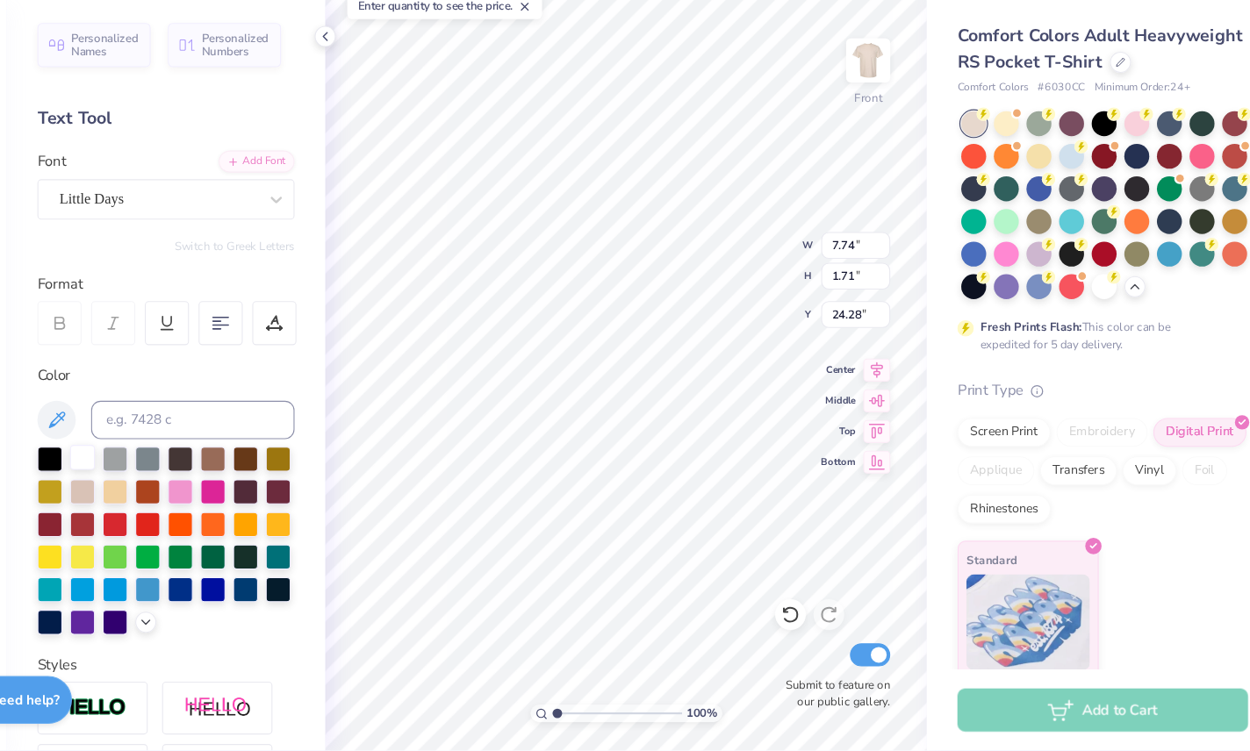
scroll to position [0, 4]
type textarea "Kappa Sigma"
type input "14.32"
type input "2.69"
type input "23.79"
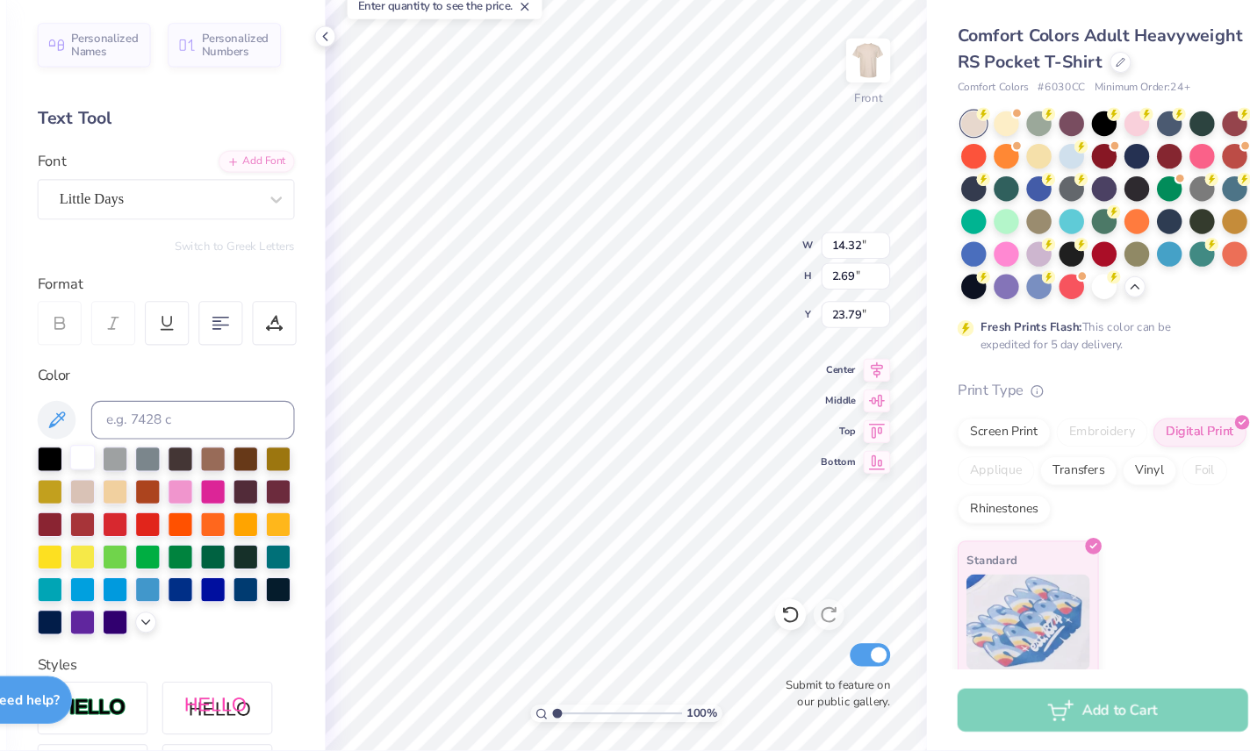
type input "8.81"
type input "1.66"
type input "24.74"
type input "6.13"
type input "1.15"
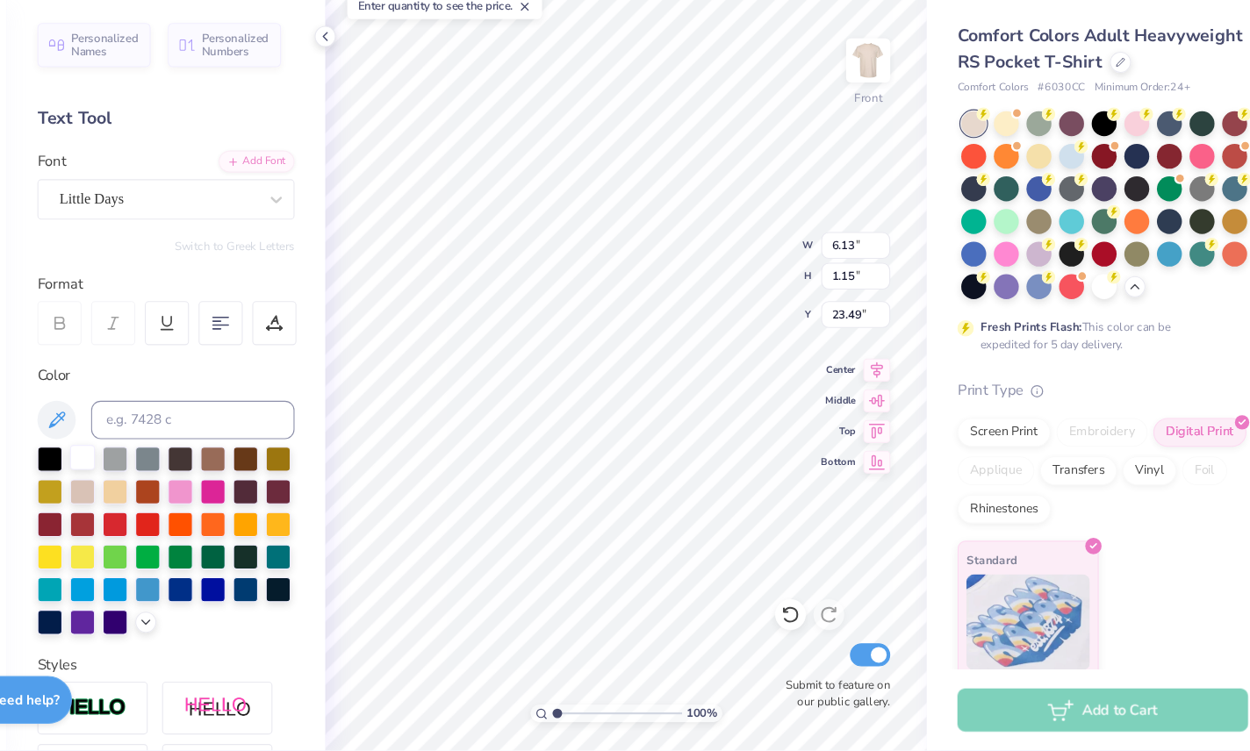
type input "22.27"
type input "8.33"
type input "1.70"
type input "15.22"
type input "11.39"
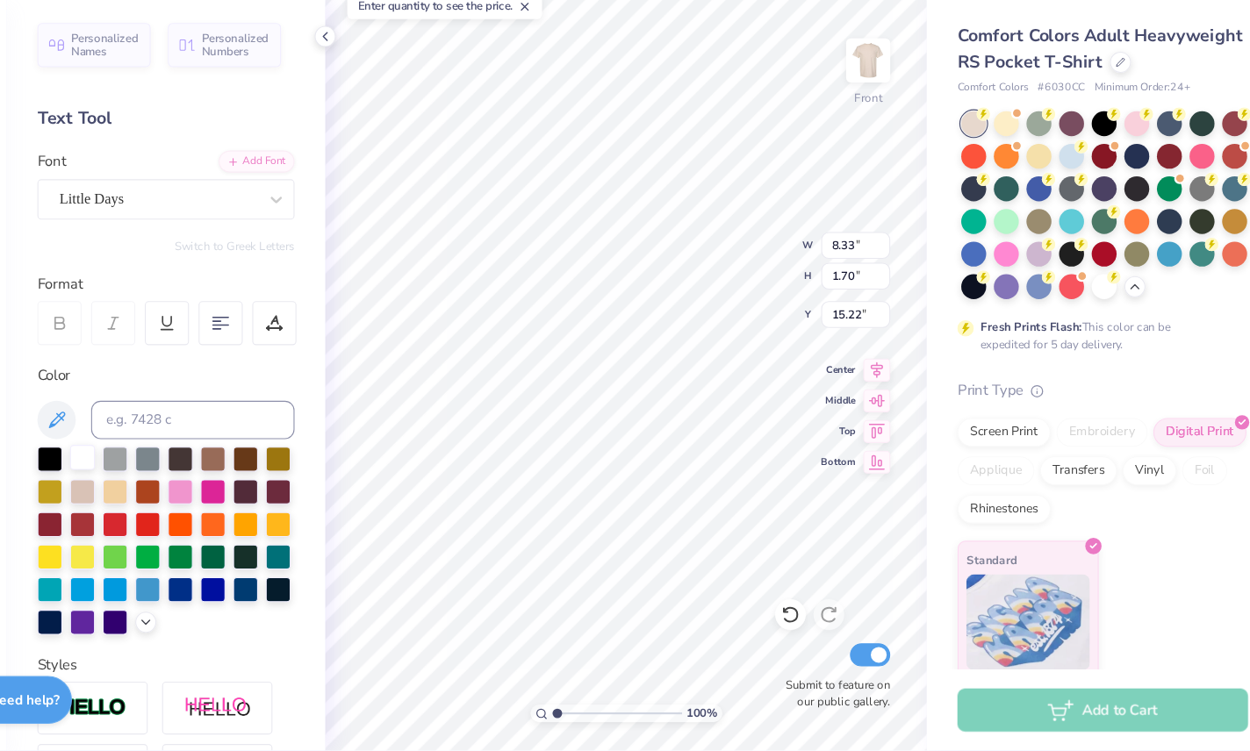
type input "1.69"
type input "20.59"
type input "18.48"
click at [824, 474] on div "Bottom" at bounding box center [855, 484] width 63 height 21
type input "3.00"
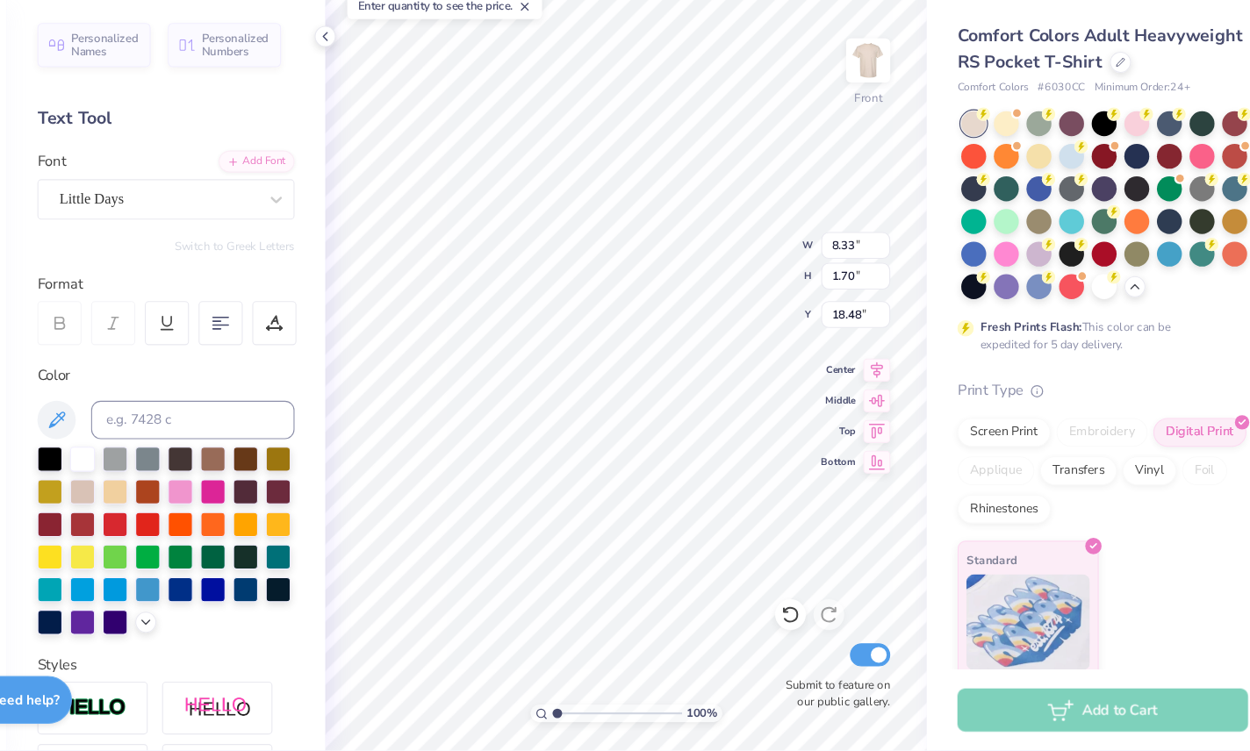
type input "9.12"
type input "1.86"
type input "16.98"
type input "18.84"
type input "20.52"
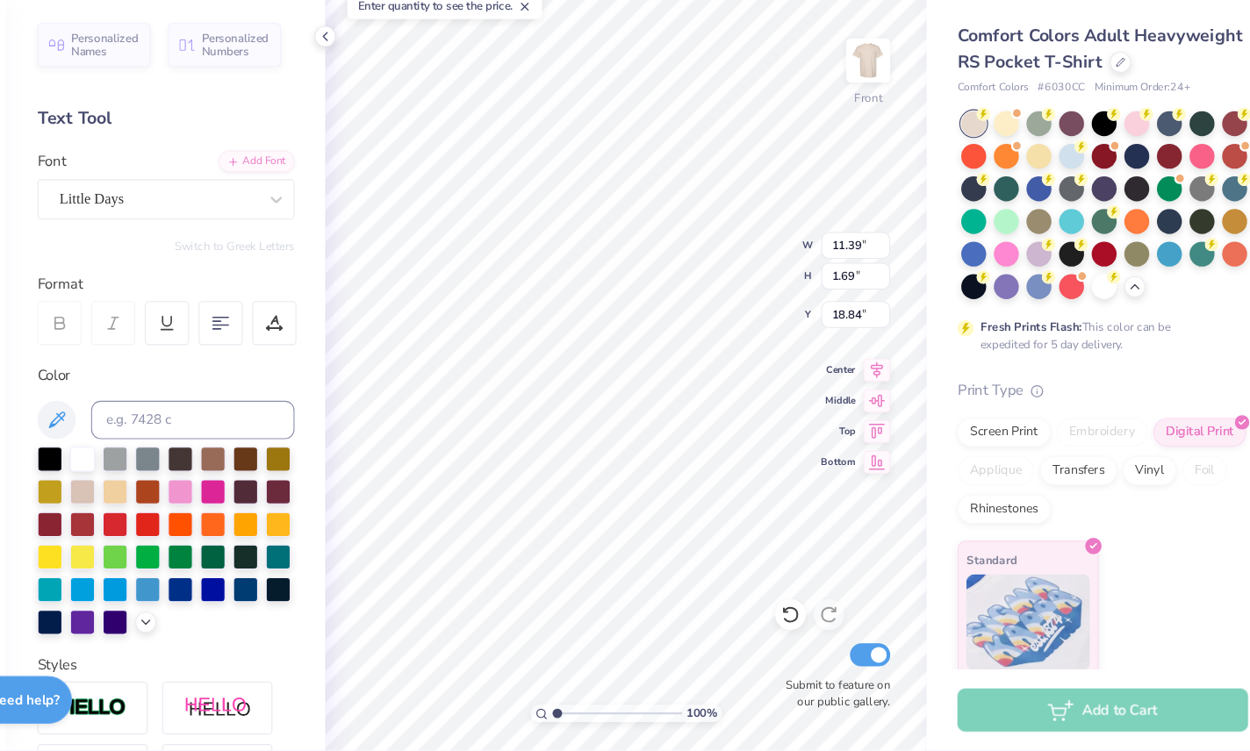
type input "19.09"
click at [832, 84] on img at bounding box center [867, 119] width 70 height 70
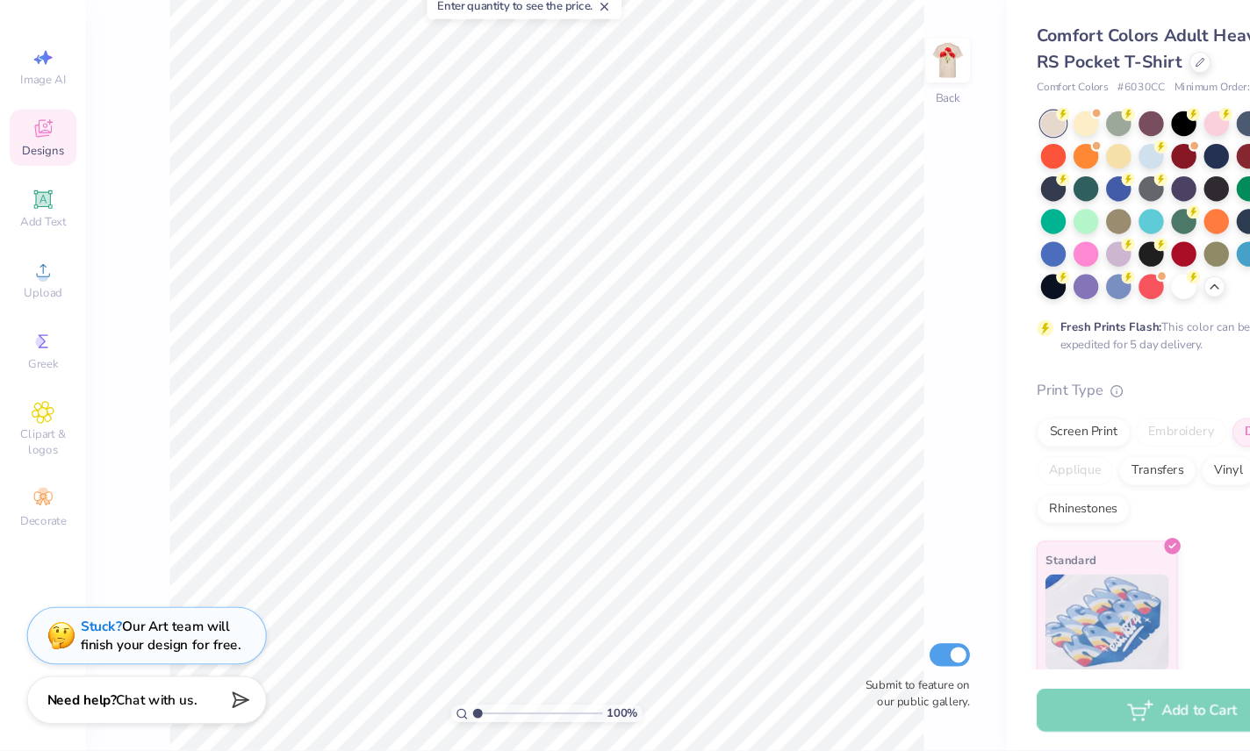
click at [35, 178] on icon at bounding box center [39, 183] width 14 height 11
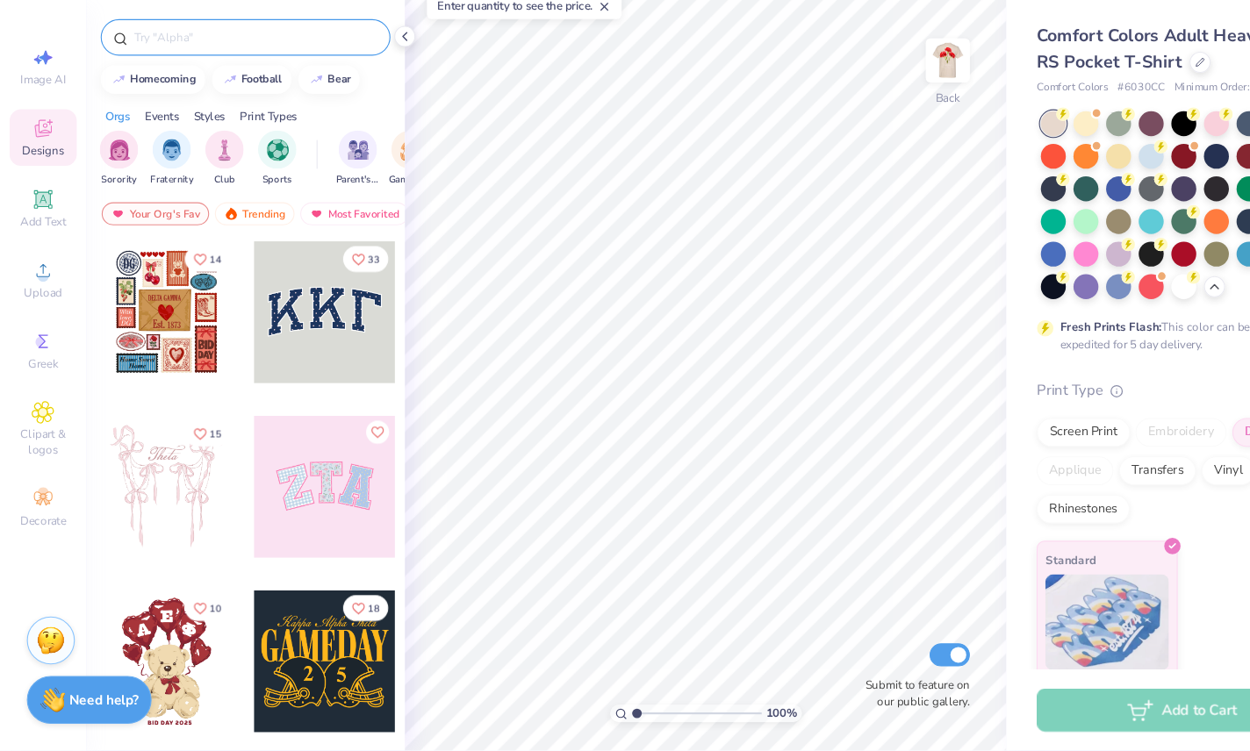
click at [138, 90] on input "text" at bounding box center [233, 99] width 225 height 18
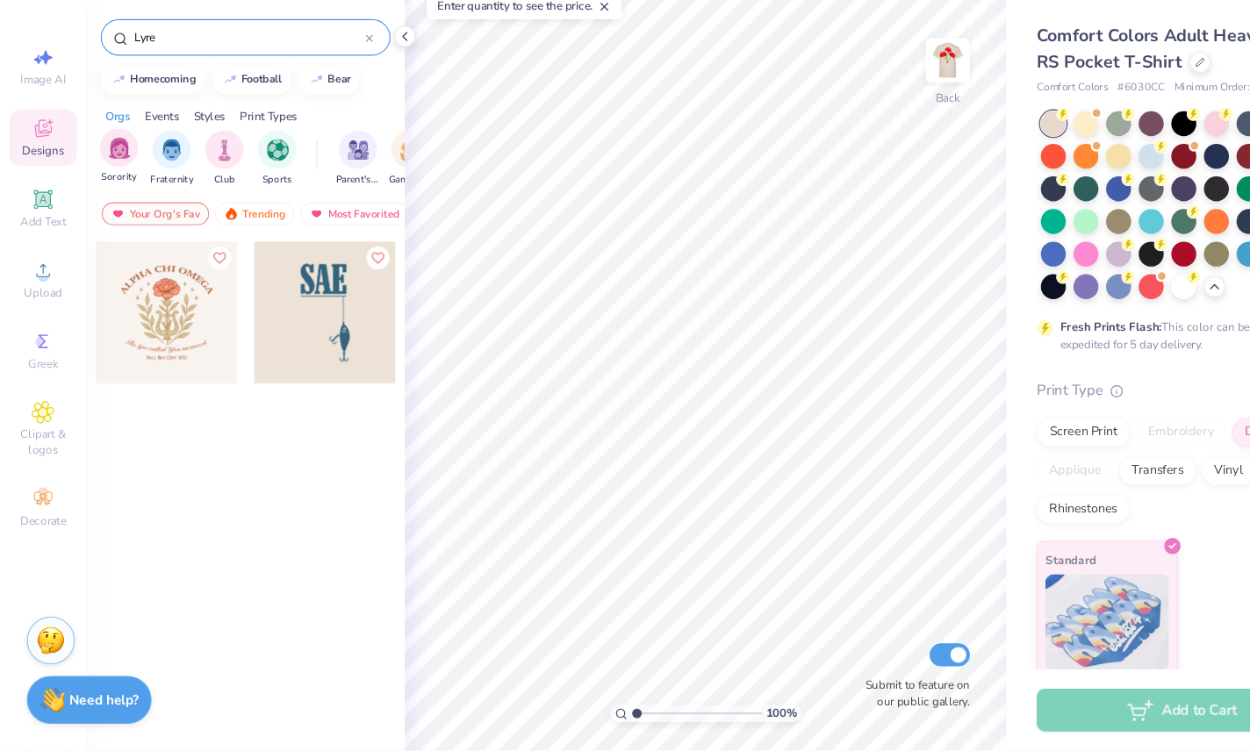
click at [96, 182] on div "Sorority" at bounding box center [108, 208] width 35 height 52
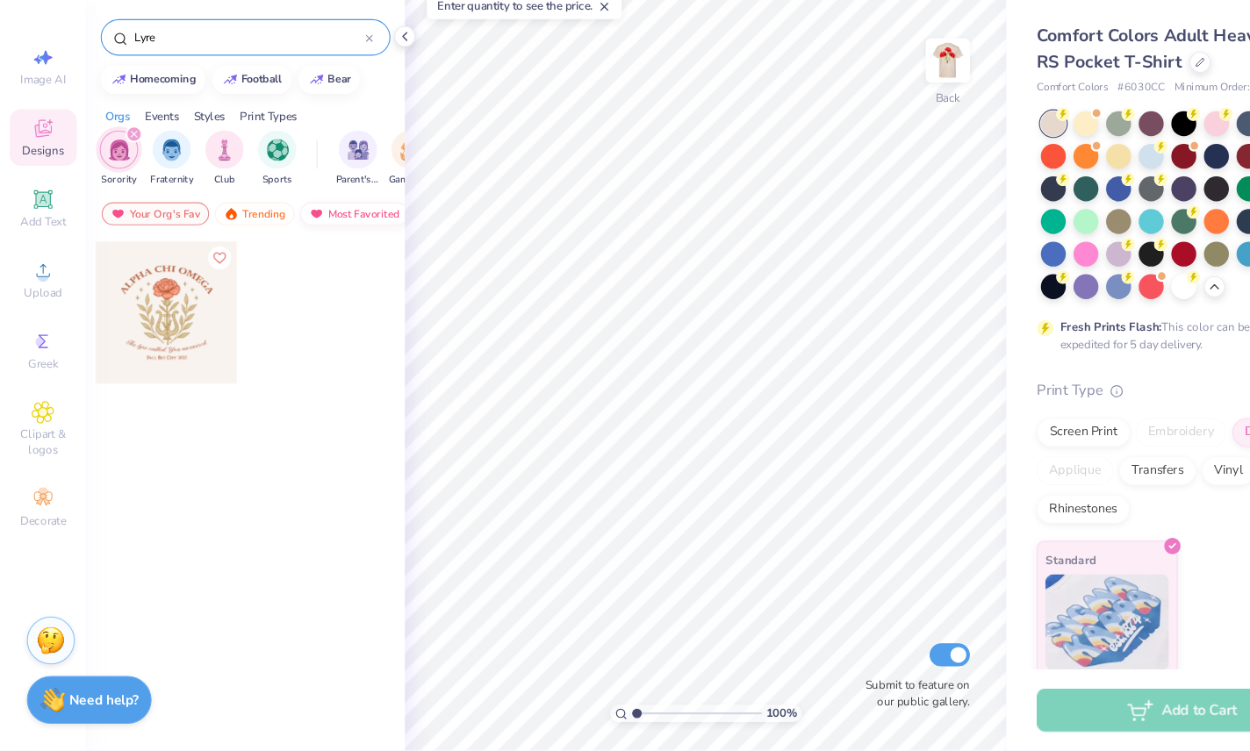
click at [323, 249] on div "Most Favorited" at bounding box center [324, 259] width 99 height 21
click at [116, 249] on div "Trending" at bounding box center [128, 259] width 73 height 21
click at [137, 249] on div "Your Org's Fav" at bounding box center [142, 259] width 98 height 21
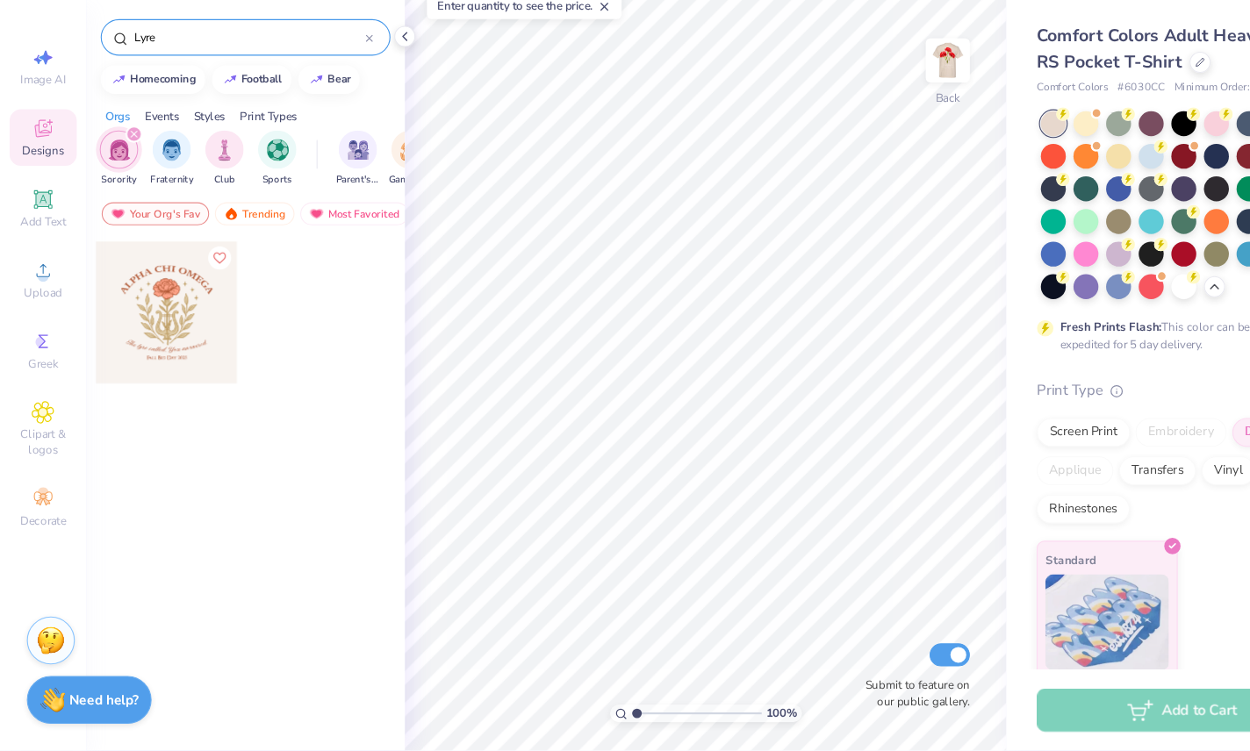
click at [118, 191] on img "filter for Sorority" at bounding box center [109, 201] width 20 height 20
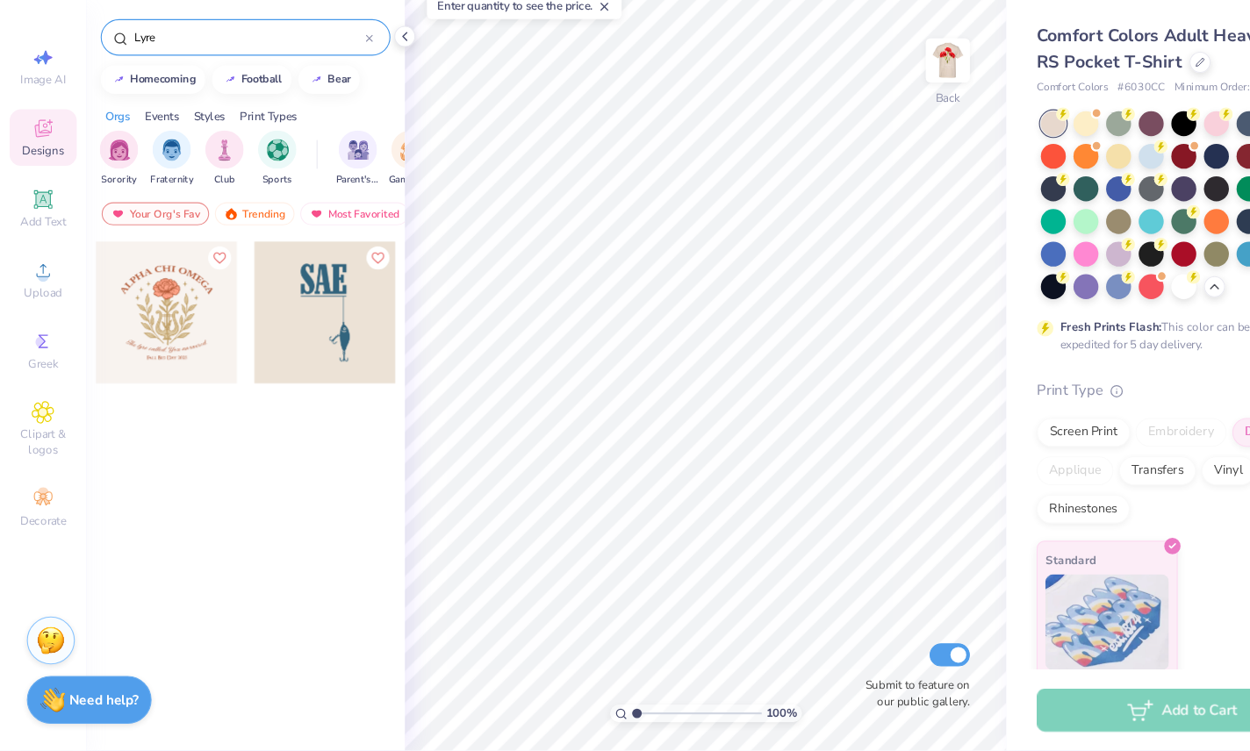
click at [161, 64] on div "Lyre" at bounding box center [224, 94] width 291 height 60
click at [133, 90] on input "Lyre" at bounding box center [227, 99] width 213 height 18
click at [136, 90] on input "Lyre" at bounding box center [227, 99] width 213 height 18
click at [135, 90] on input "Lyre" at bounding box center [227, 99] width 213 height 18
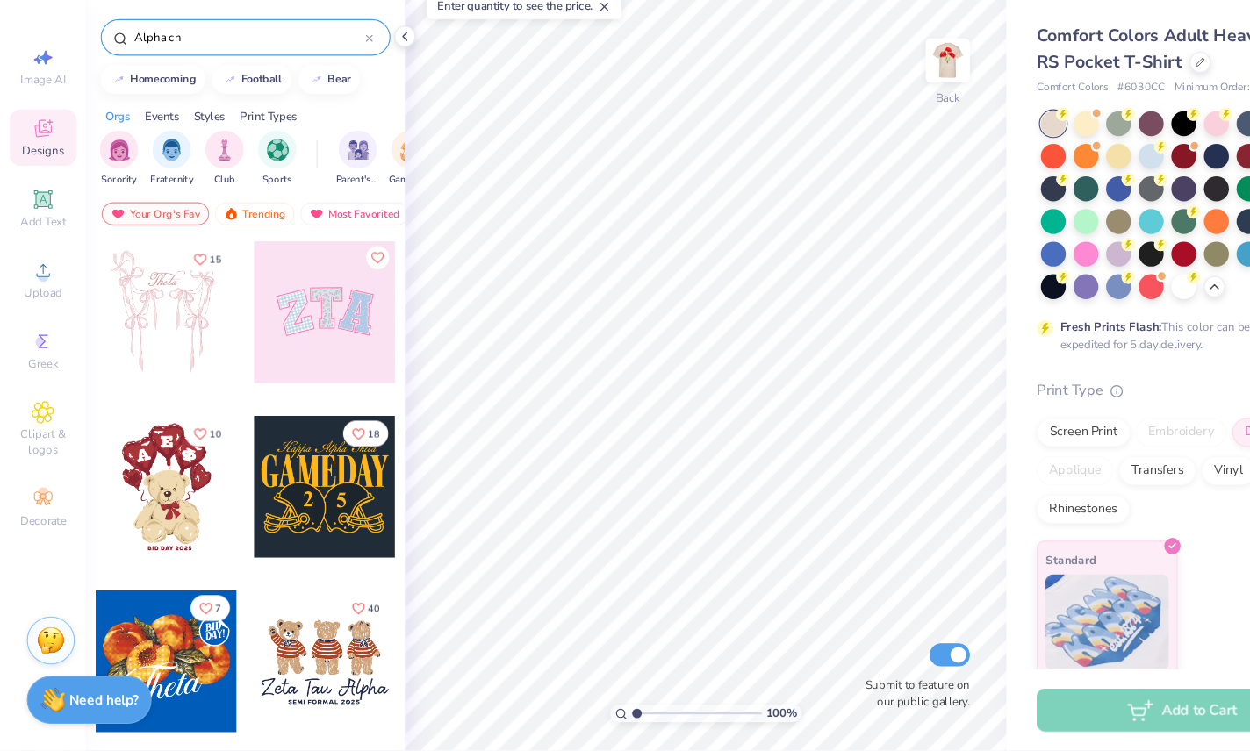
type input "Alpha chi"
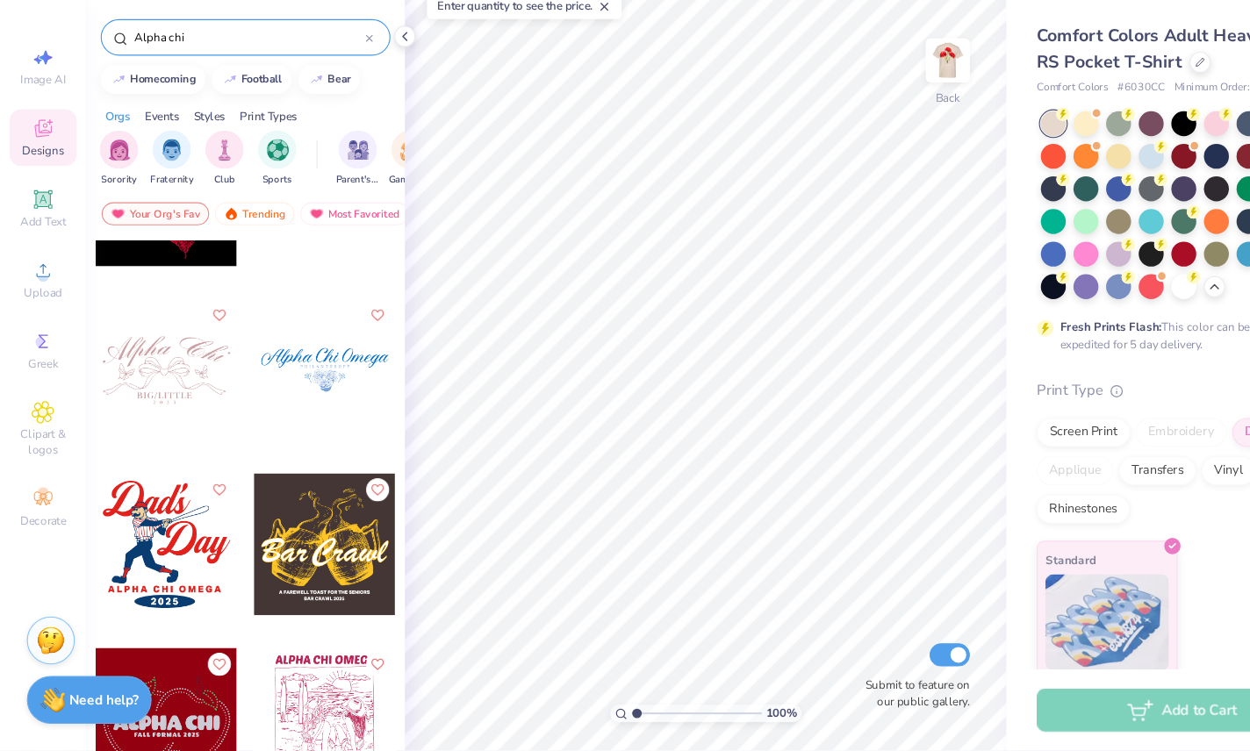
scroll to position [3805, 0]
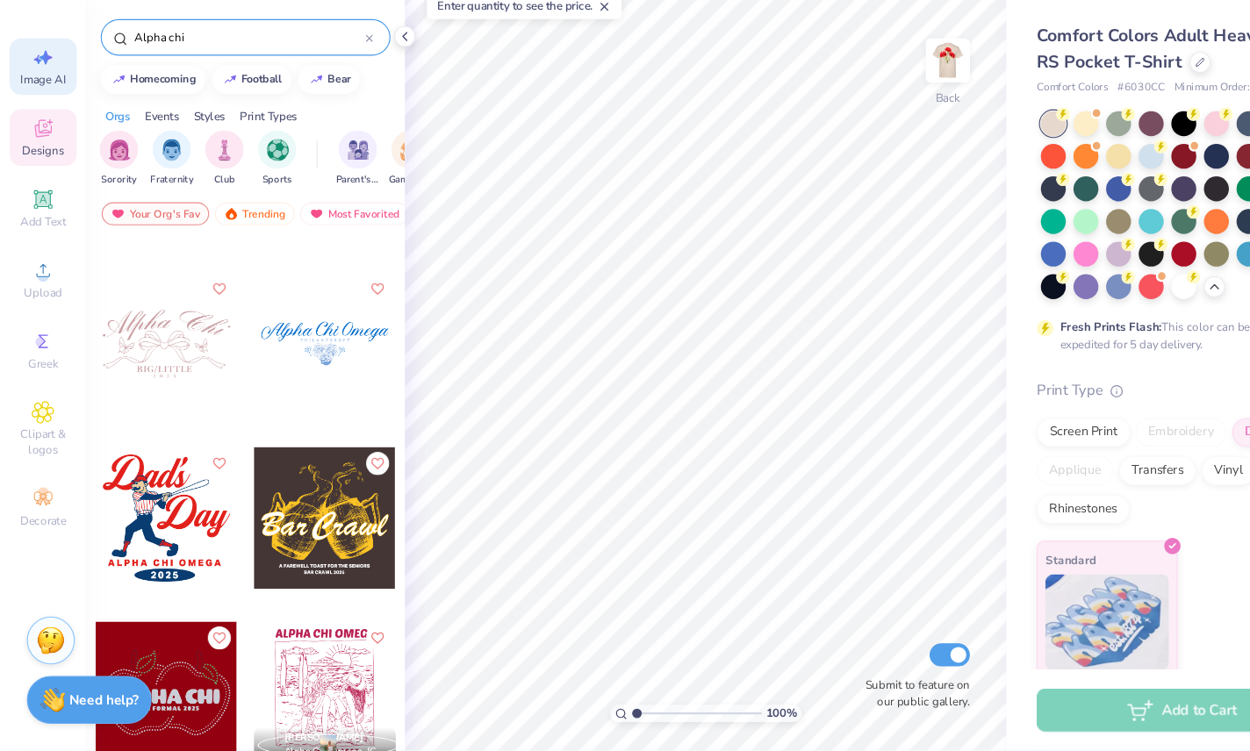
click at [39, 130] on span "Image AI" at bounding box center [39, 137] width 41 height 14
select select "4"
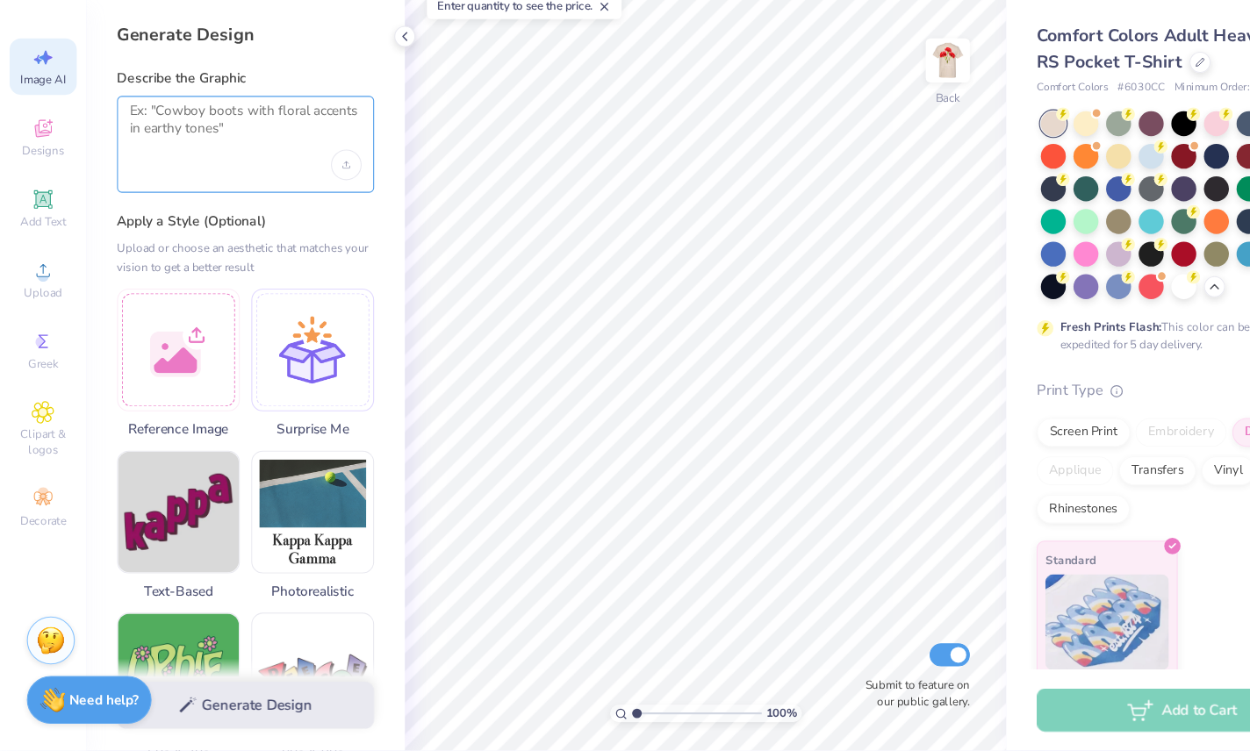
click at [269, 158] on textarea at bounding box center [224, 180] width 212 height 44
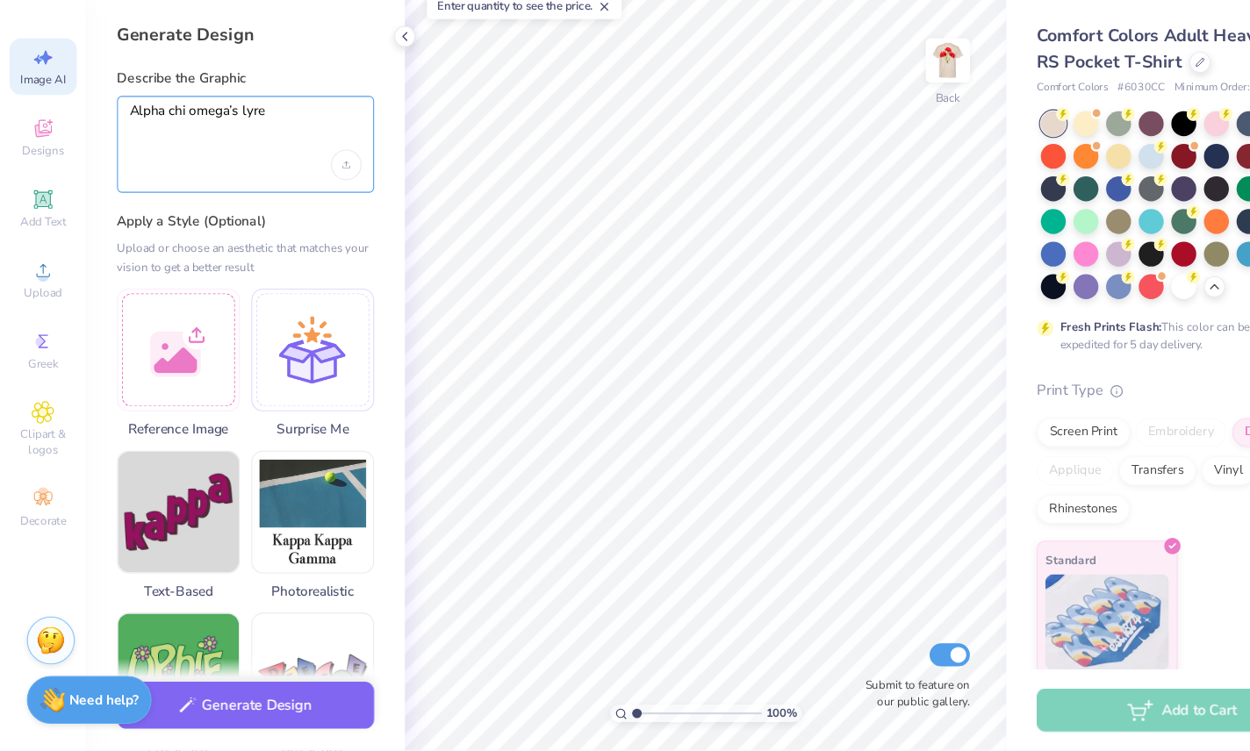
type textarea "Alpha chi omega’s lyre"
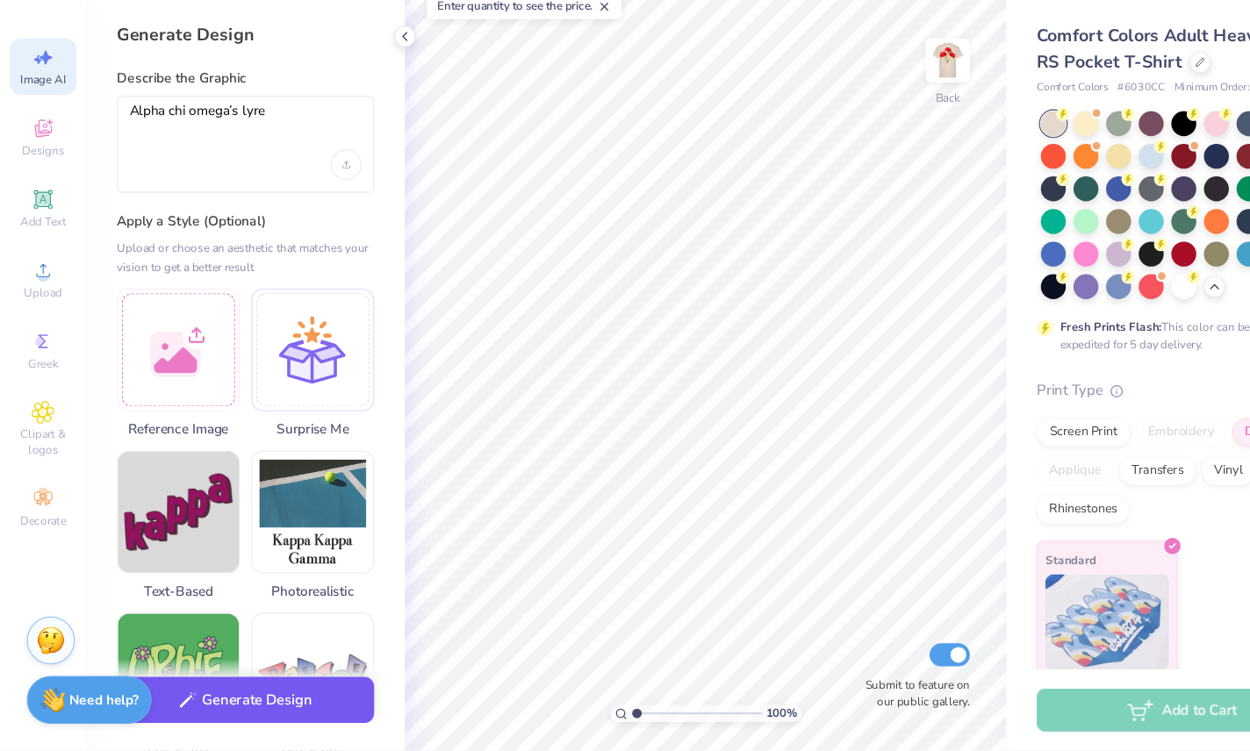
click at [140, 684] on button "Generate Design" at bounding box center [224, 705] width 235 height 43
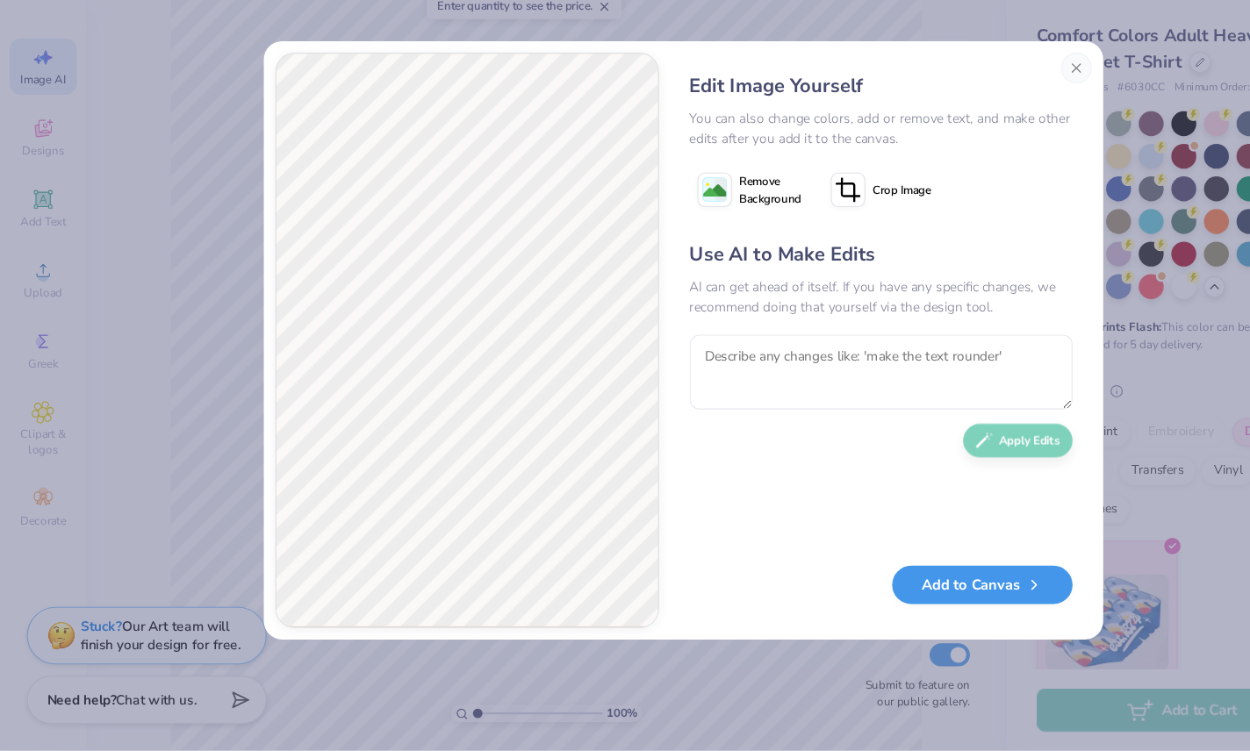
click at [899, 582] on button "Add to Canvas" at bounding box center [898, 600] width 165 height 36
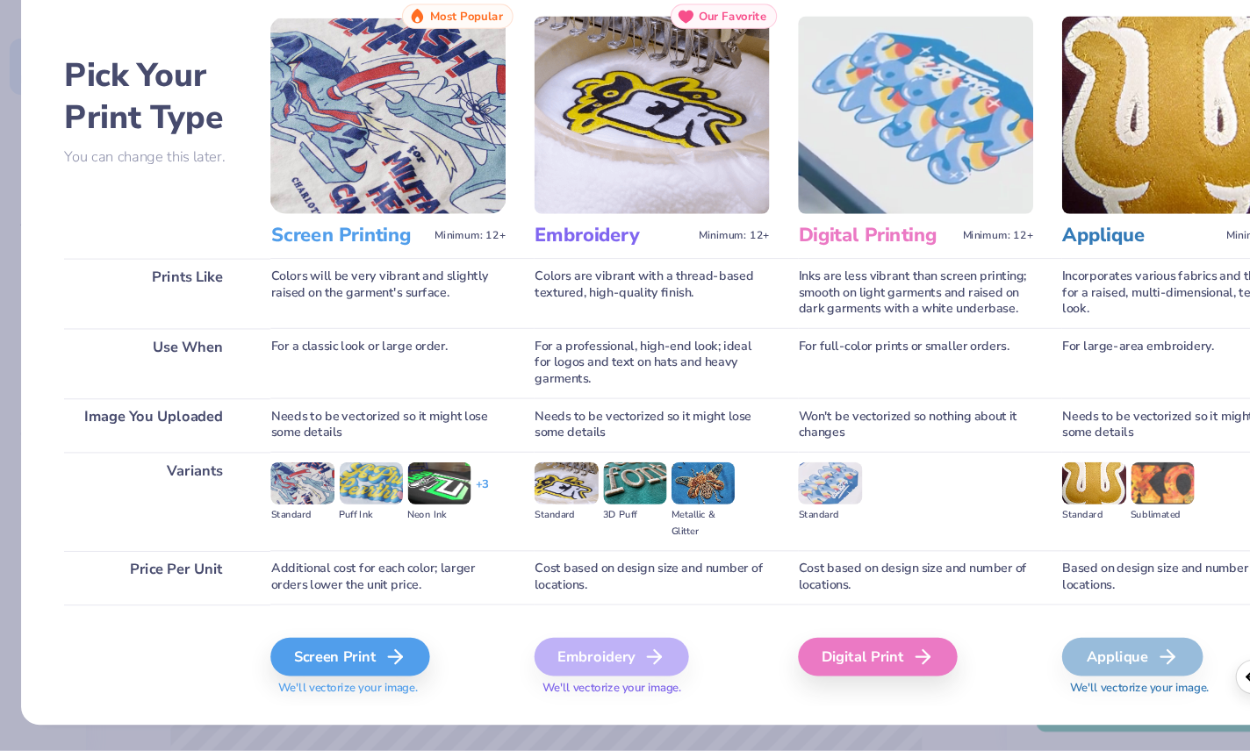
scroll to position [0, 0]
click at [268, 648] on div "Screen Print" at bounding box center [323, 665] width 146 height 35
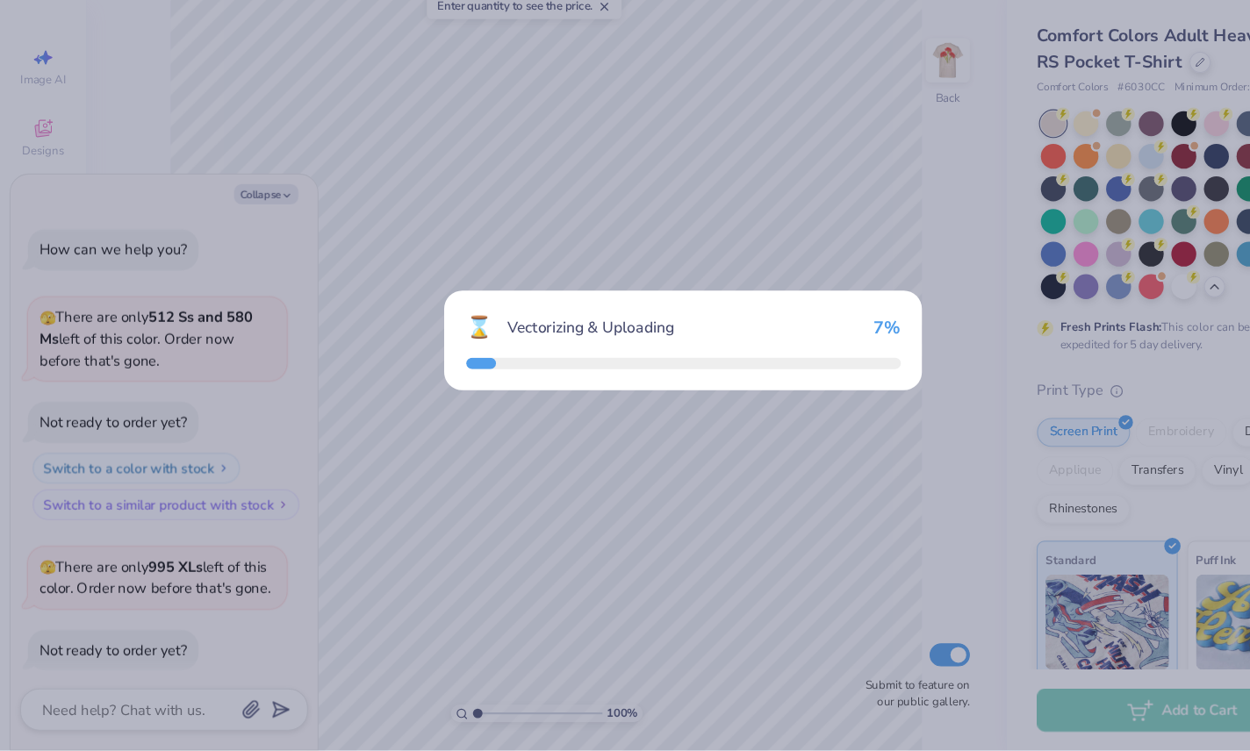
scroll to position [469, 0]
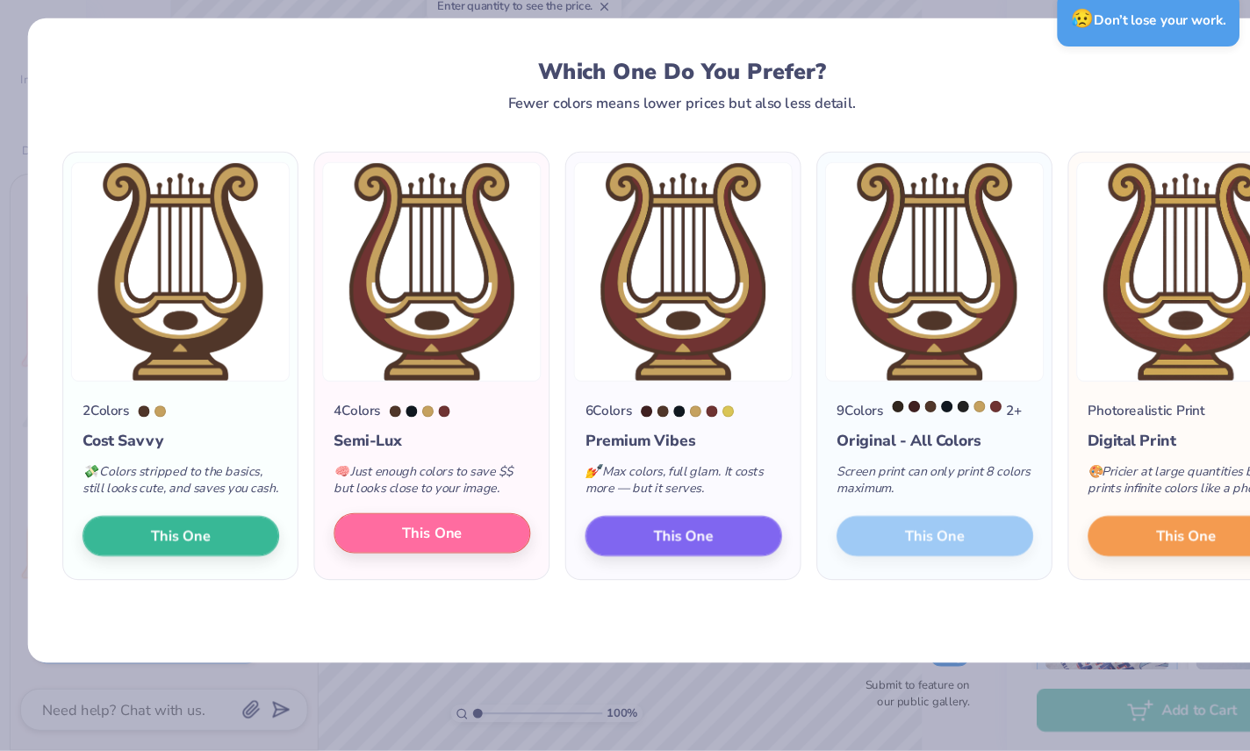
click at [361, 534] on button "This One" at bounding box center [395, 552] width 180 height 37
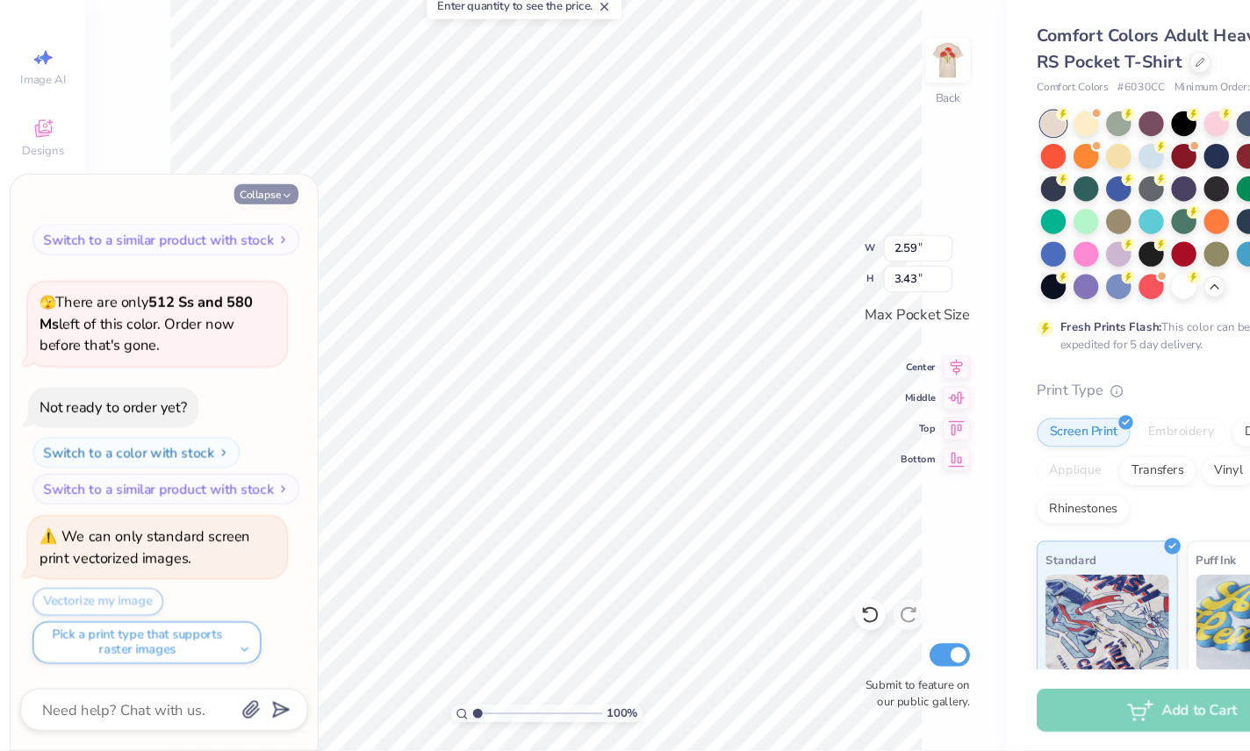
click at [219, 233] on button "Collapse" at bounding box center [243, 242] width 59 height 18
type textarea "x"
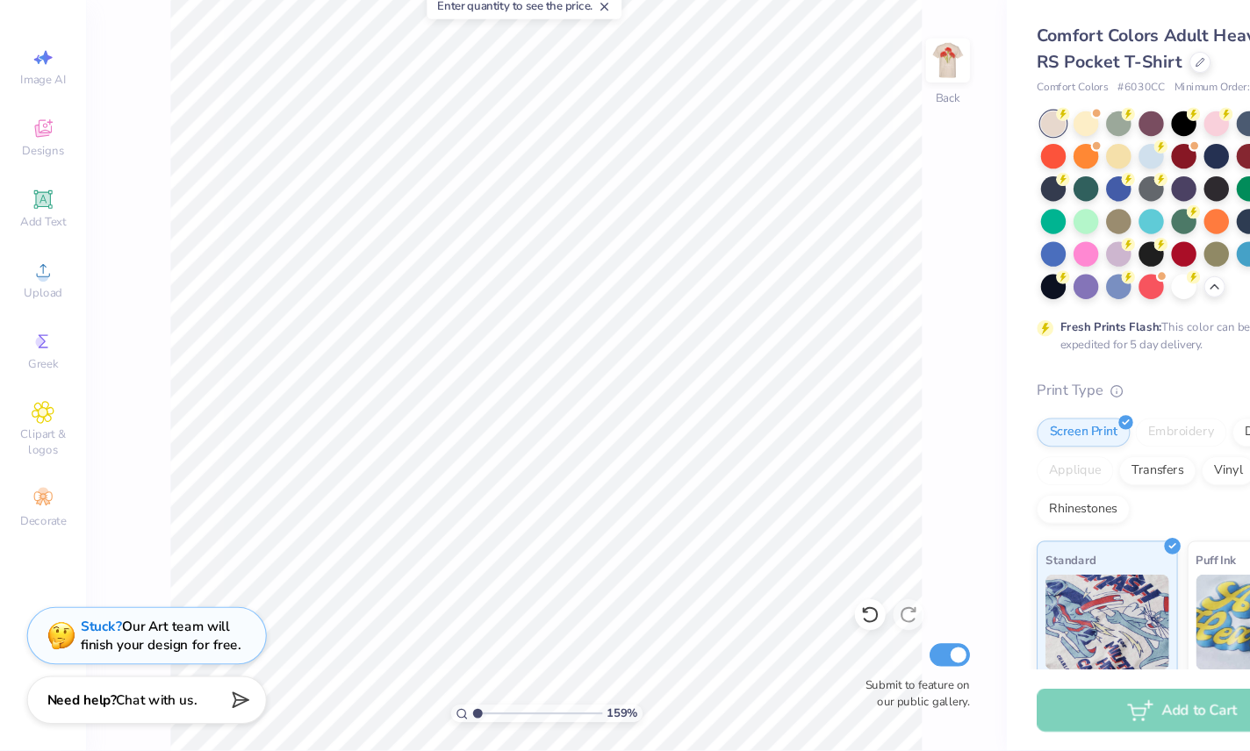
type input "1"
click at [870, 84] on img at bounding box center [867, 119] width 70 height 70
click at [886, 84] on img at bounding box center [867, 119] width 70 height 70
click at [33, 229] on div "Add Text" at bounding box center [39, 255] width 61 height 52
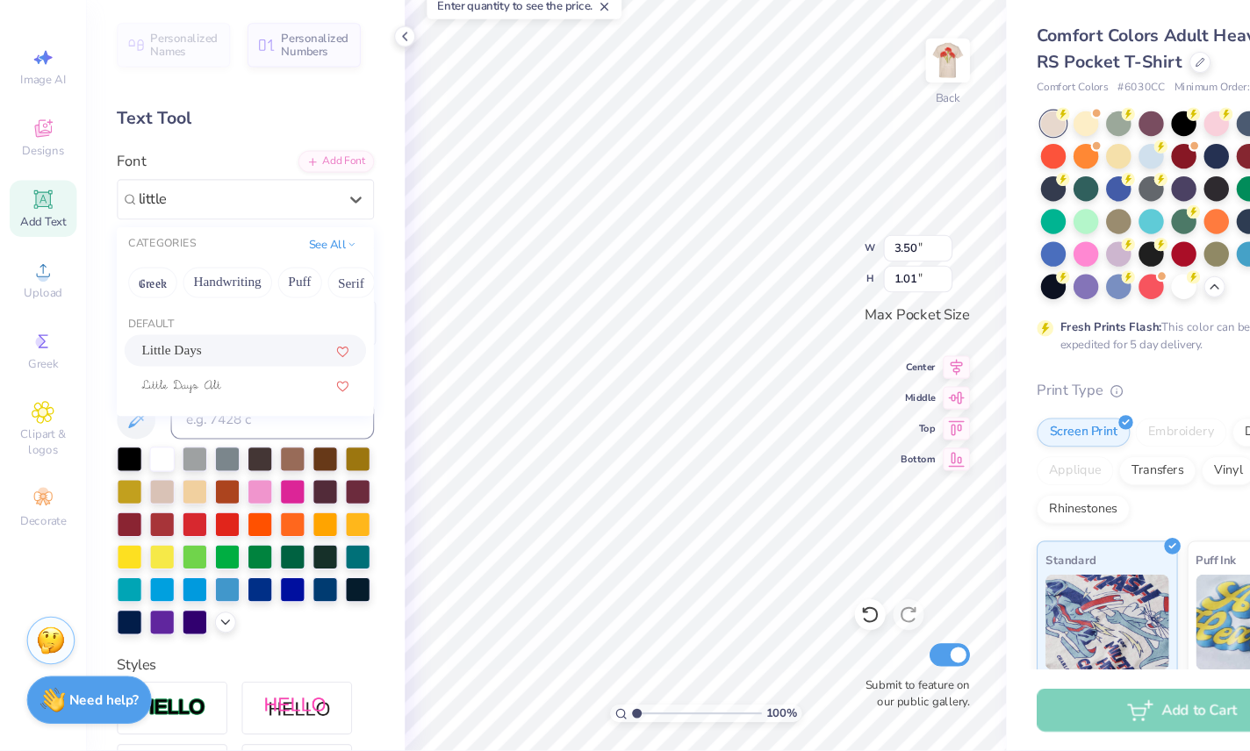
type input "little"
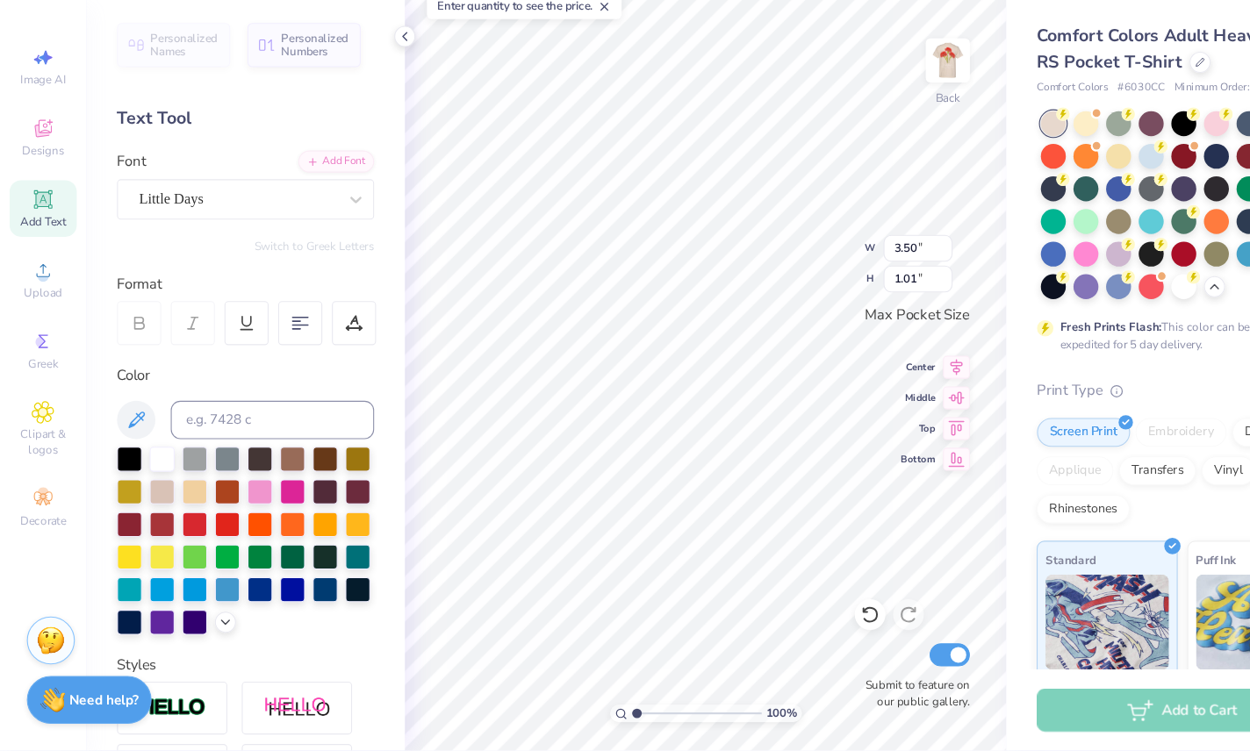
type input "3.44"
type input "0.76"
type textarea "Inititation 2025"
type input "2.91273903375564"
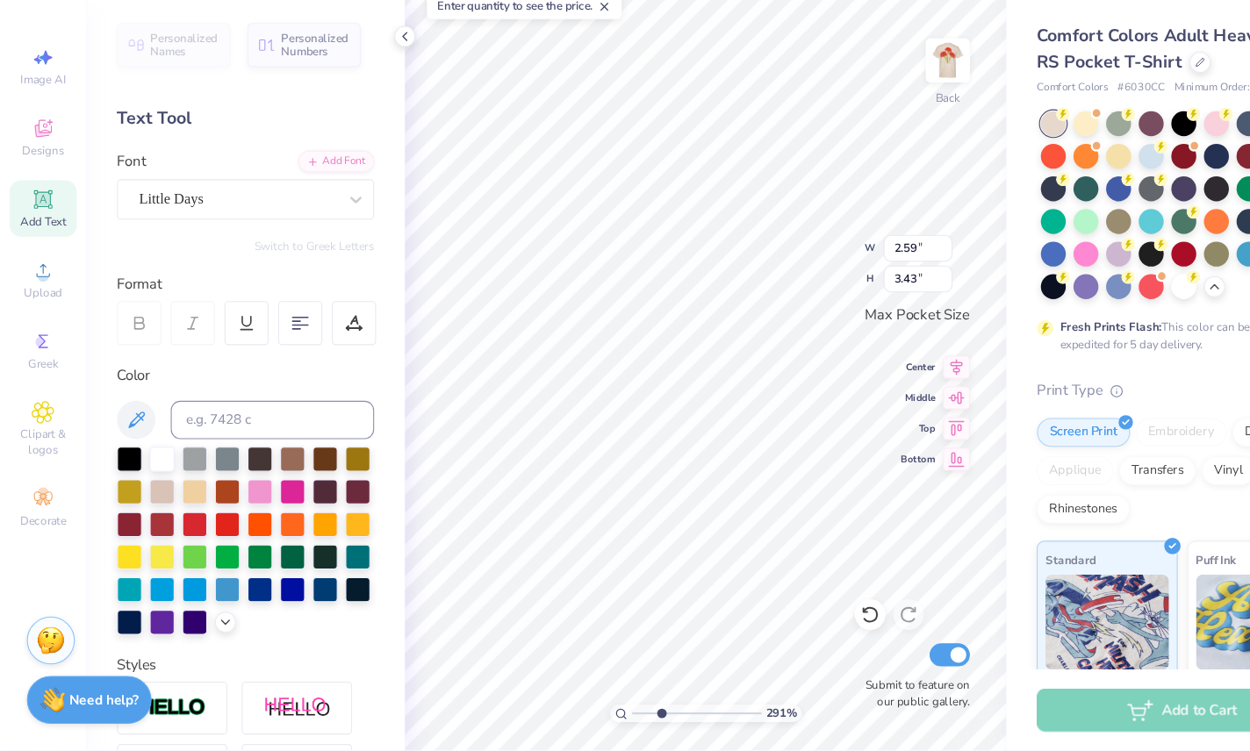
type input "3.43"
type input "0.36"
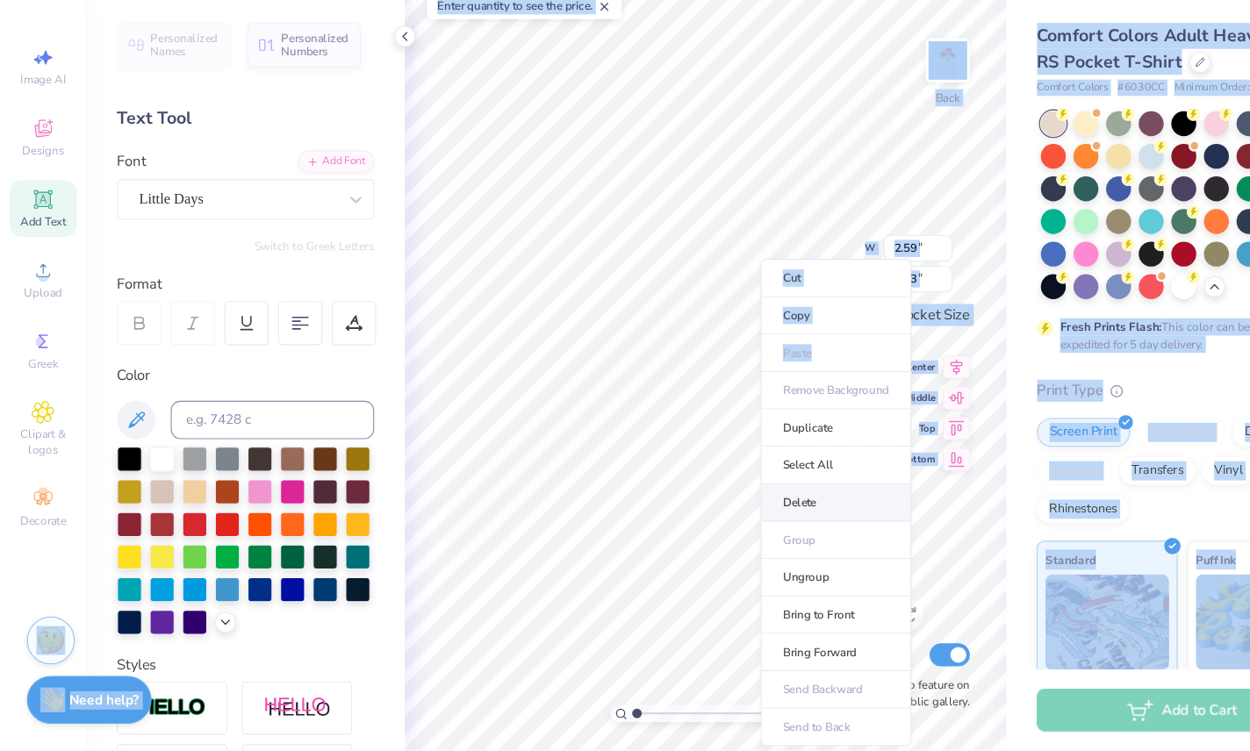
click at [818, 507] on li "Delete" at bounding box center [765, 524] width 138 height 34
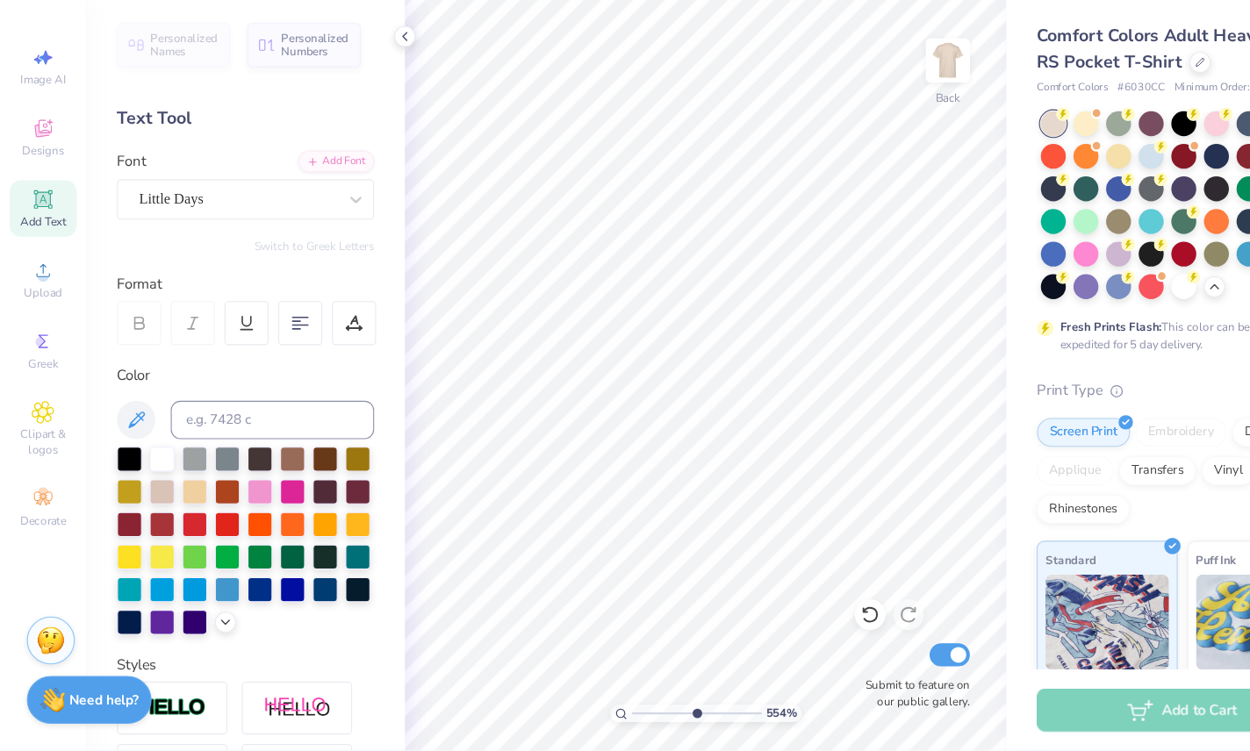
type input "1"
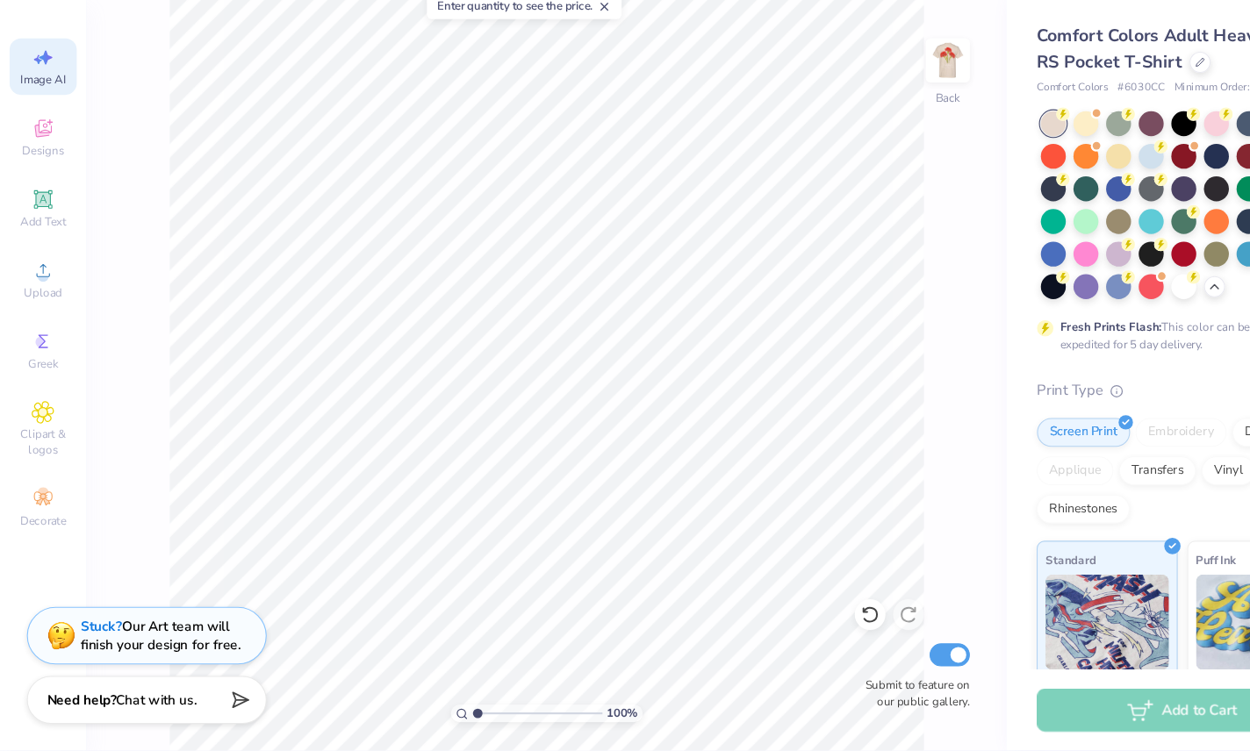
click at [37, 130] on span "Image AI" at bounding box center [39, 137] width 41 height 14
select select "4"
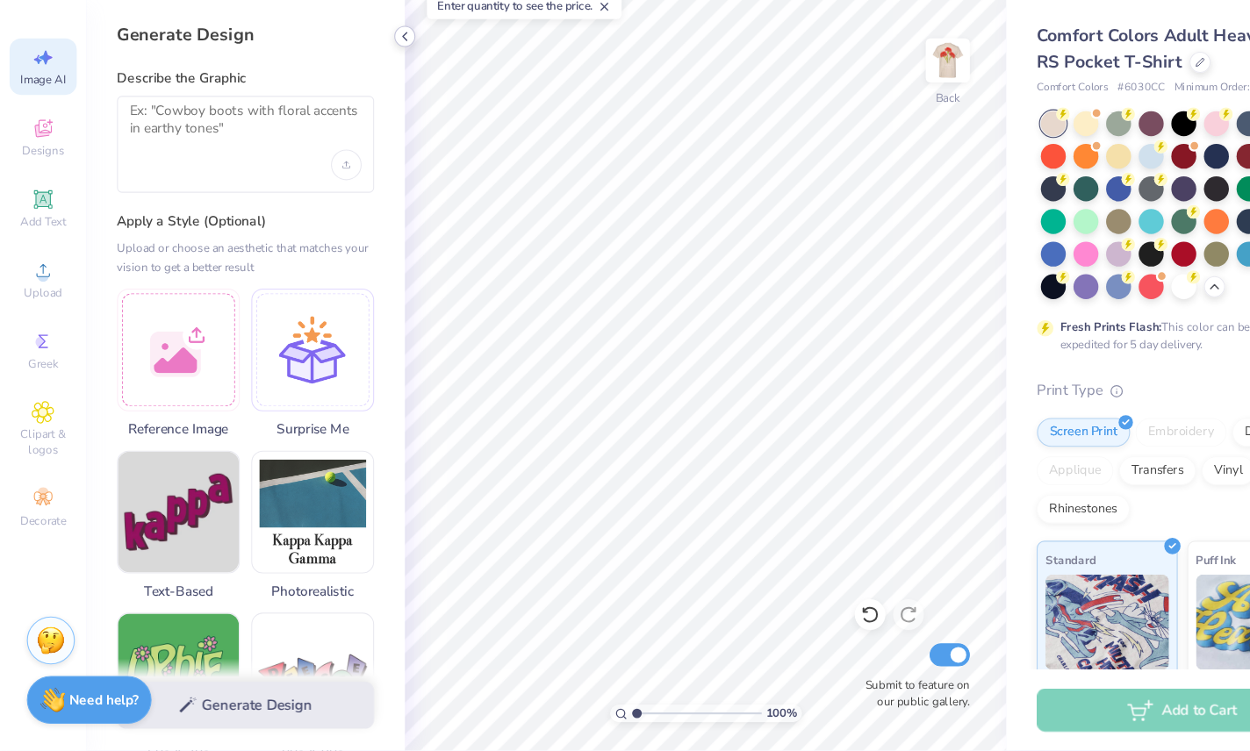
click at [365, 90] on icon at bounding box center [370, 97] width 14 height 14
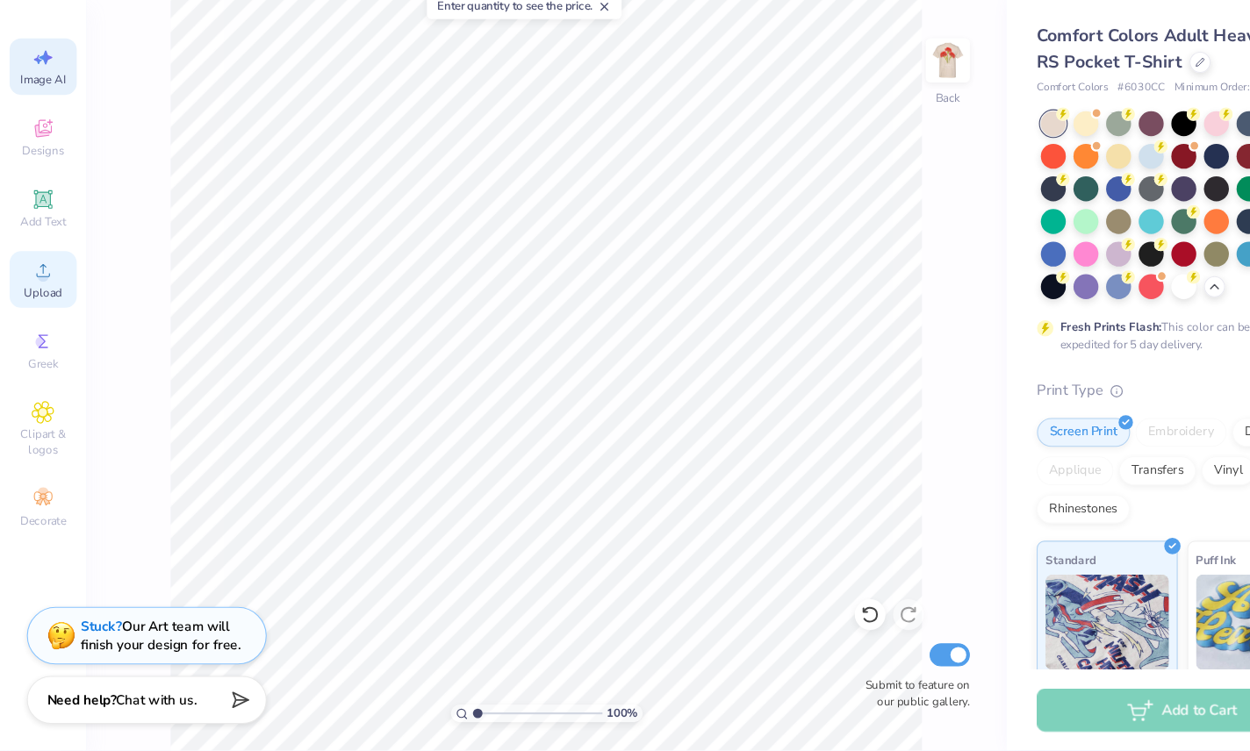
click at [57, 294] on div "Upload" at bounding box center [39, 320] width 61 height 52
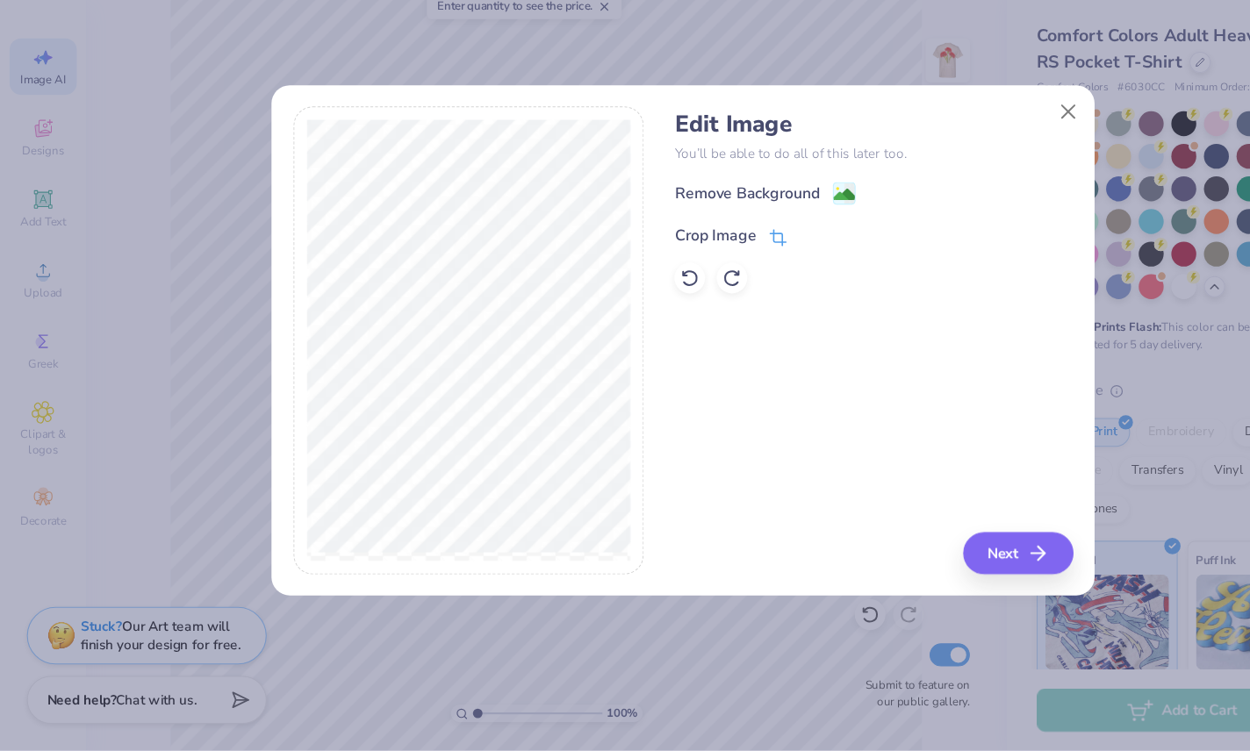
click at [708, 274] on icon at bounding box center [712, 282] width 16 height 16
click at [959, 507] on div "Edit Image You’ll be able to do all of this later too. Remove Background Crop I…" at bounding box center [799, 375] width 364 height 428
click at [784, 165] on div "Edit Image You’ll be able to do all of this later too. Remove Background Crop I…" at bounding box center [799, 249] width 364 height 168
click at [979, 149] on button "Close" at bounding box center [977, 165] width 33 height 33
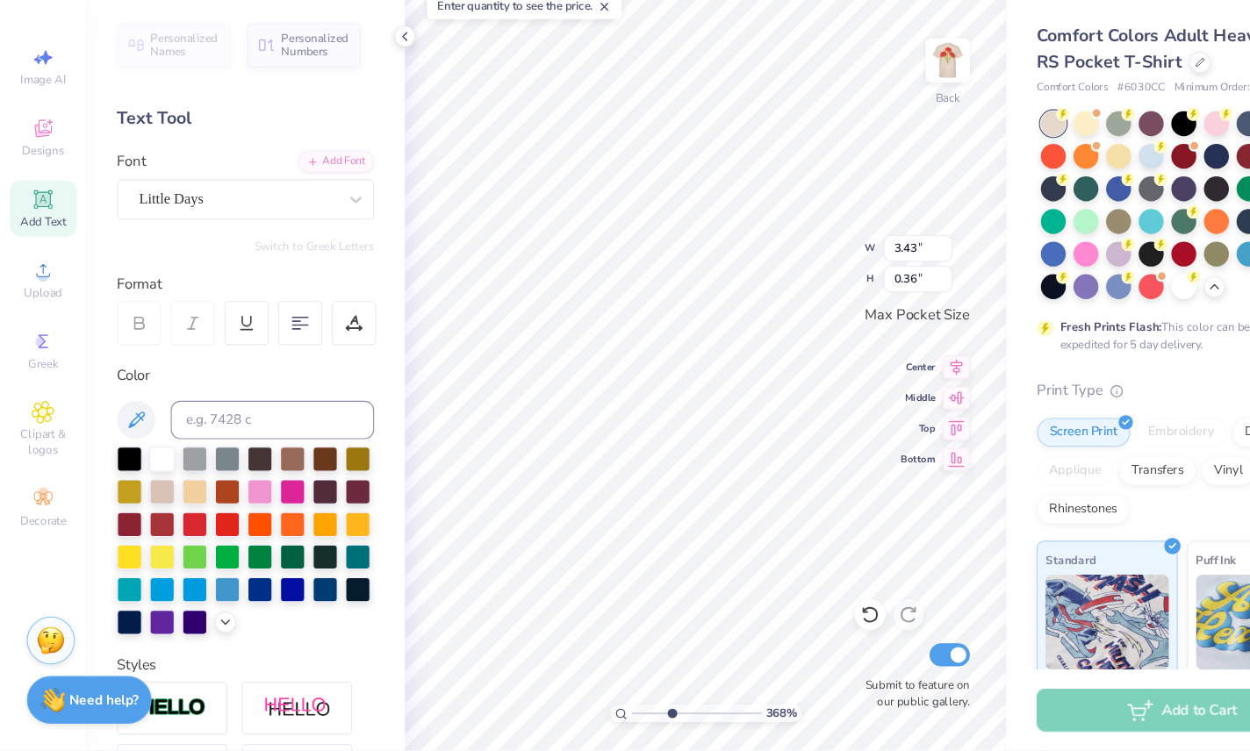
scroll to position [0, 0]
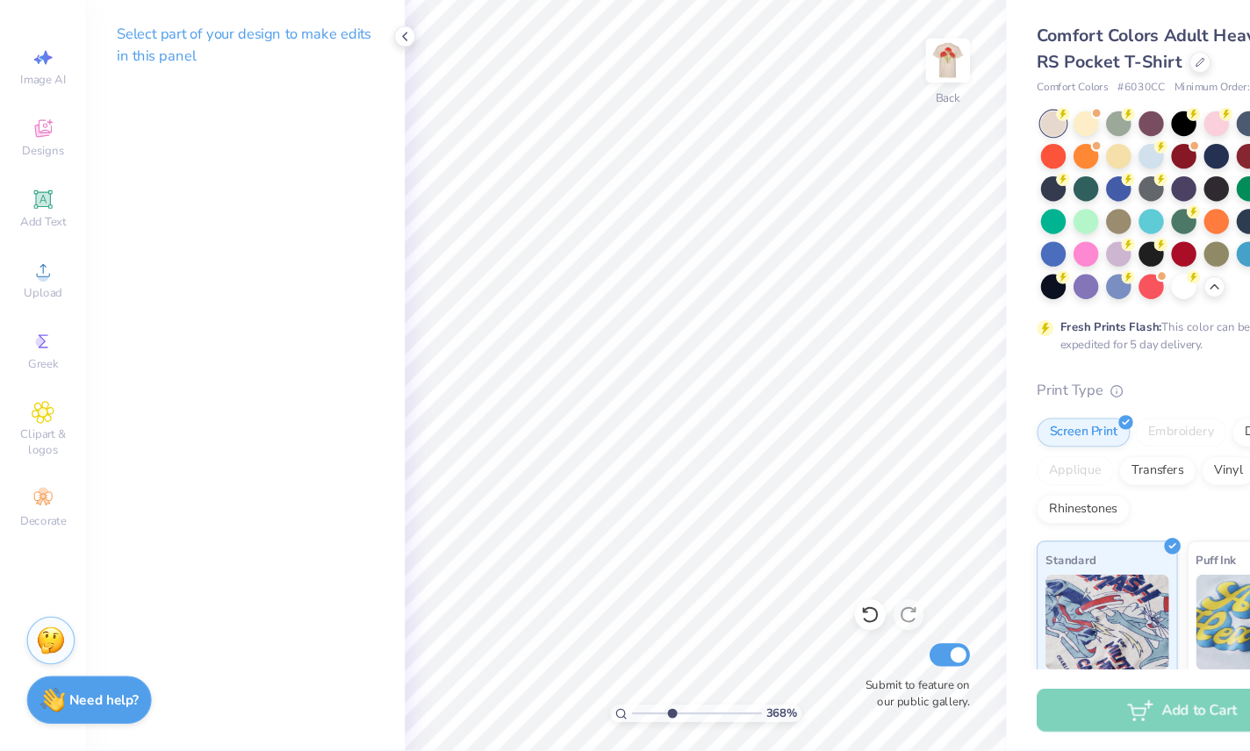
type input "3.67583943621566"
